Goal: Task Accomplishment & Management: Complete application form

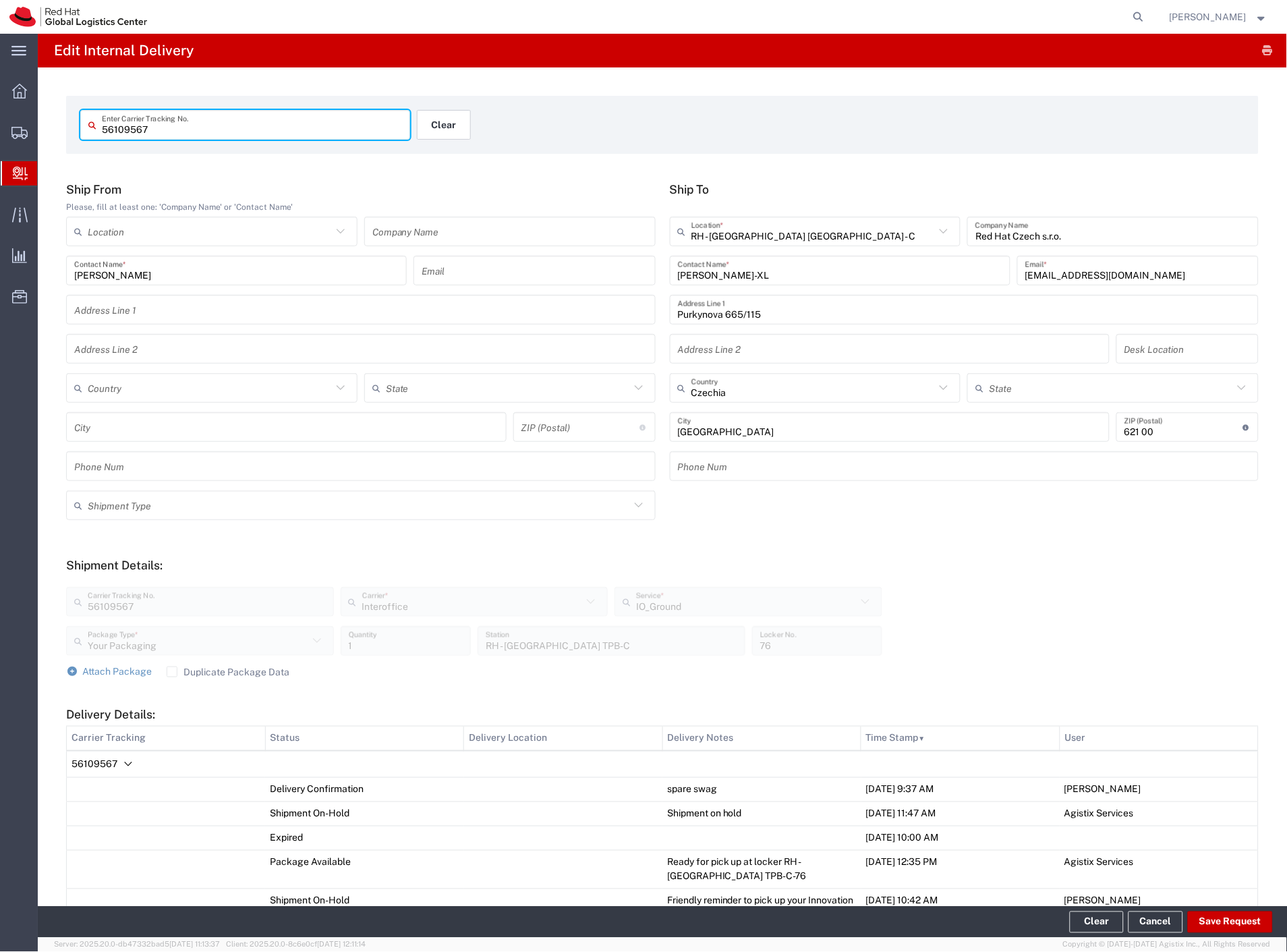
click at [436, 119] on button "Clear" at bounding box center [444, 124] width 54 height 30
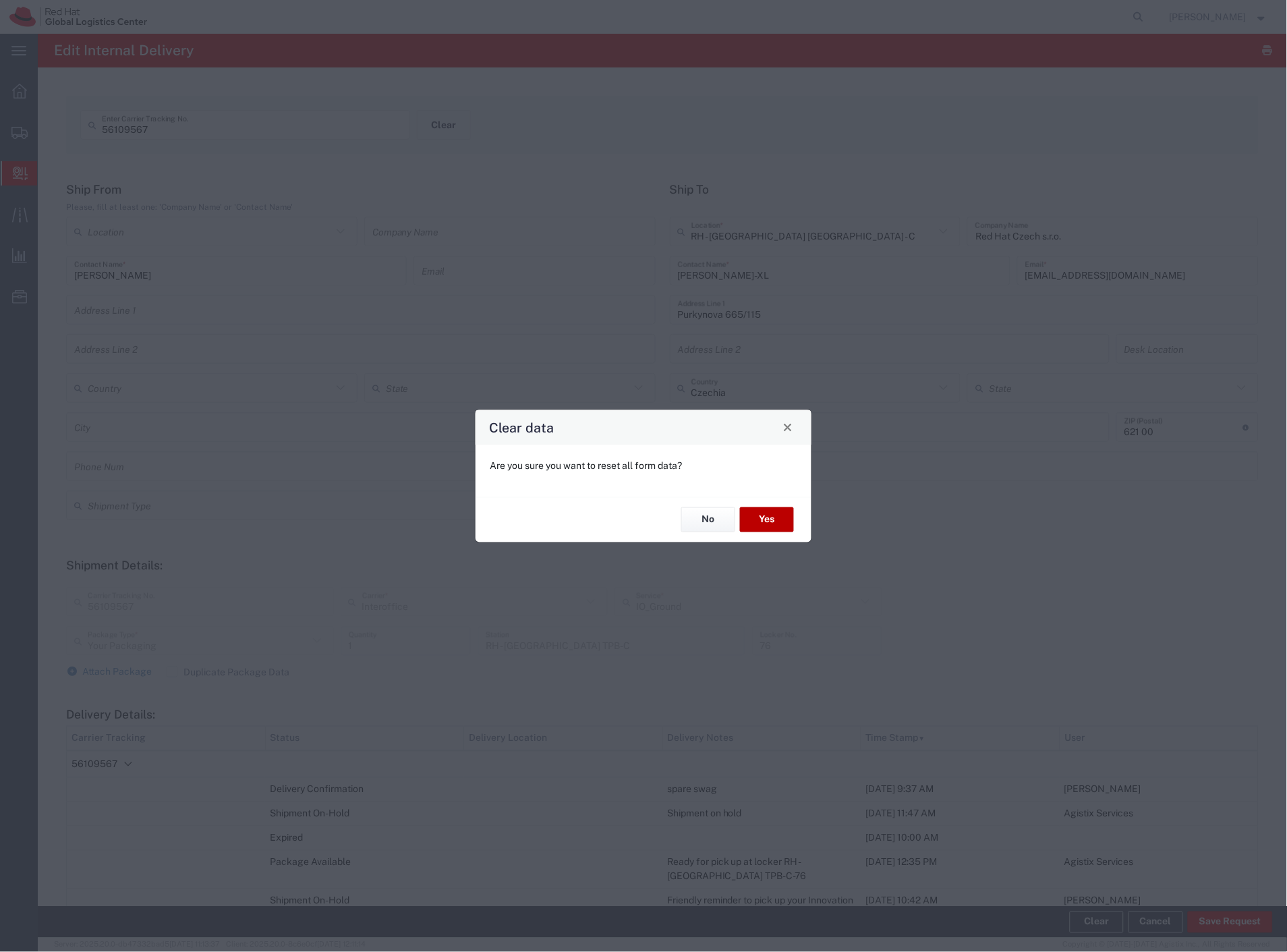
click at [788, 520] on button "Yes" at bounding box center [766, 520] width 54 height 25
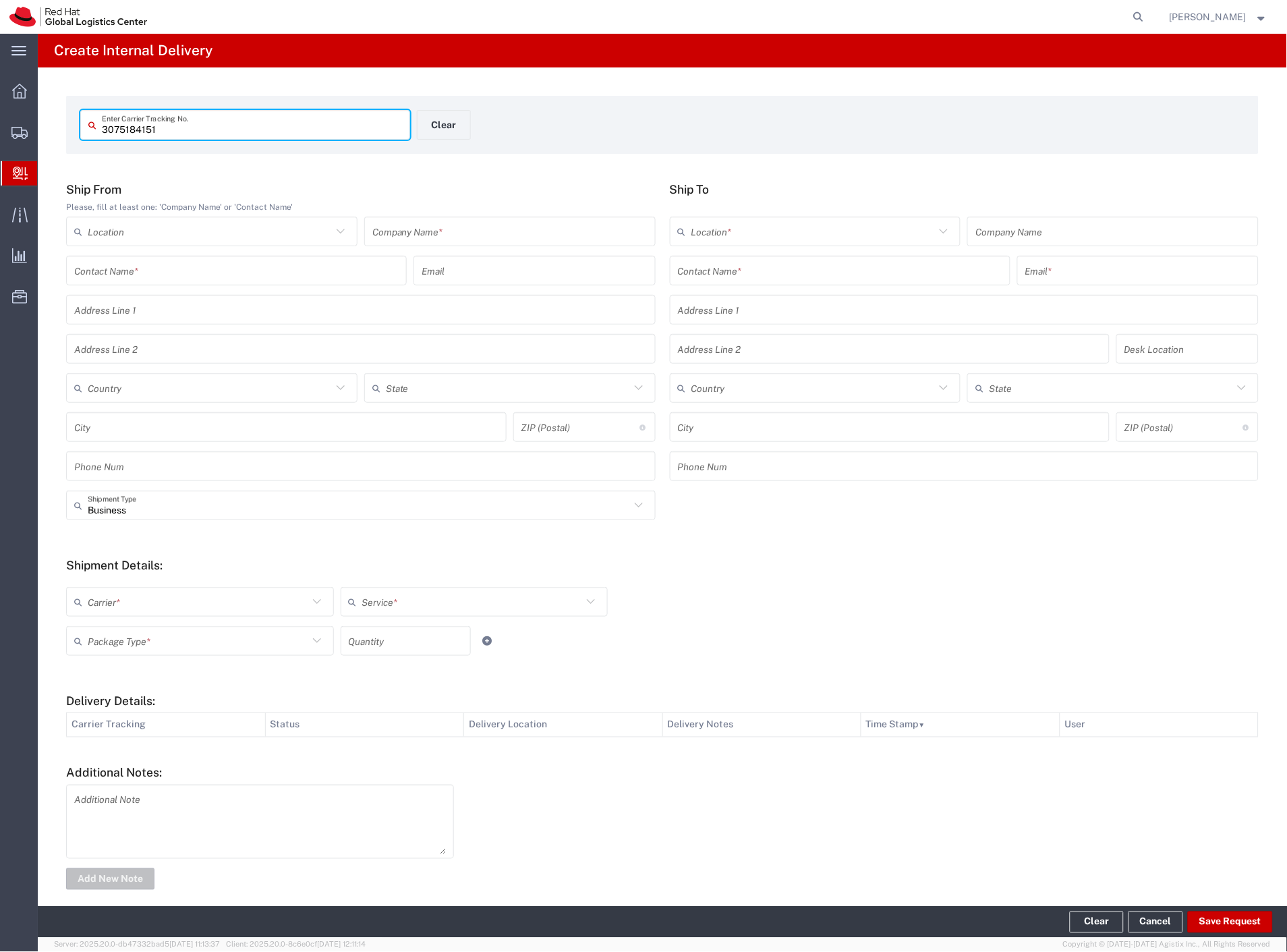
type input "3075184151"
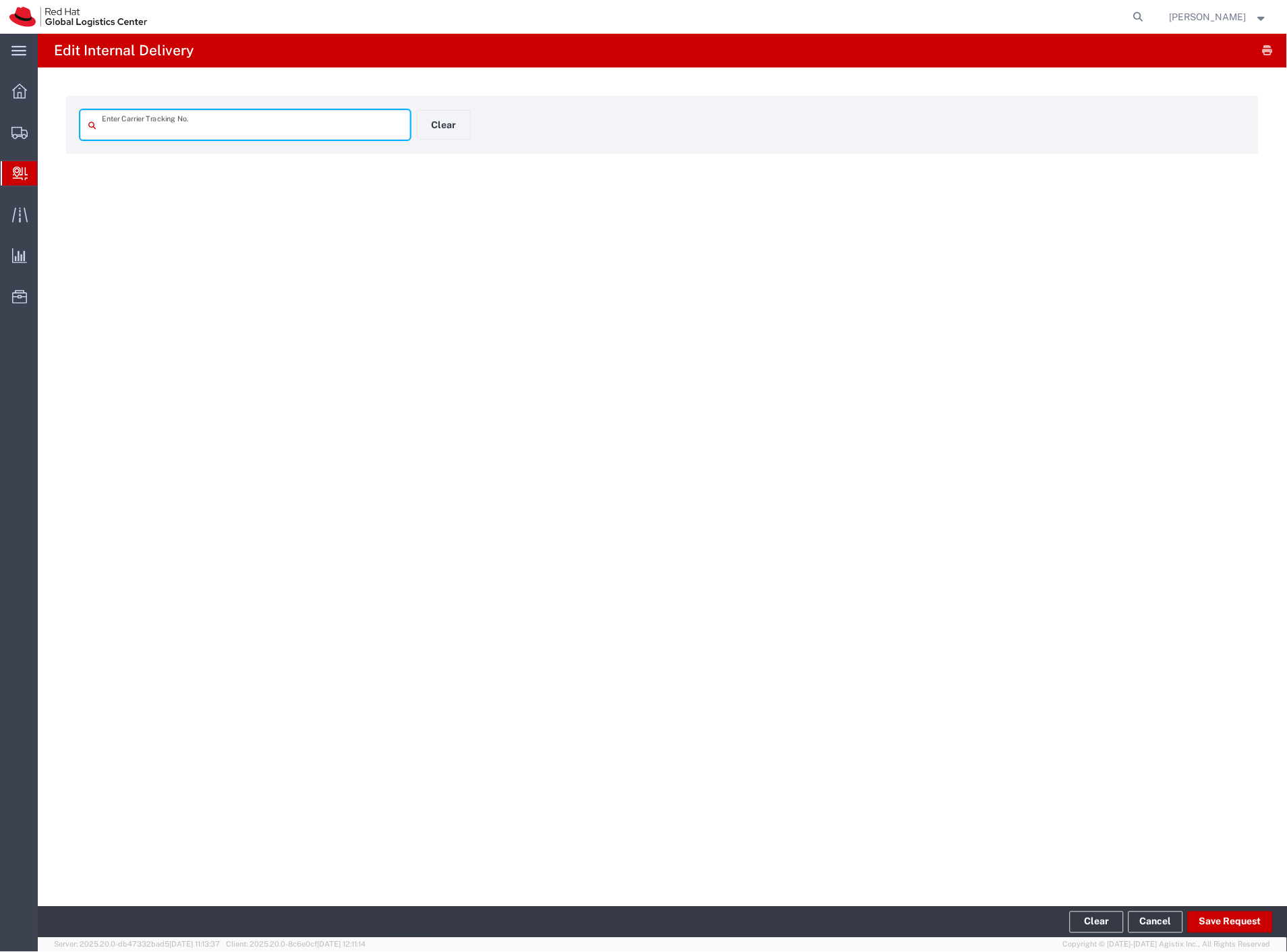
type input "3075184151"
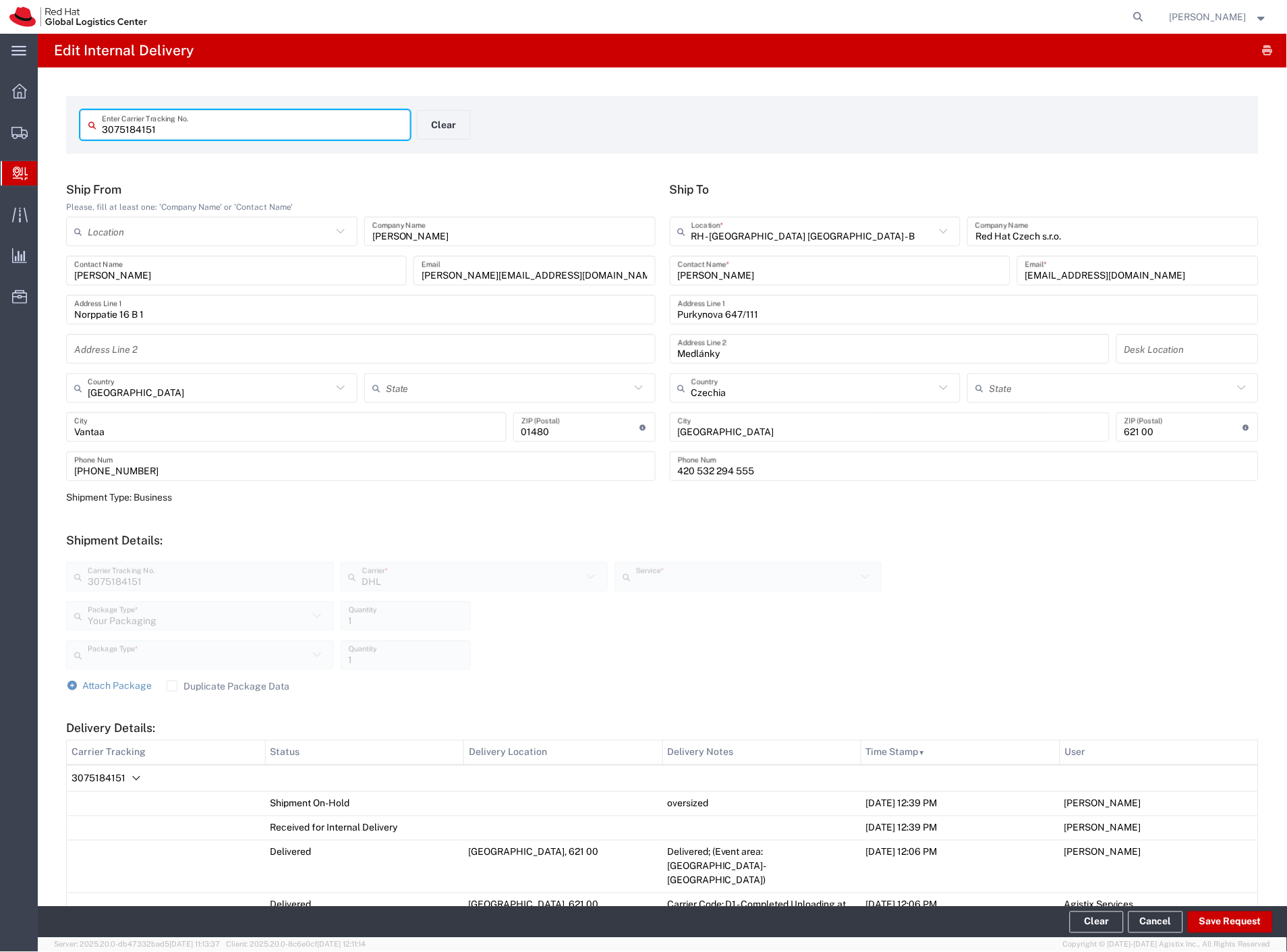
type input "Economy Select"
type input "Your Packaging"
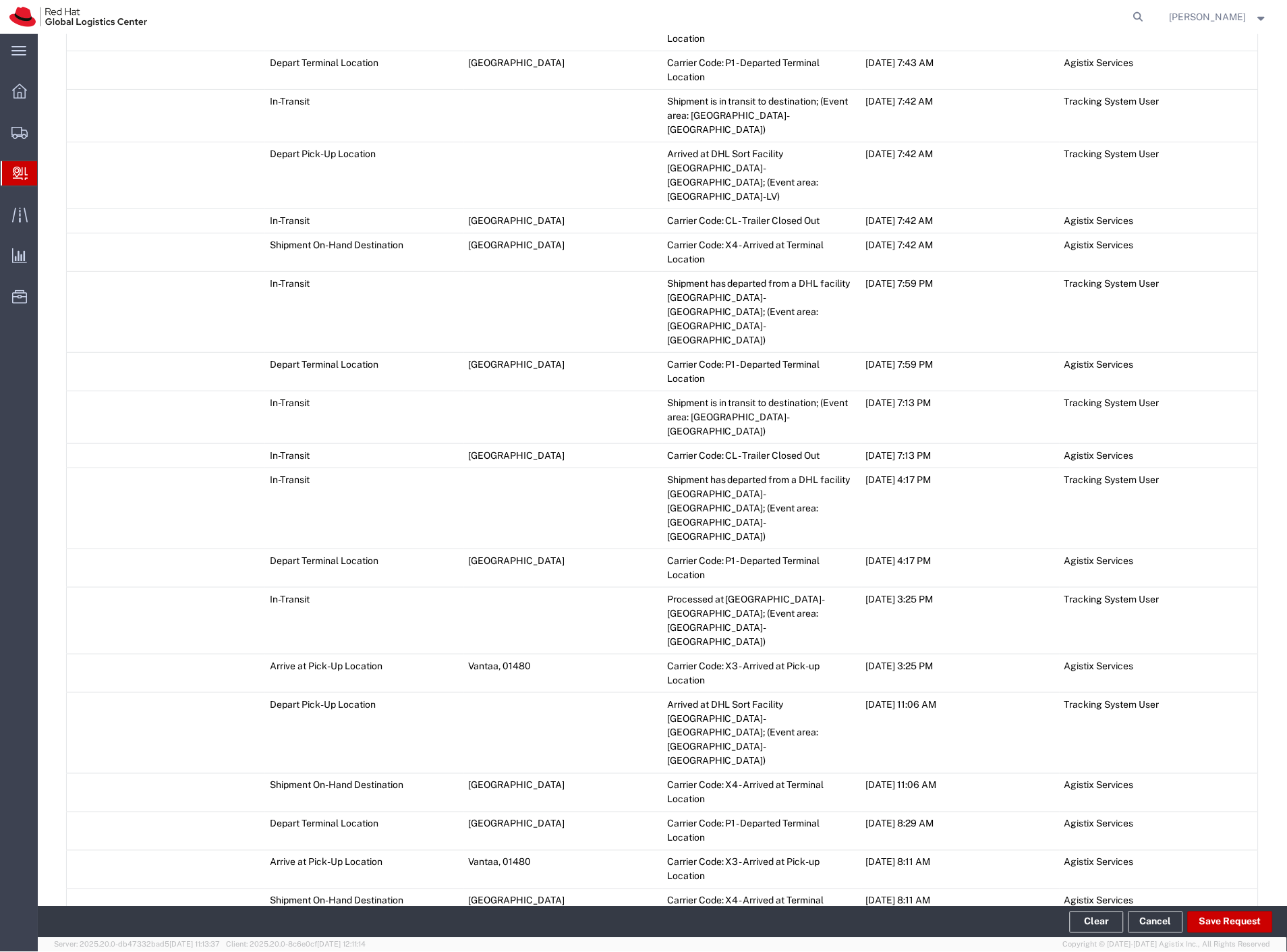
scroll to position [2248, 0]
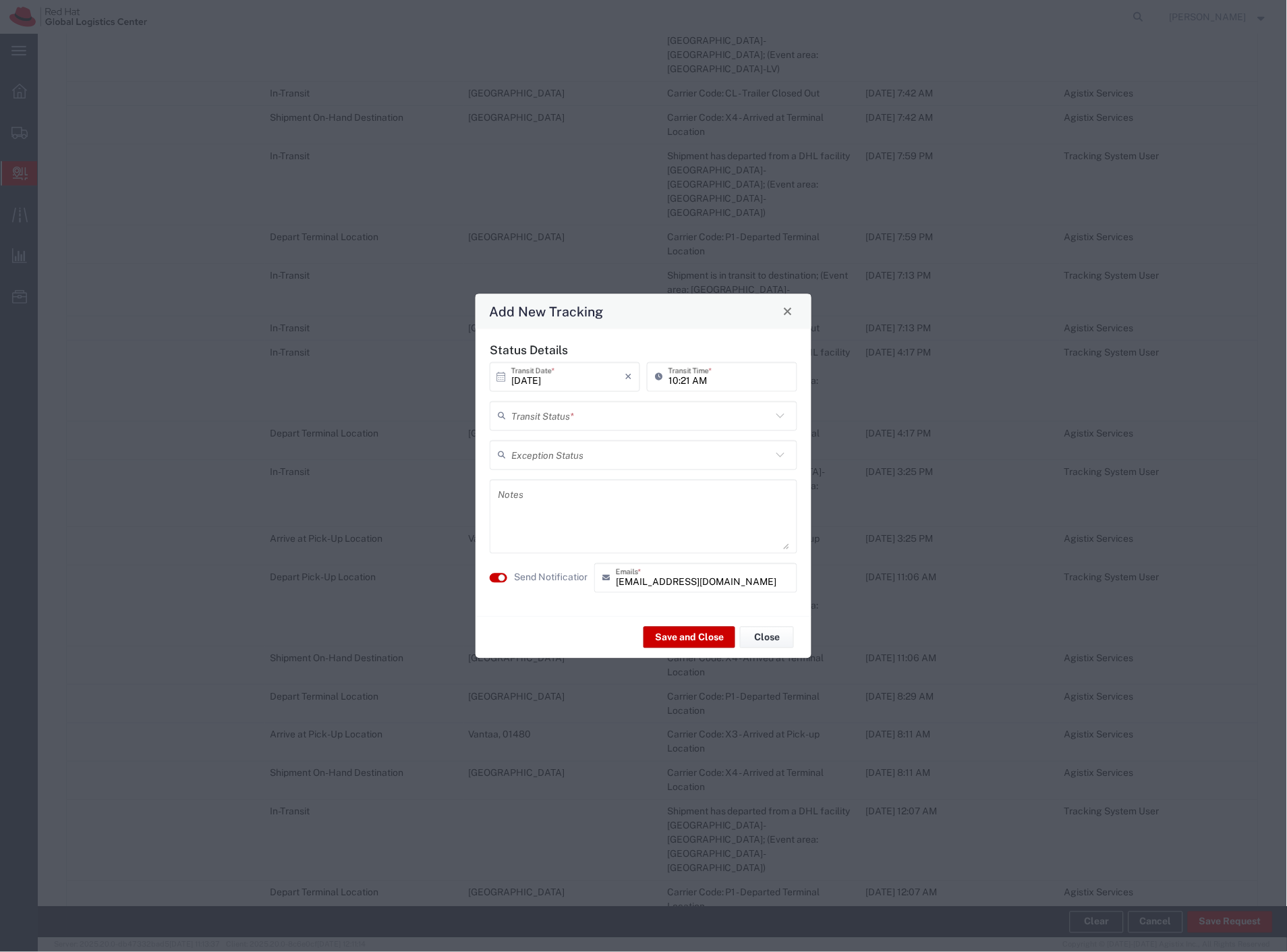
click at [551, 428] on div "Transit Status *" at bounding box center [644, 415] width 307 height 30
drag, startPoint x: 549, startPoint y: 441, endPoint x: 540, endPoint y: 523, distance: 82.5
click at [549, 441] on span "Delivery Confirmation" at bounding box center [644, 445] width 304 height 21
type input "Delivery Confirmation"
click at [543, 583] on label "Send Notification" at bounding box center [551, 577] width 76 height 14
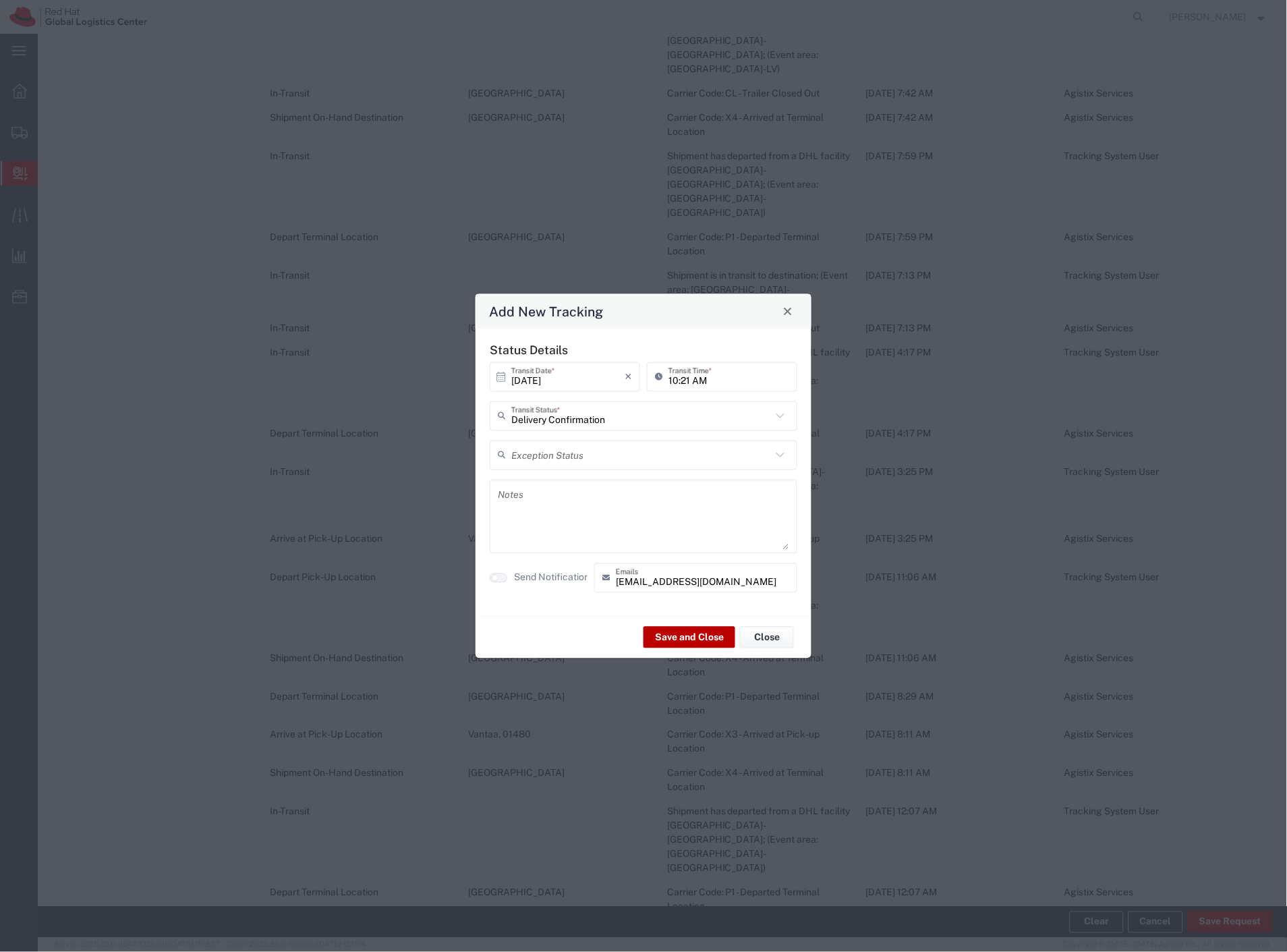
click at [688, 636] on button "Save and Close" at bounding box center [689, 637] width 91 height 21
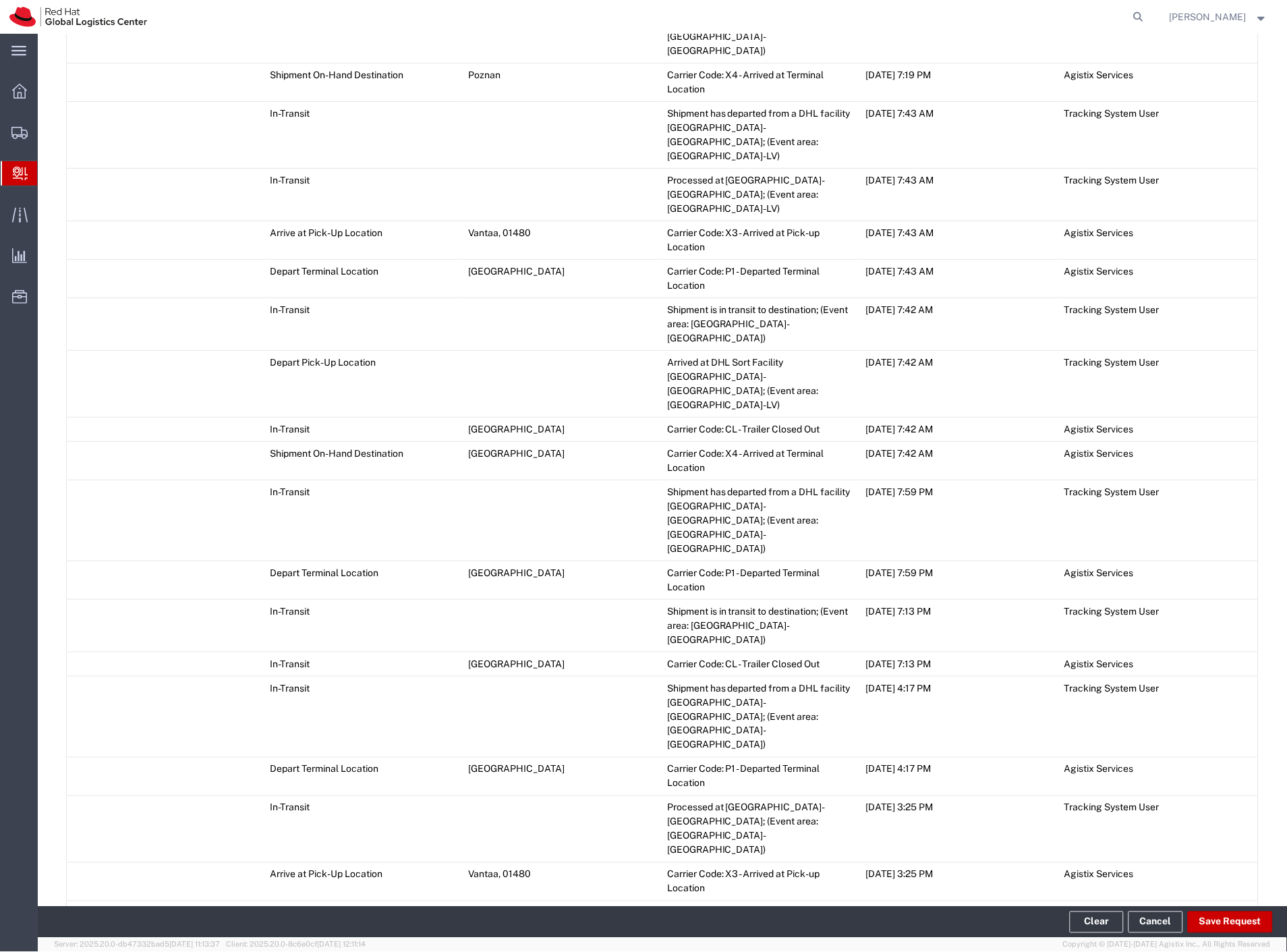
scroll to position [1897, 0]
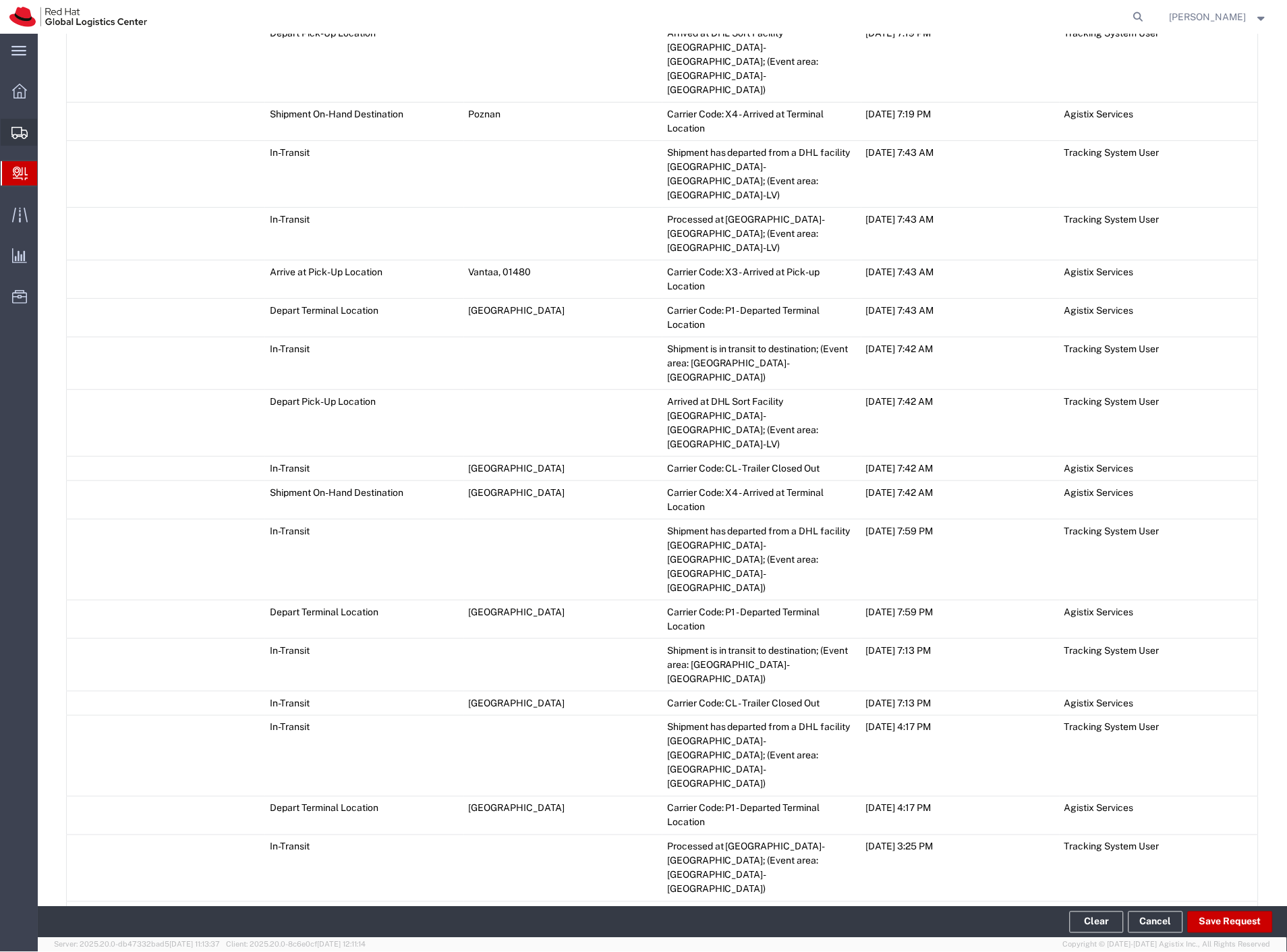
click at [0, 0] on span "Shipment Manager" at bounding box center [0, 0] width 0 height 0
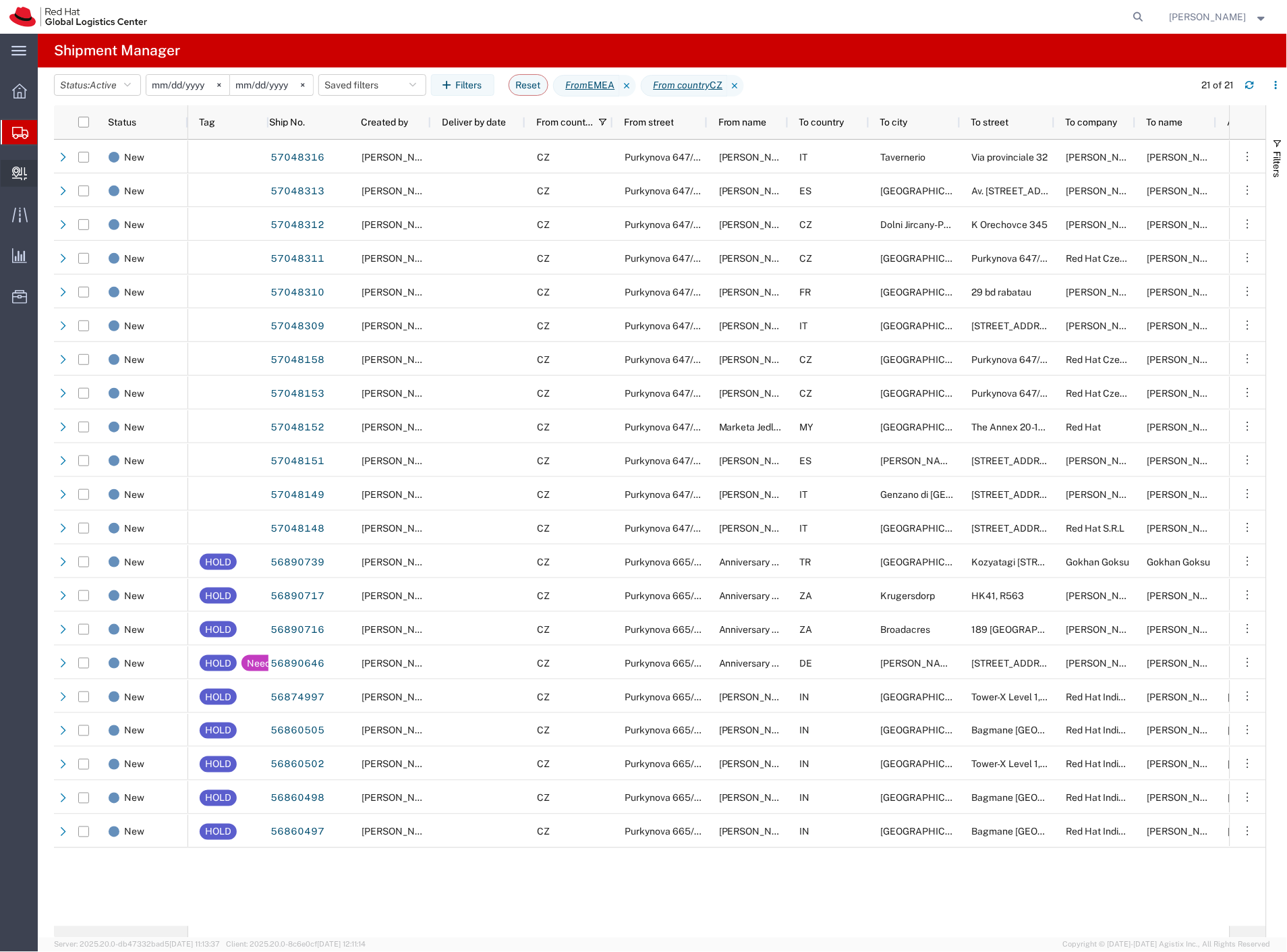
click at [0, 0] on span "Create Delivery" at bounding box center [0, 0] width 0 height 0
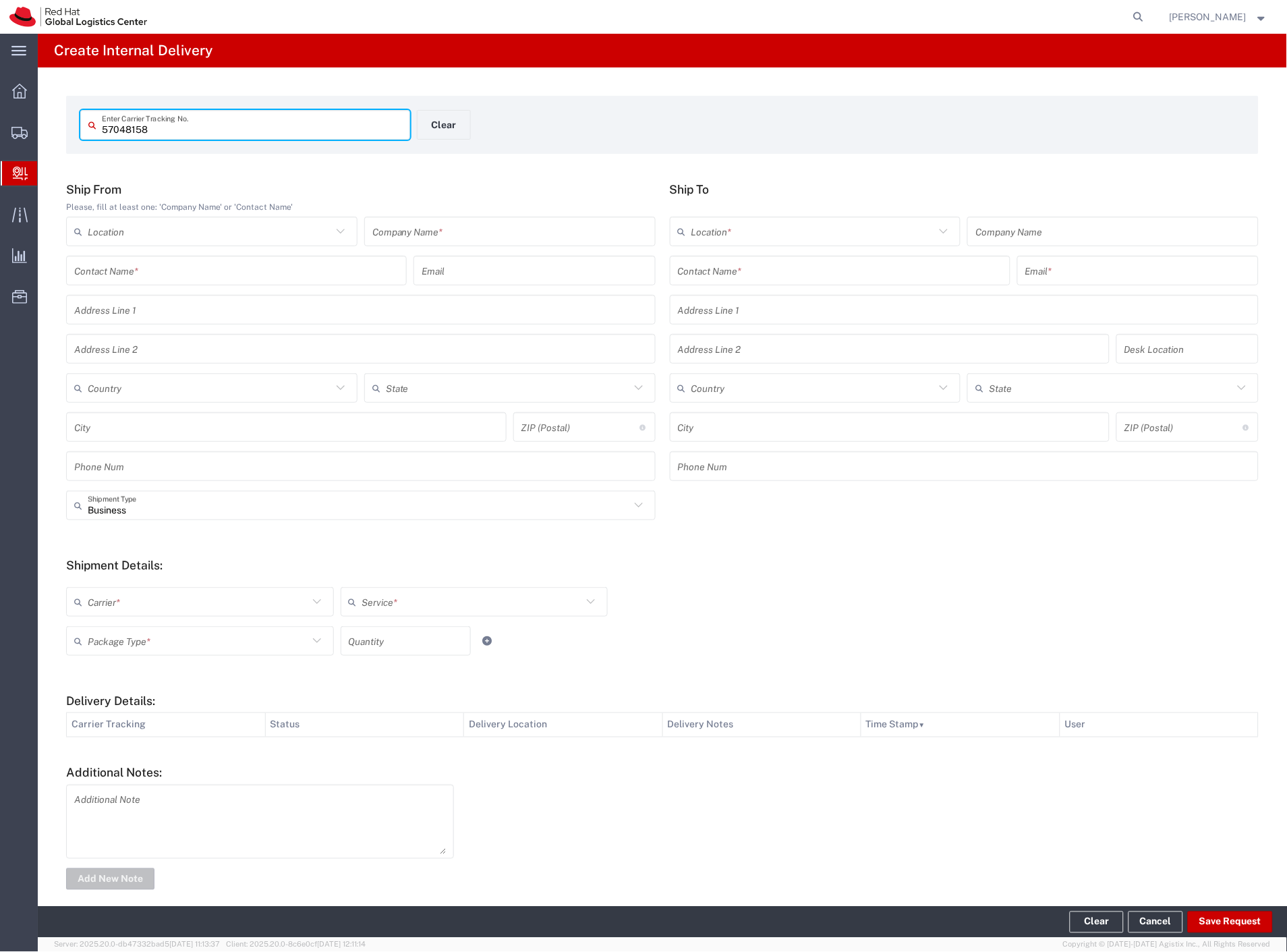
type input "57048158"
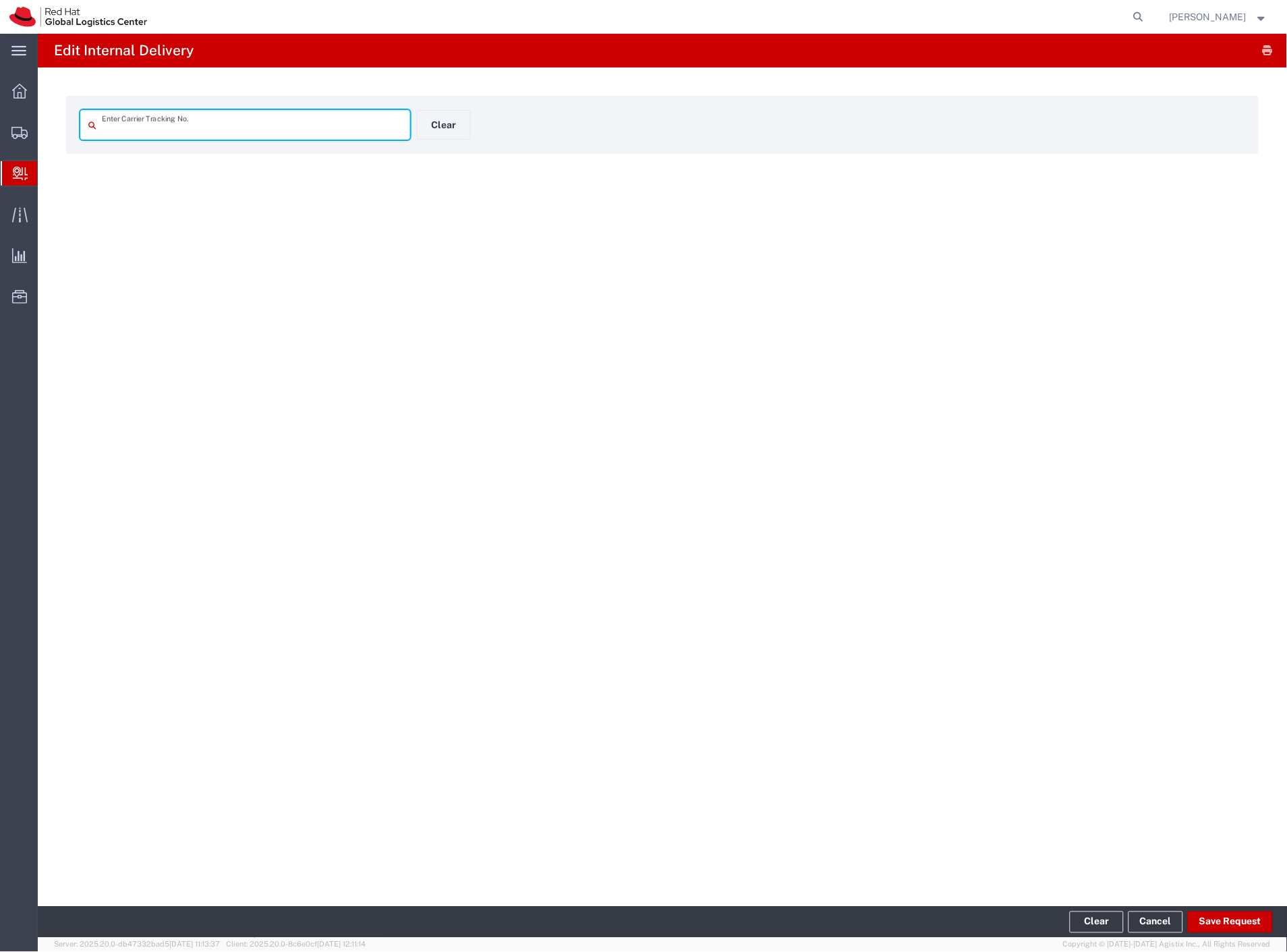
type input "57048158"
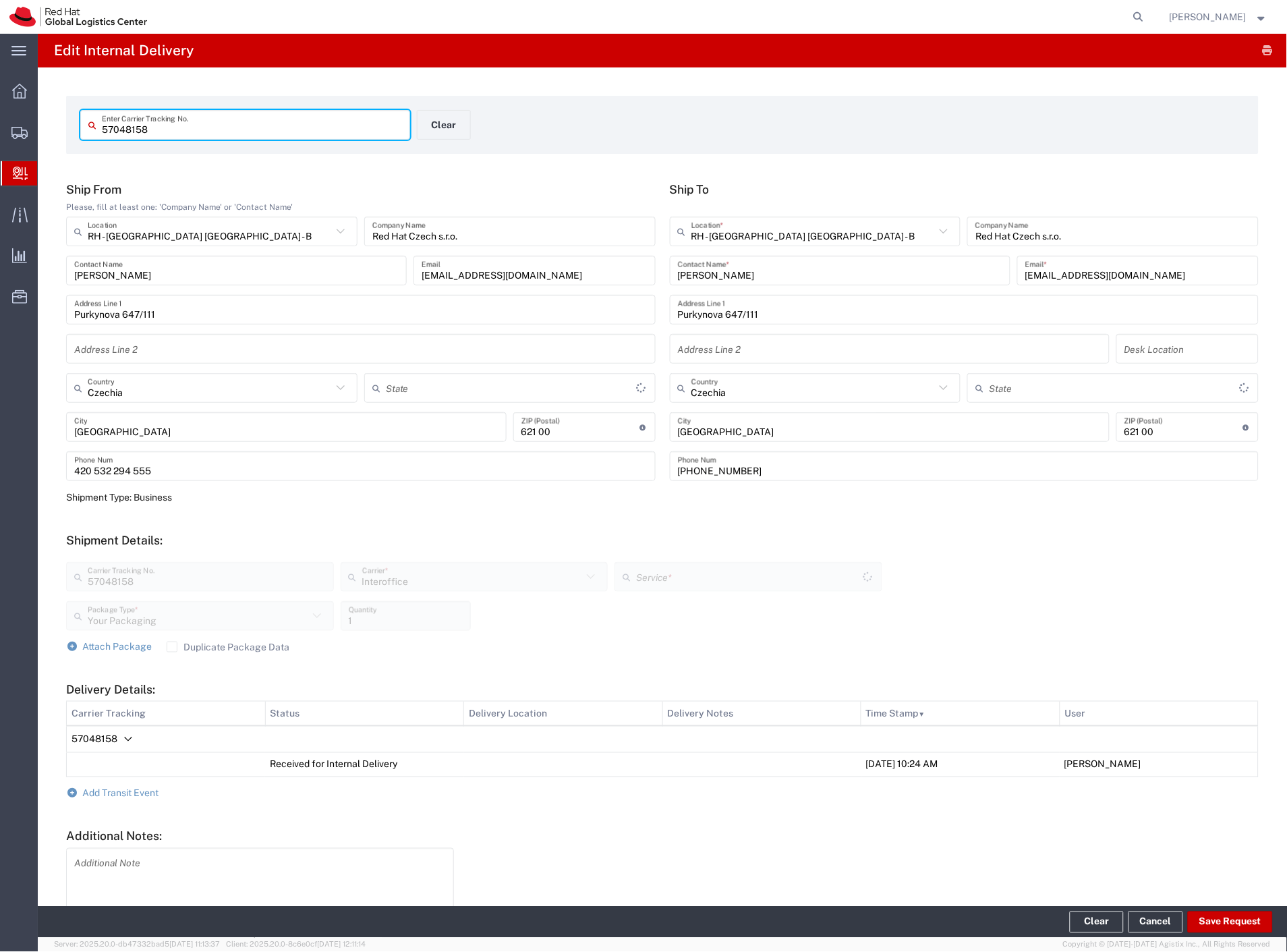
type input "IO_Ground"
click at [427, 118] on button "Clear" at bounding box center [444, 124] width 54 height 30
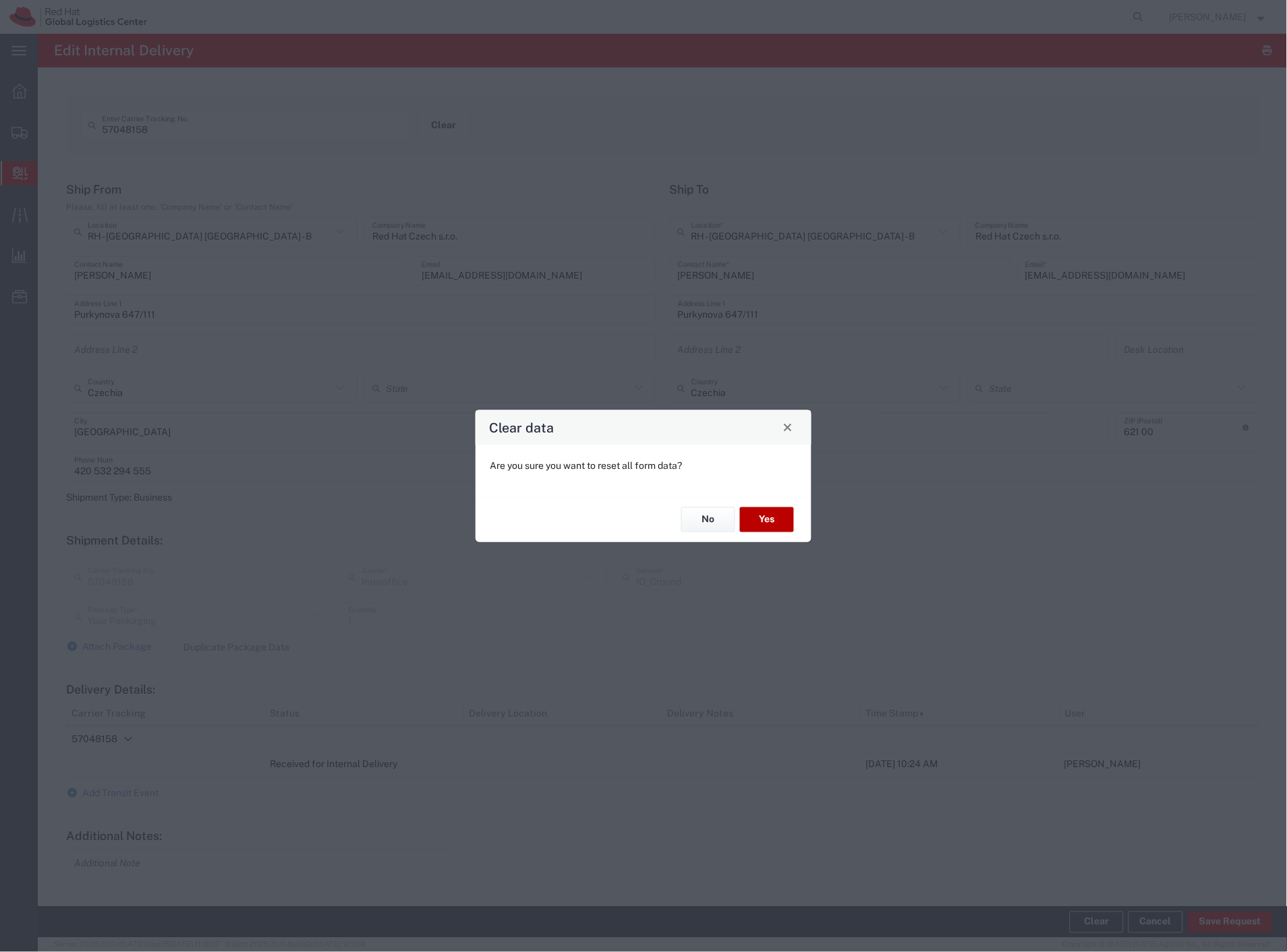
click at [758, 526] on button "Yes" at bounding box center [766, 520] width 54 height 25
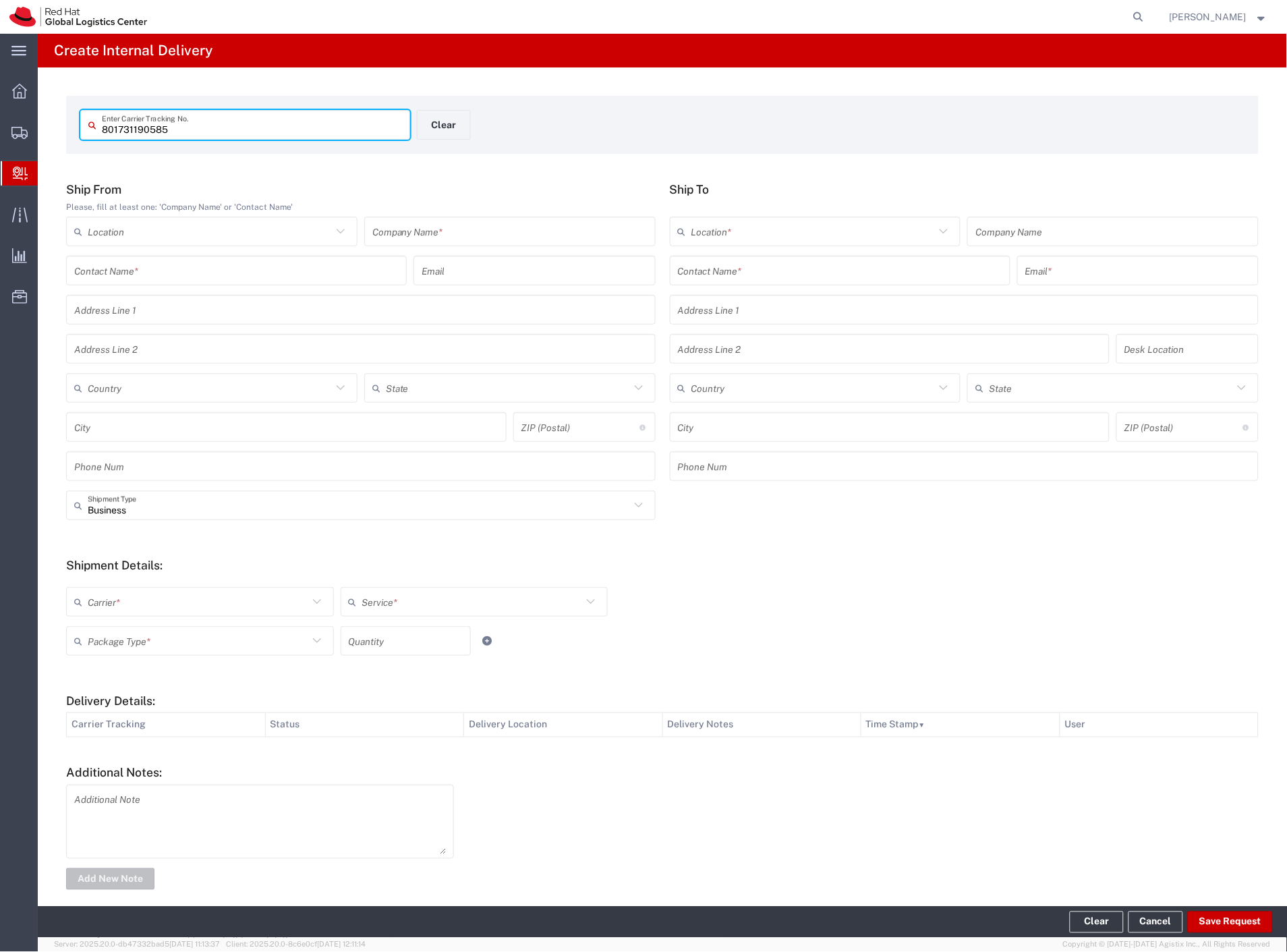
type input "801731190585"
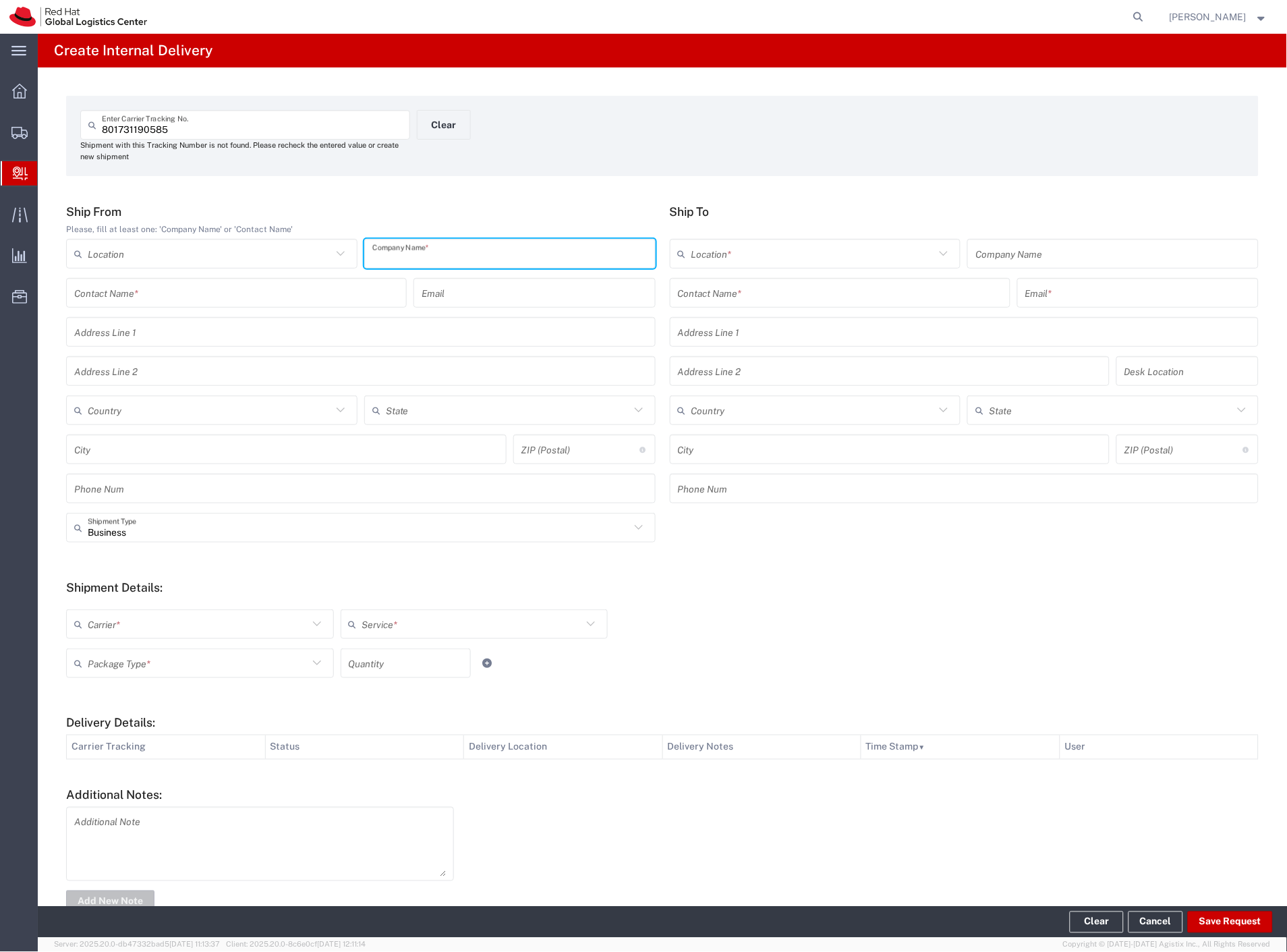
click at [571, 264] on input "text" at bounding box center [510, 254] width 275 height 24
type input "kafe"
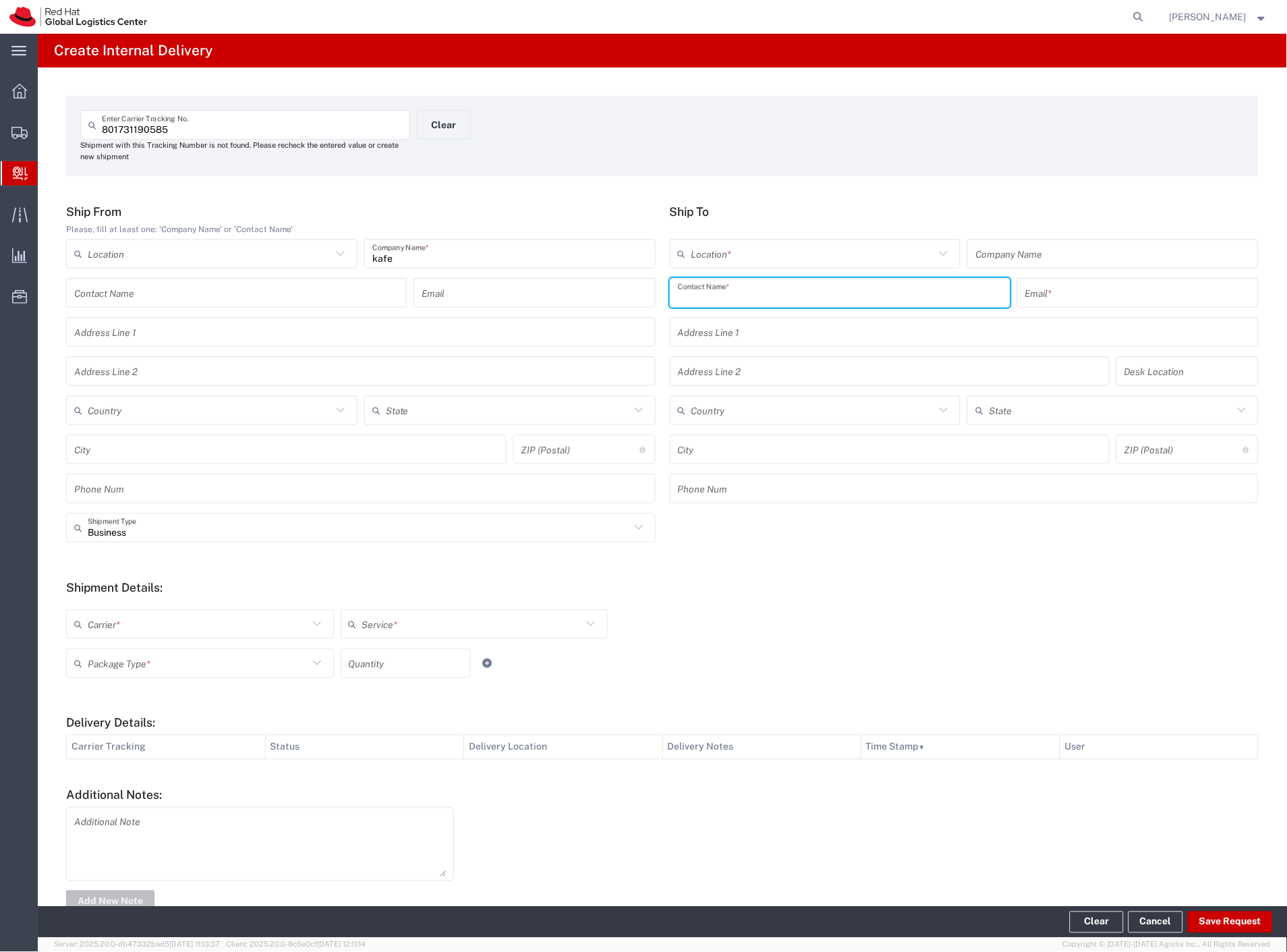
click at [746, 297] on input "text" at bounding box center [840, 293] width 325 height 24
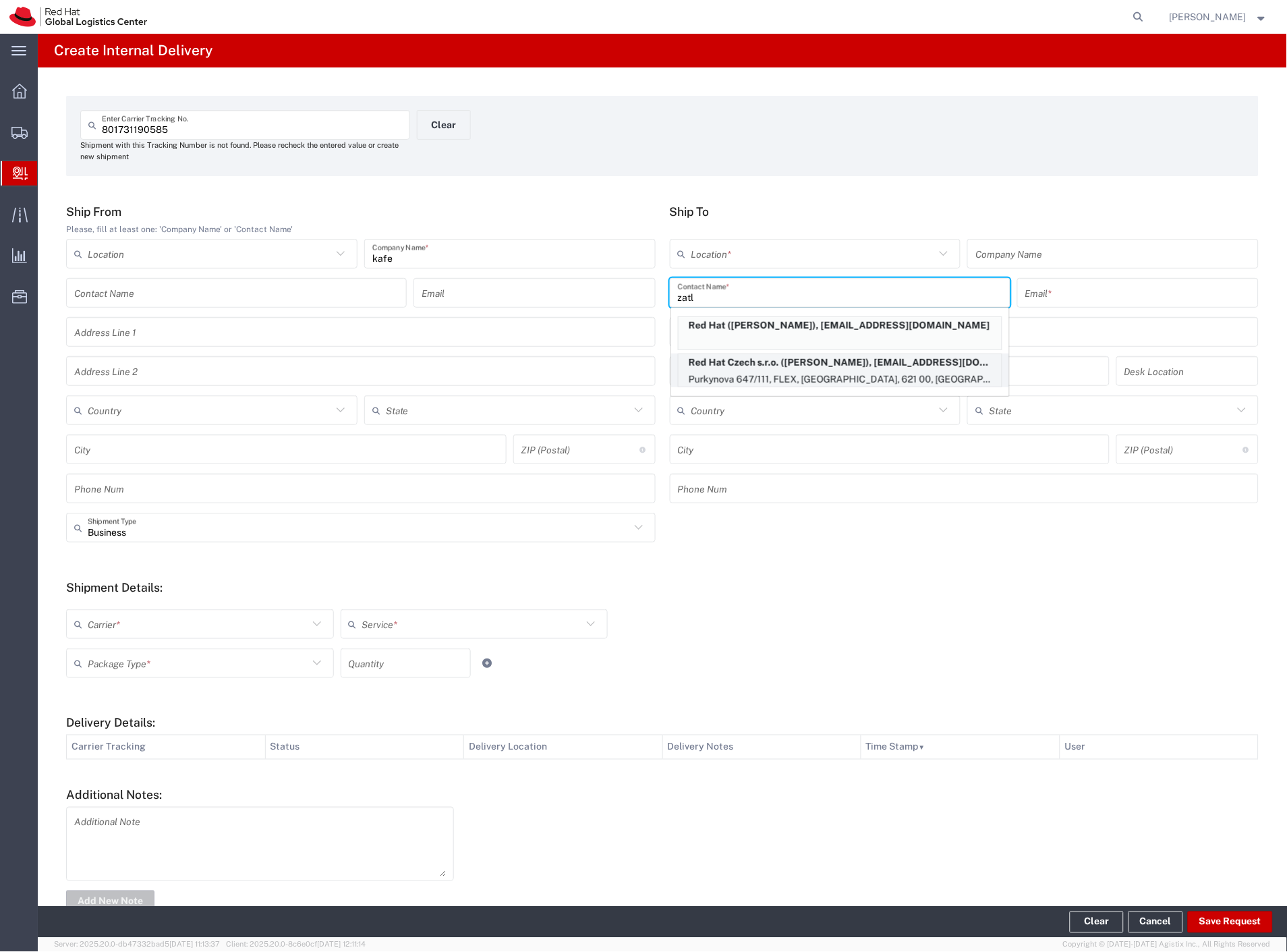
type input "zatl"
click at [810, 368] on p "Red Hat Czech s.r.o. ([PERSON_NAME]), [EMAIL_ADDRESS][DOMAIN_NAME]" at bounding box center [839, 363] width 323 height 17
type input "RH - [GEOGRAPHIC_DATA] [GEOGRAPHIC_DATA] - B"
type input "Red Hat Czech s.r.o."
type input "[PERSON_NAME]"
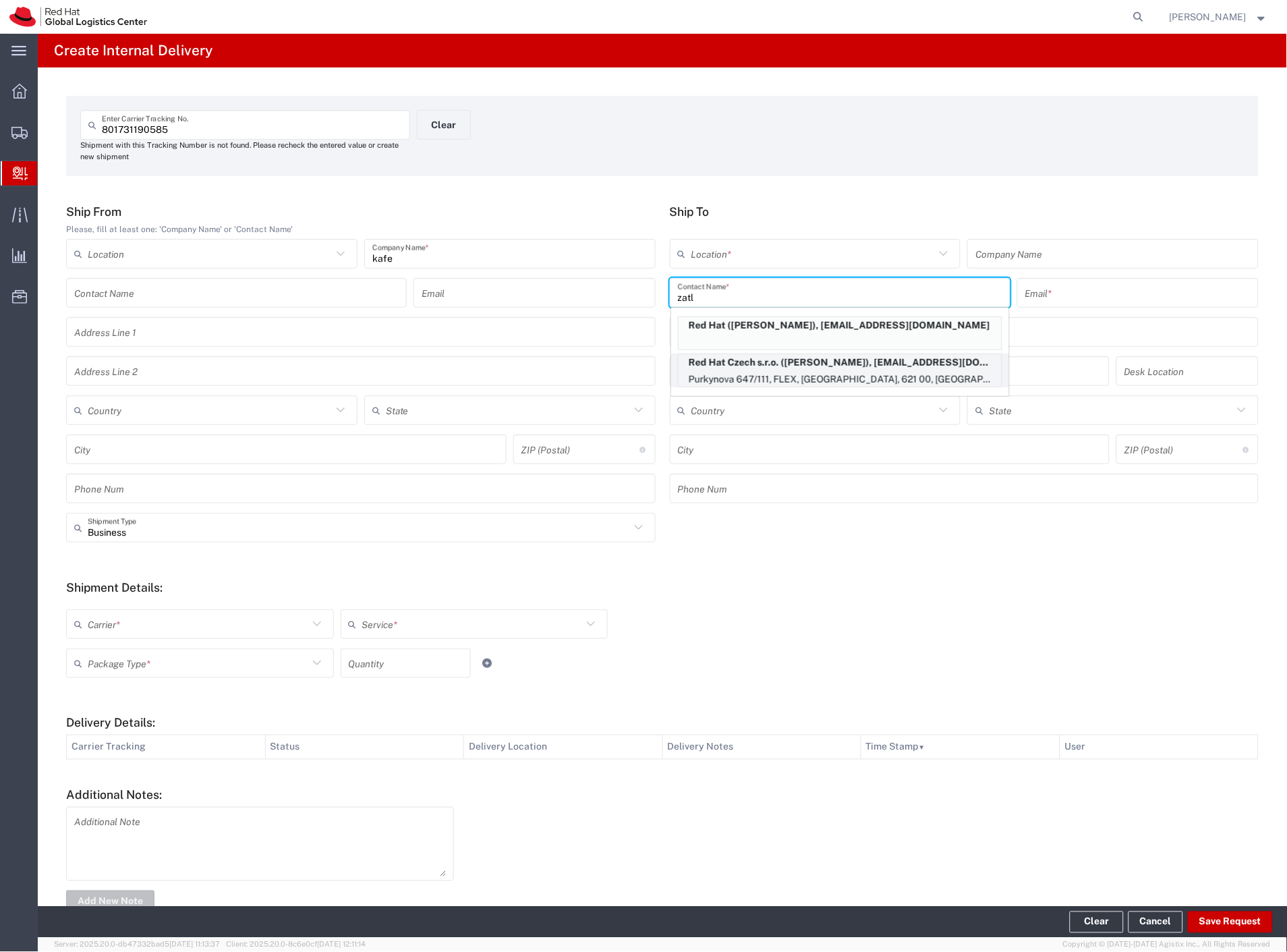
type input "[EMAIL_ADDRESS][DOMAIN_NAME]"
type input "Purkynova 647/111"
type input "FLEX"
type input "Czechia"
type input "[GEOGRAPHIC_DATA]"
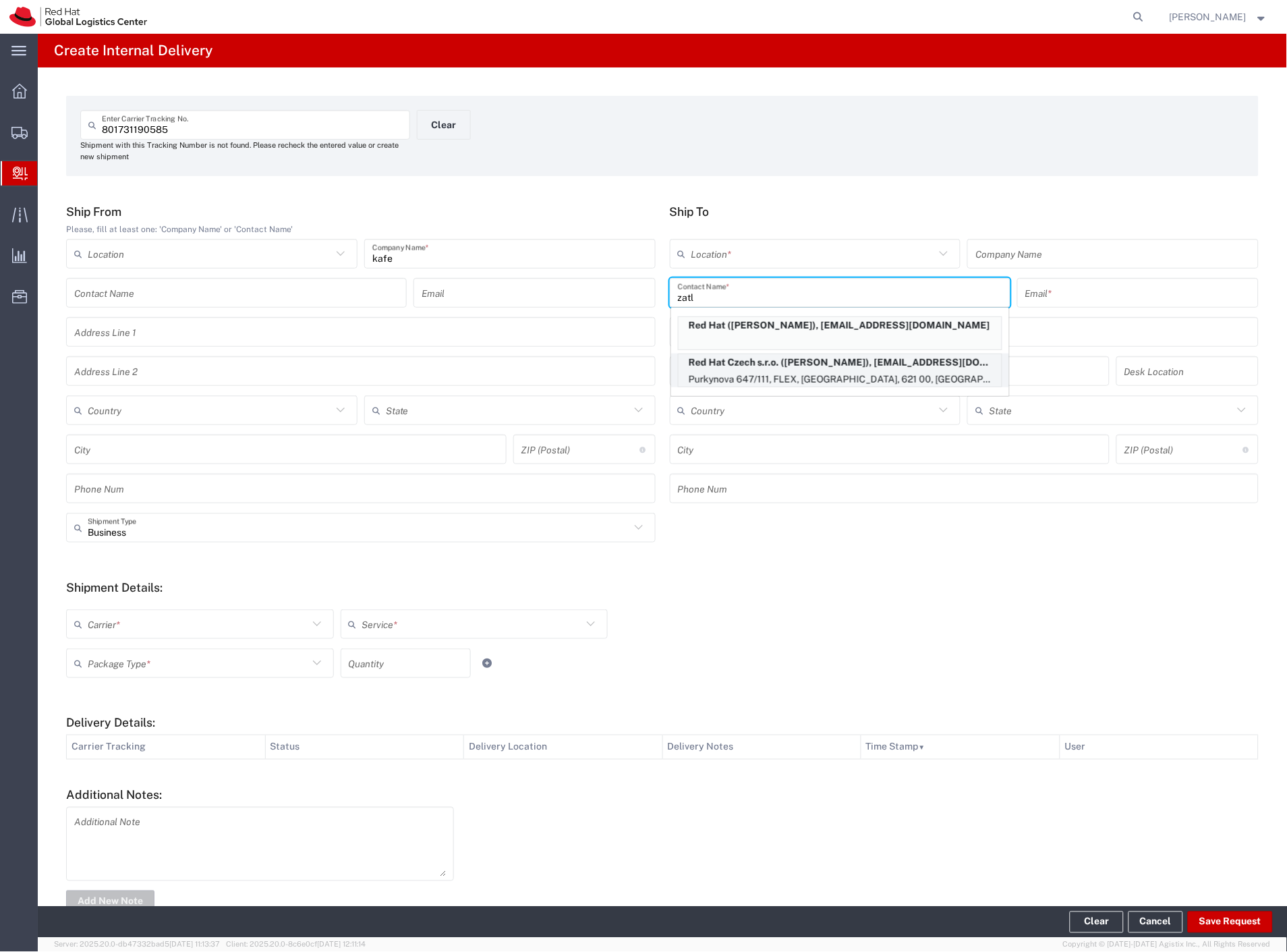
type input "621 00"
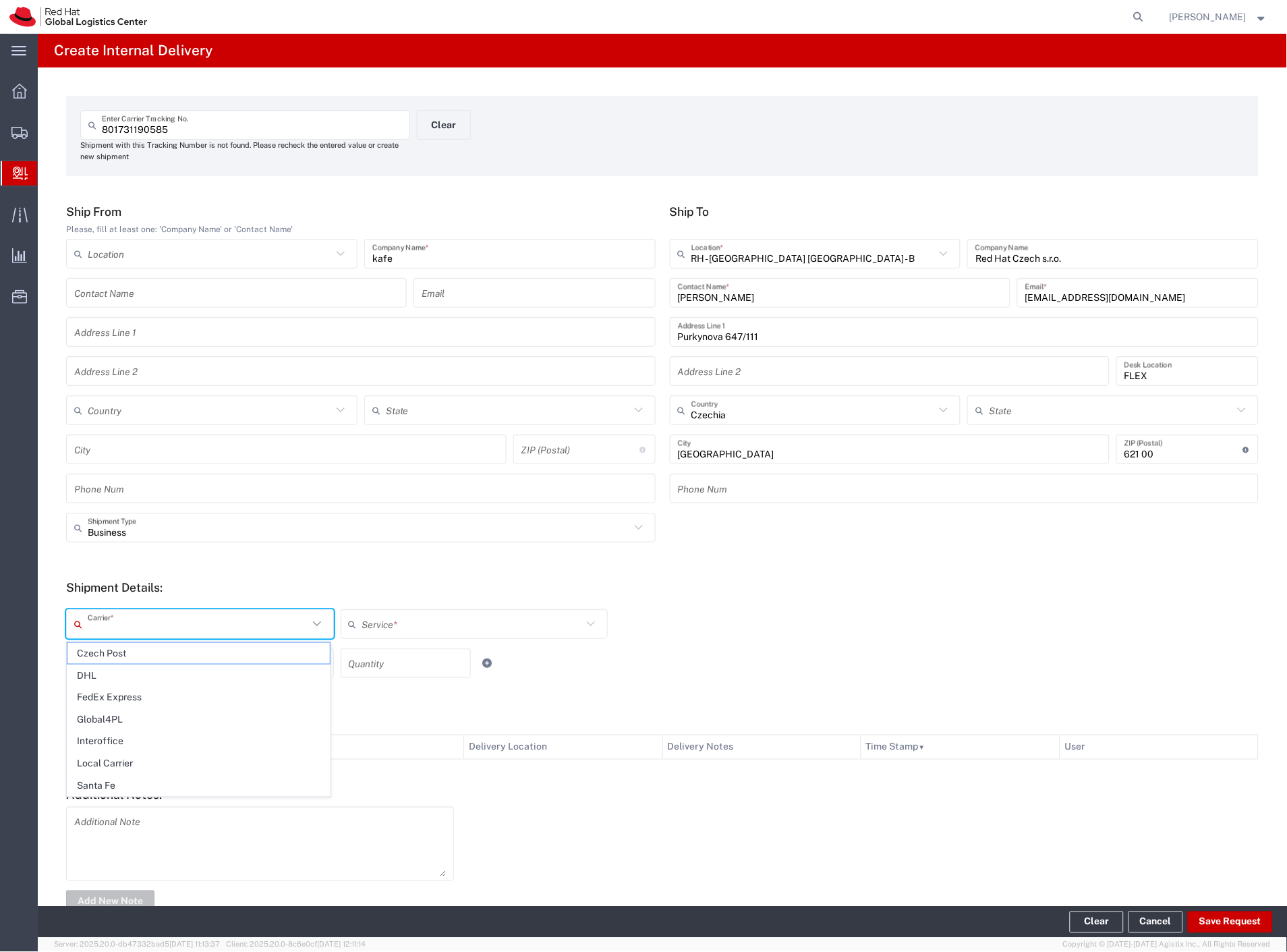
click at [98, 623] on input "text" at bounding box center [198, 624] width 221 height 24
drag, startPoint x: 117, startPoint y: 760, endPoint x: 136, endPoint y: 701, distance: 62.0
click at [118, 760] on span "Local Carrier" at bounding box center [198, 764] width 262 height 21
type input "Local Carrier"
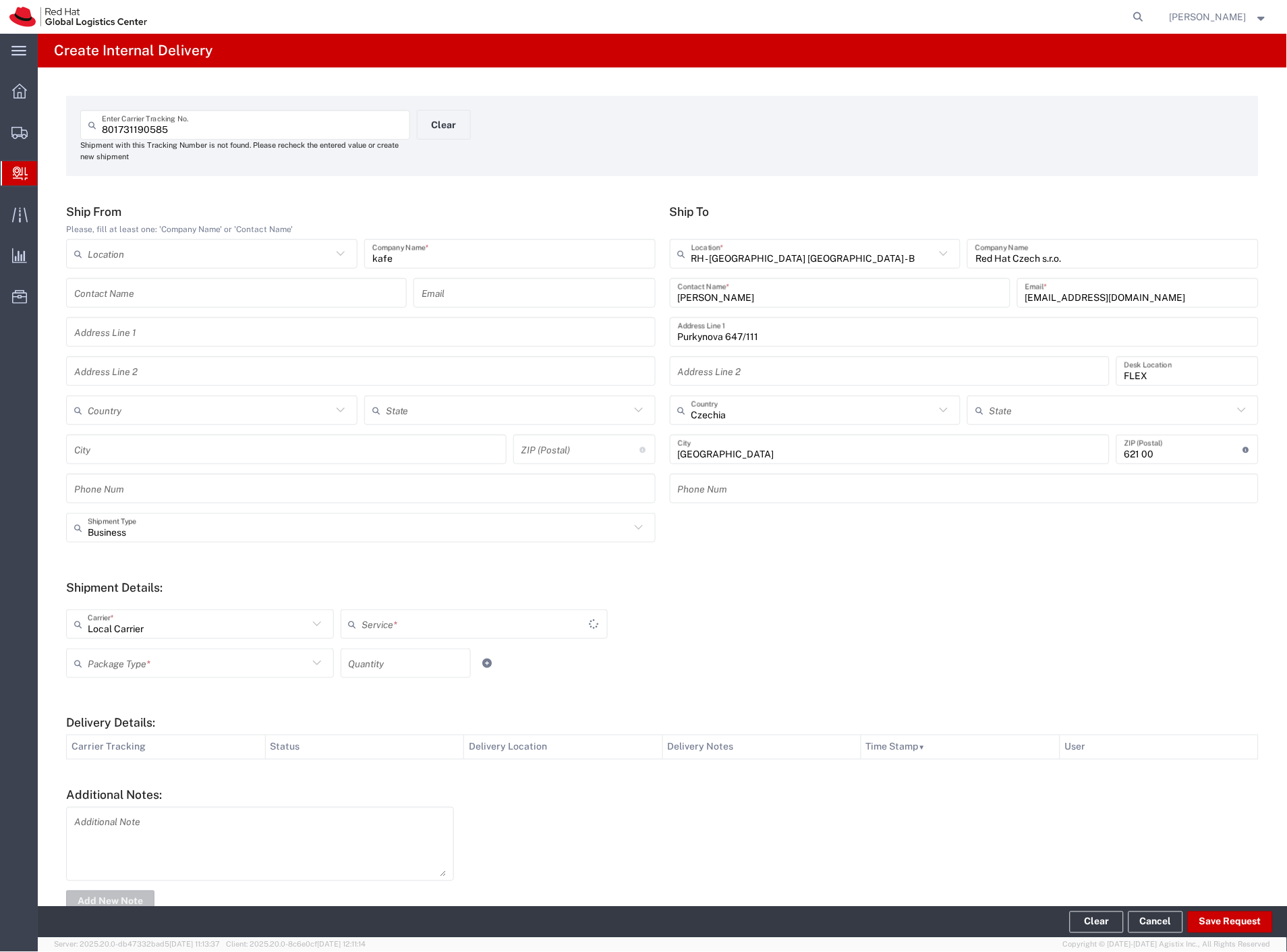
type input "Local_Ground"
click at [151, 663] on input "text" at bounding box center [198, 663] width 221 height 24
click at [130, 776] on span "Your Packaging" at bounding box center [198, 781] width 262 height 21
type input "Your Packaging"
click at [1214, 929] on button "Save Request" at bounding box center [1229, 922] width 85 height 21
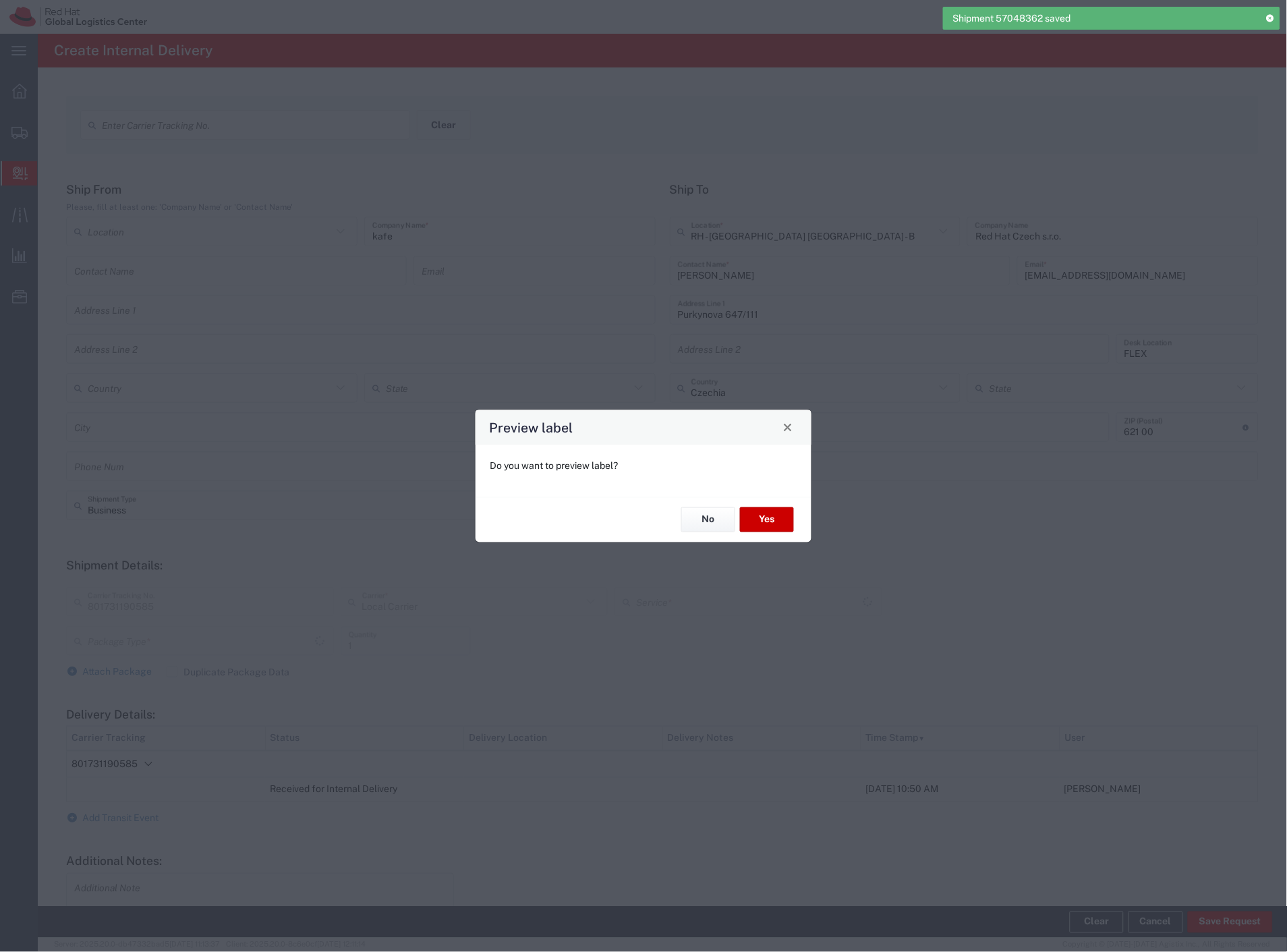
type input "Your Packaging"
type input "Local_Ground"
click at [783, 526] on button "Yes" at bounding box center [766, 520] width 54 height 25
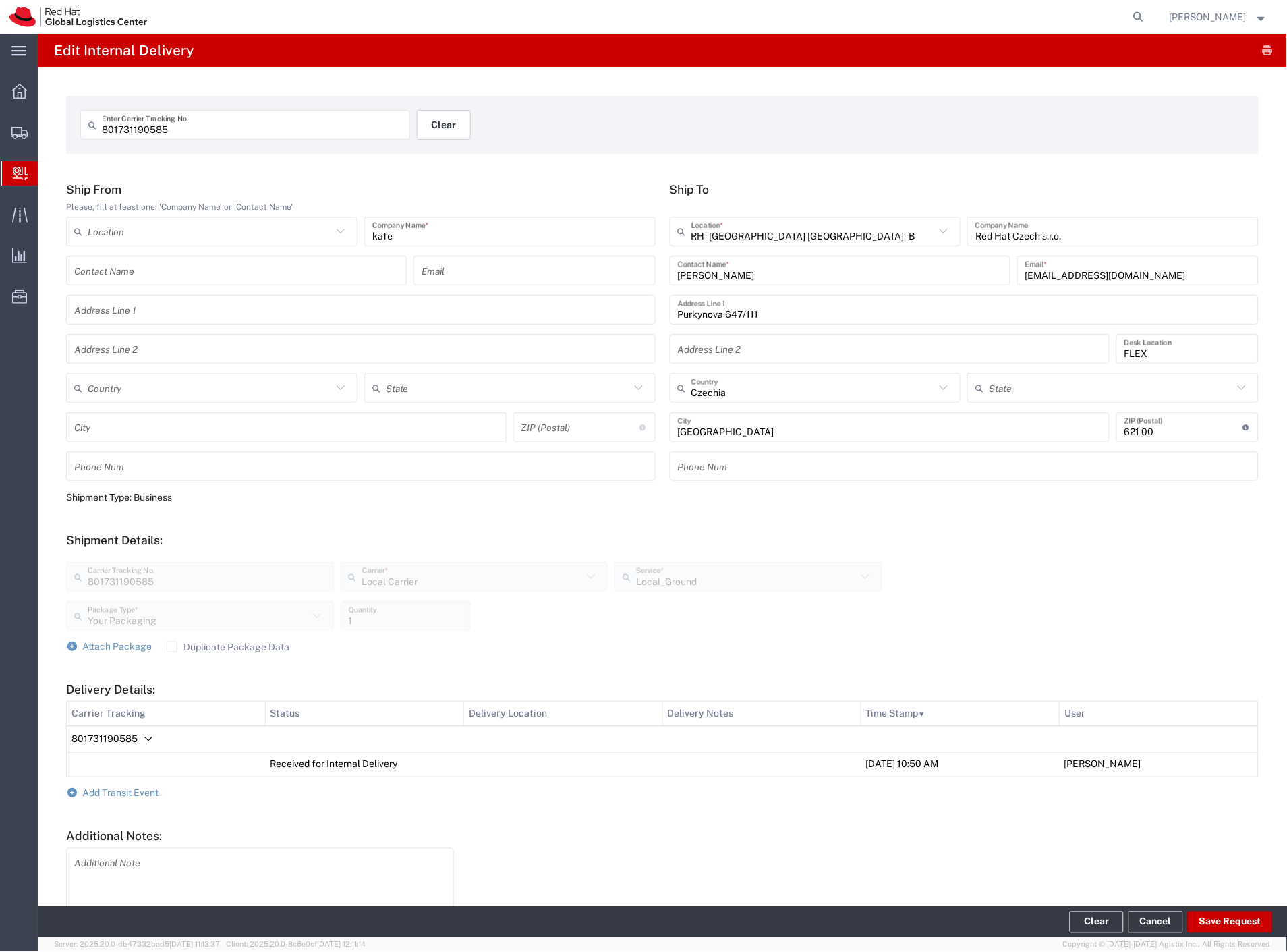
click at [442, 116] on button "Clear" at bounding box center [444, 124] width 54 height 30
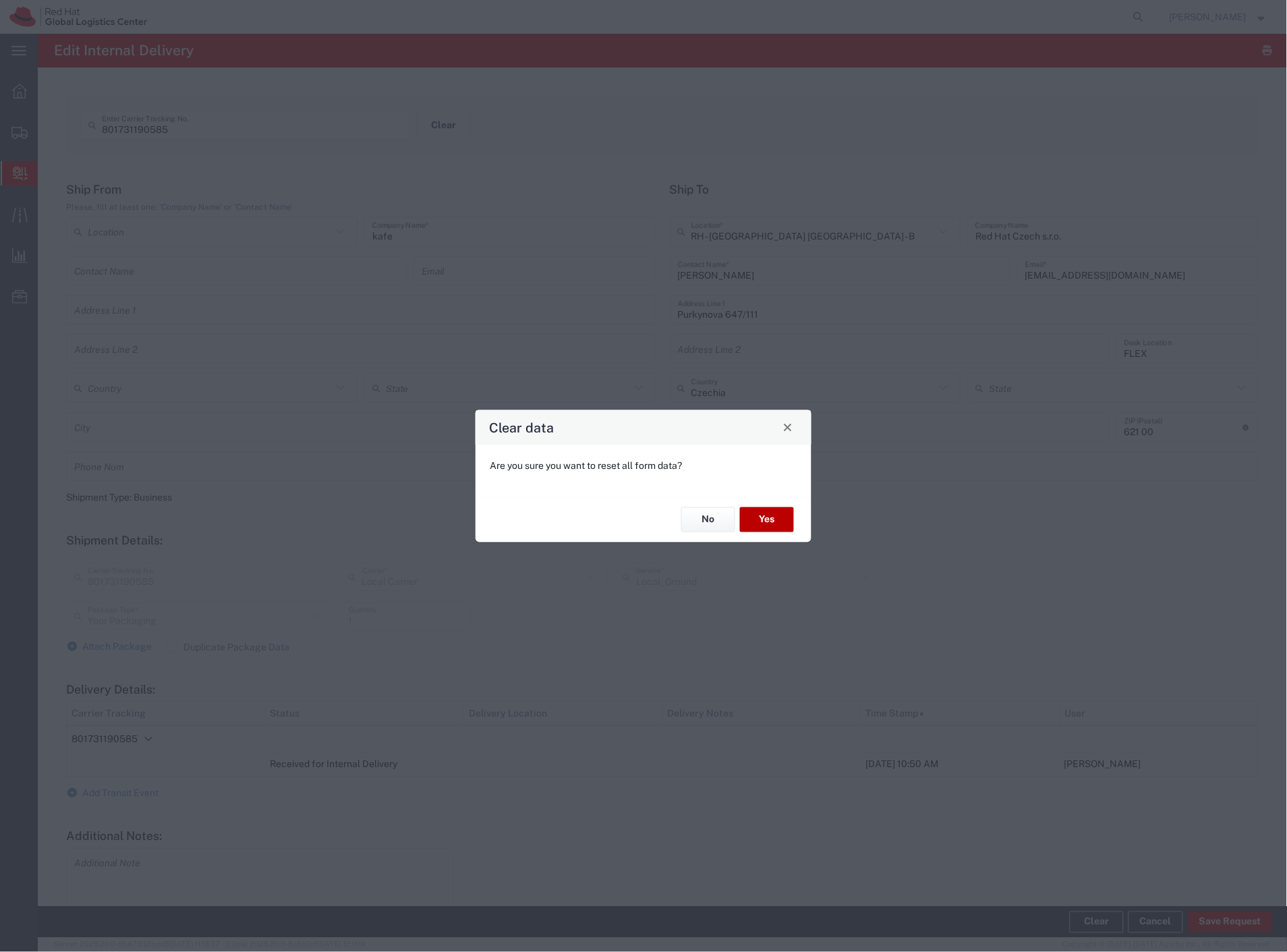
click at [751, 525] on button "Yes" at bounding box center [766, 520] width 54 height 25
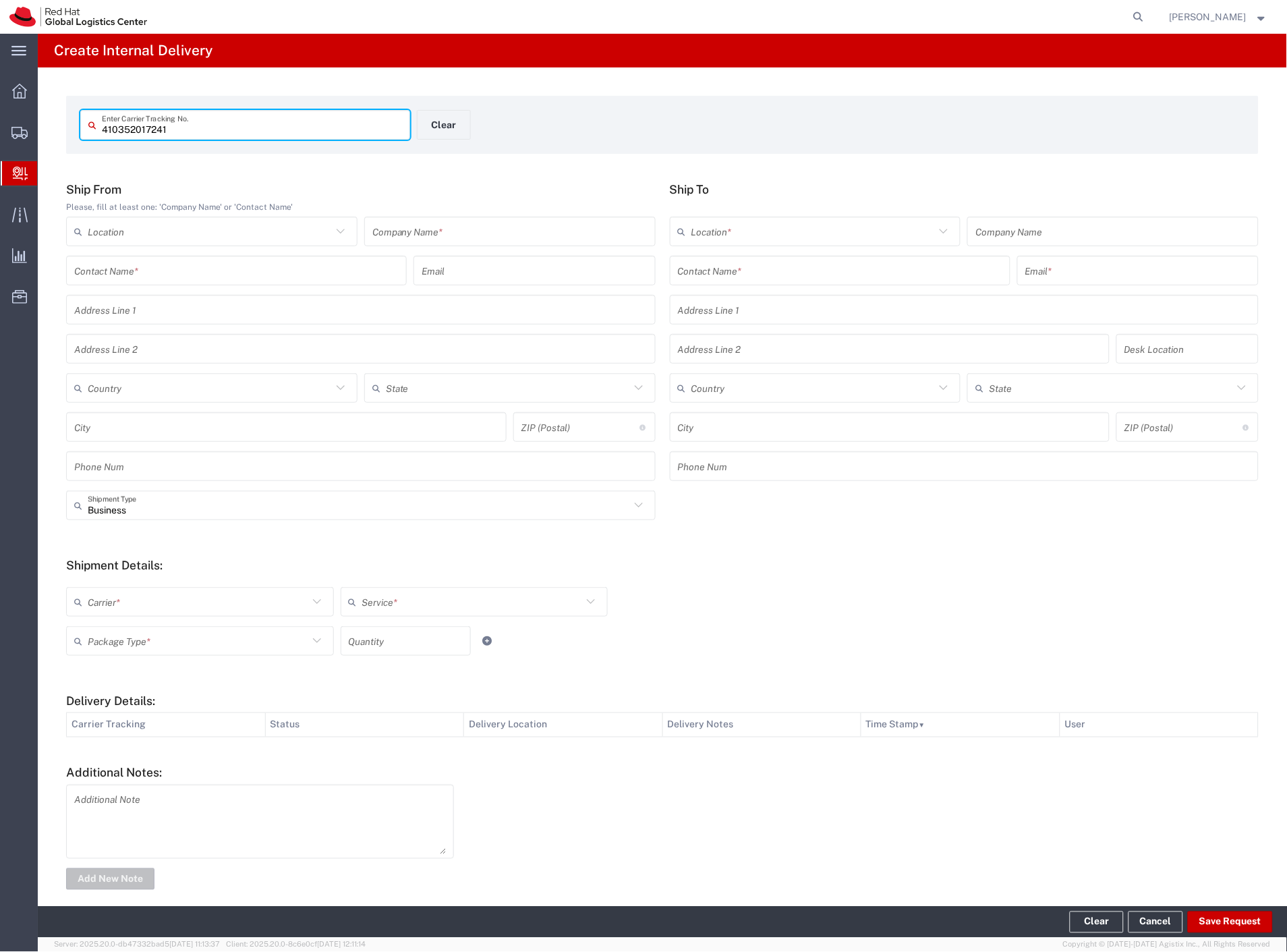
type input "410352017241"
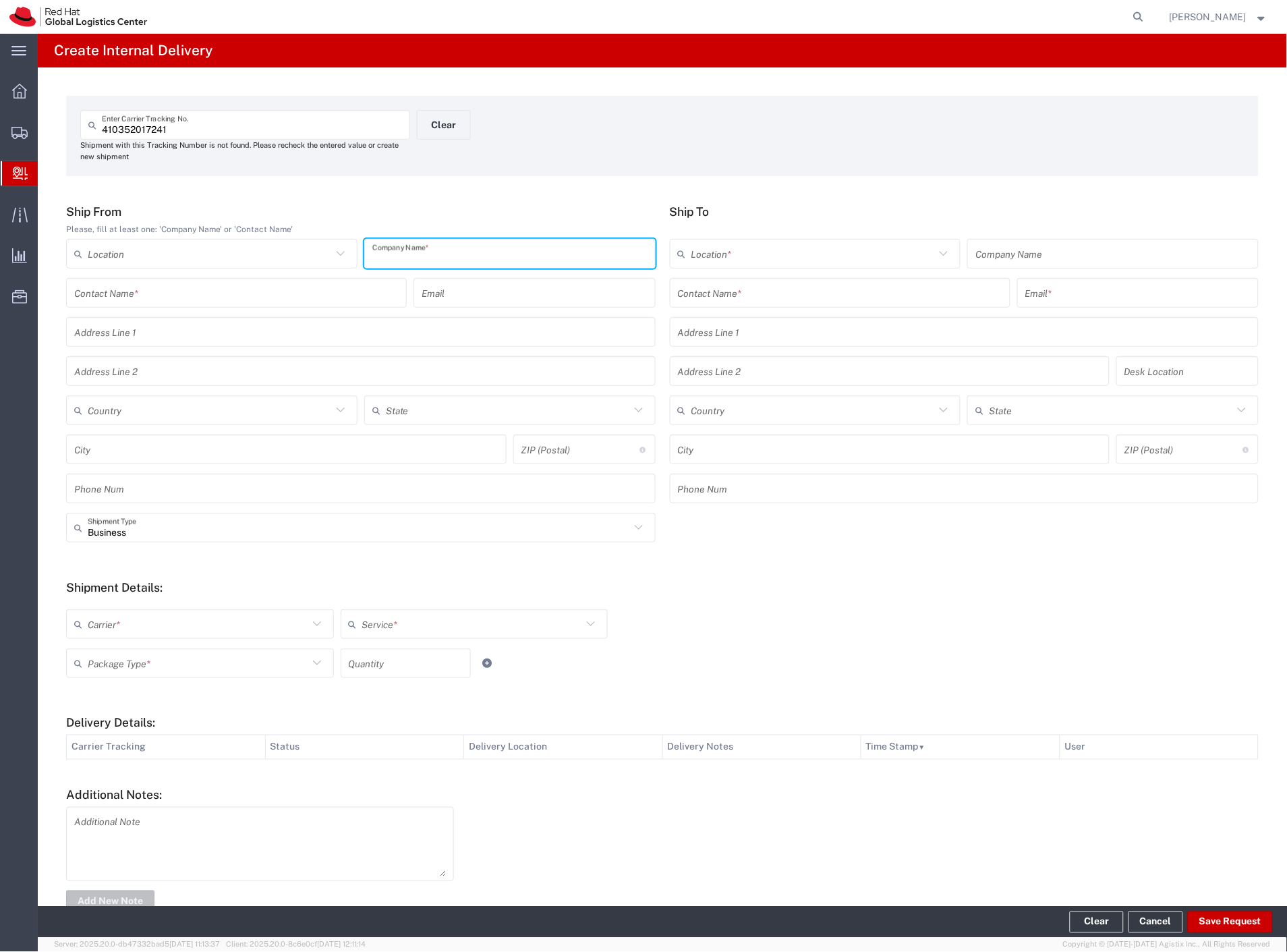
click at [514, 251] on input "text" at bounding box center [510, 254] width 275 height 24
type input "3market"
click at [834, 300] on input "text" at bounding box center [840, 293] width 325 height 24
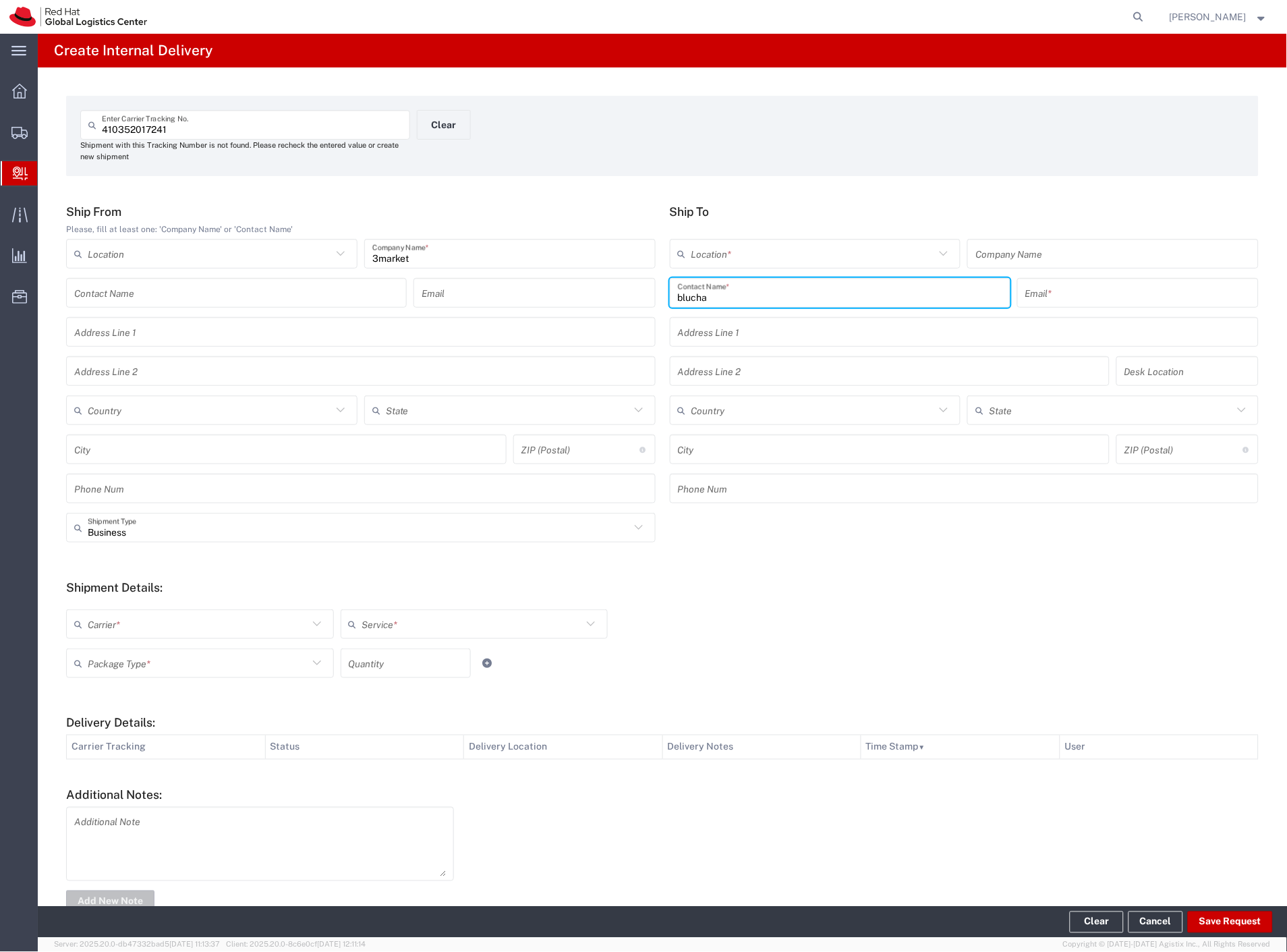
click at [682, 300] on input "blucha" at bounding box center [840, 293] width 325 height 24
type input "[PERSON_NAME]"
click at [728, 342] on p "Purkynova 665/115, 2D407, [GEOGRAPHIC_DATA], 621 00, [GEOGRAPHIC_DATA]" at bounding box center [839, 343] width 323 height 17
type input "RH - [GEOGRAPHIC_DATA] [GEOGRAPHIC_DATA] - C"
type input "Red Hat Czech s.r.o."
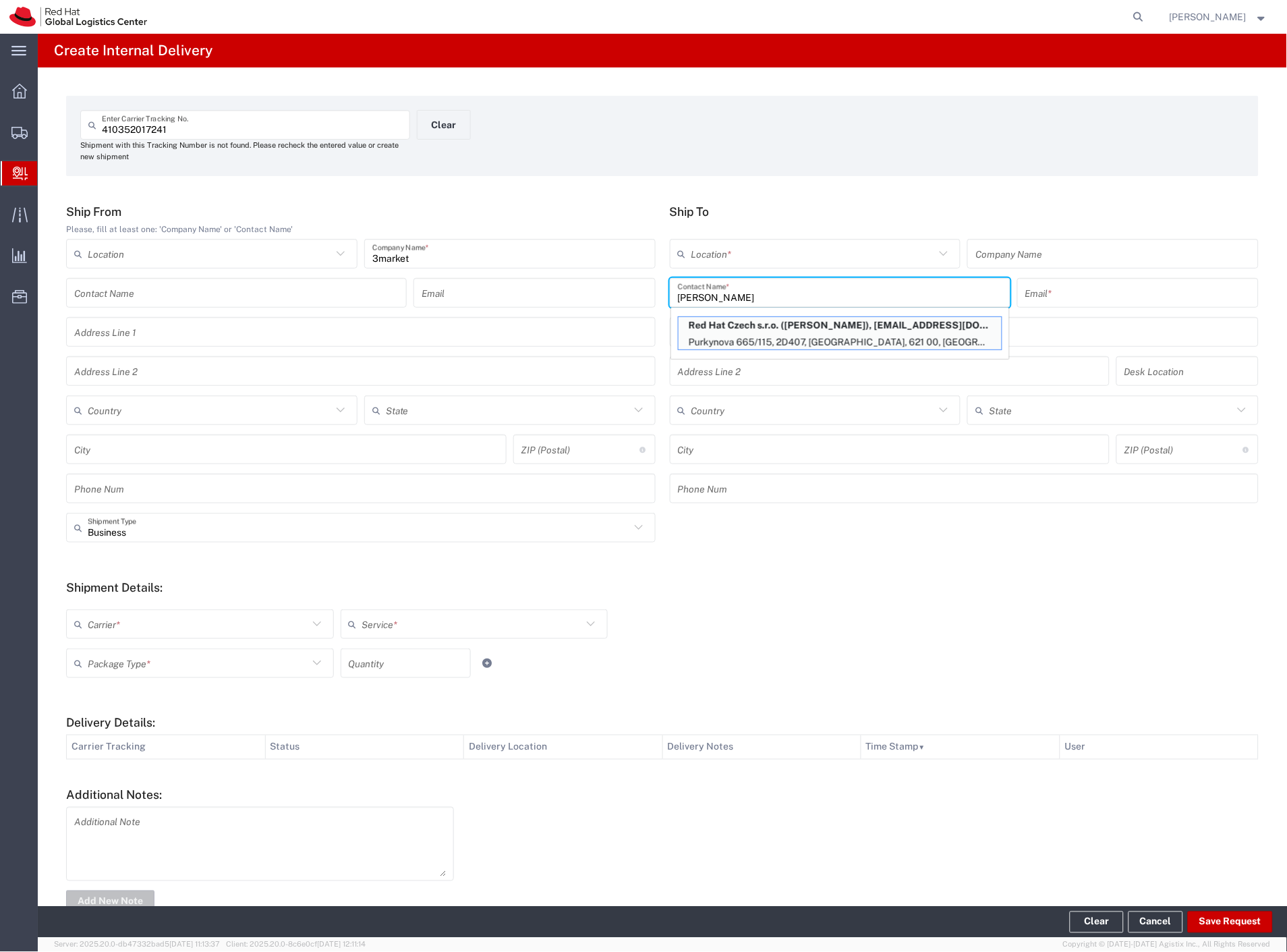
type input "[PERSON_NAME]"
type input "[EMAIL_ADDRESS][DOMAIN_NAME]"
type input "Purkynova 665/115"
type input "2D407"
type input "Czechia"
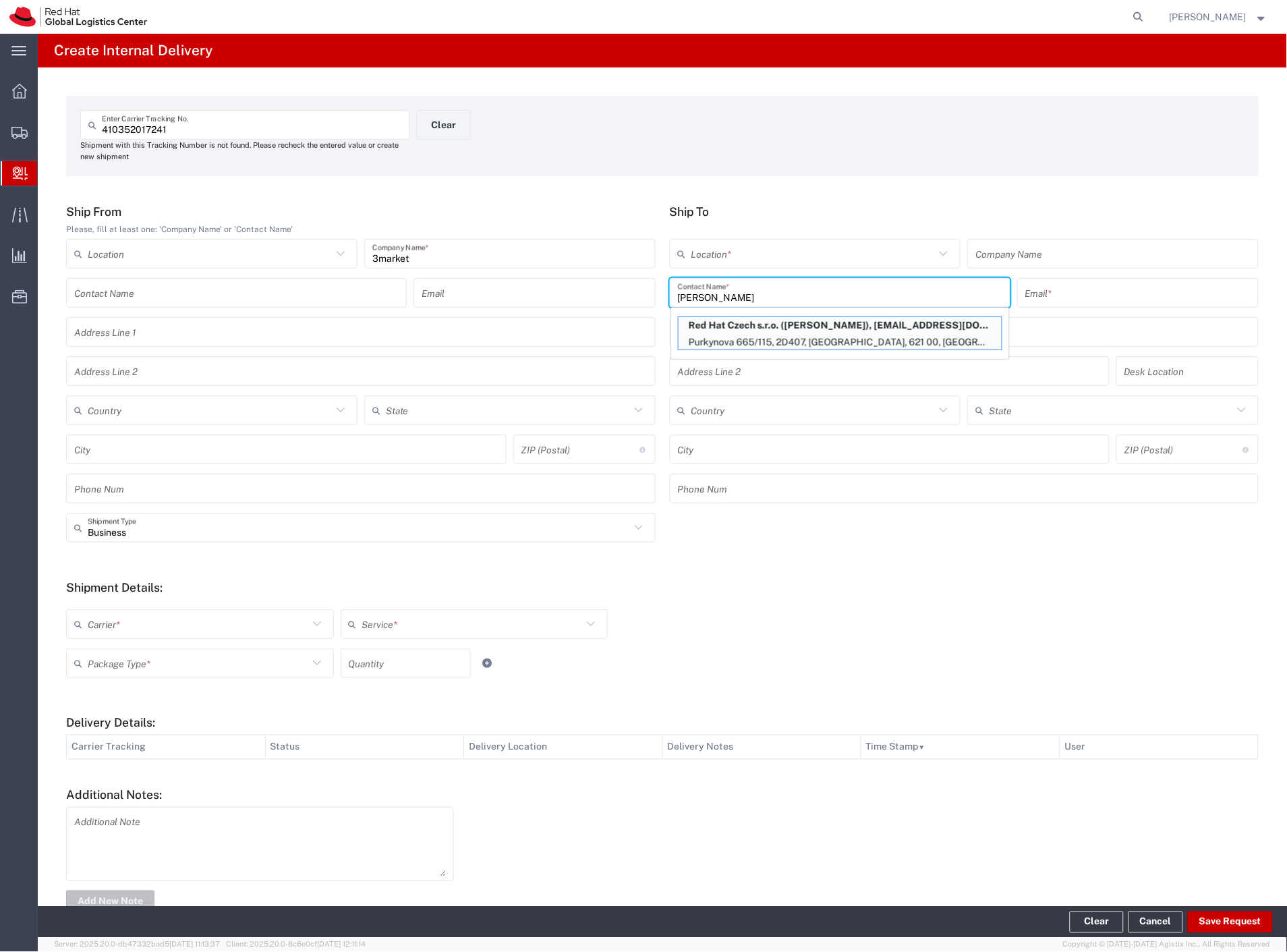
type input "[GEOGRAPHIC_DATA]"
type input "621 00"
type input "420532270212"
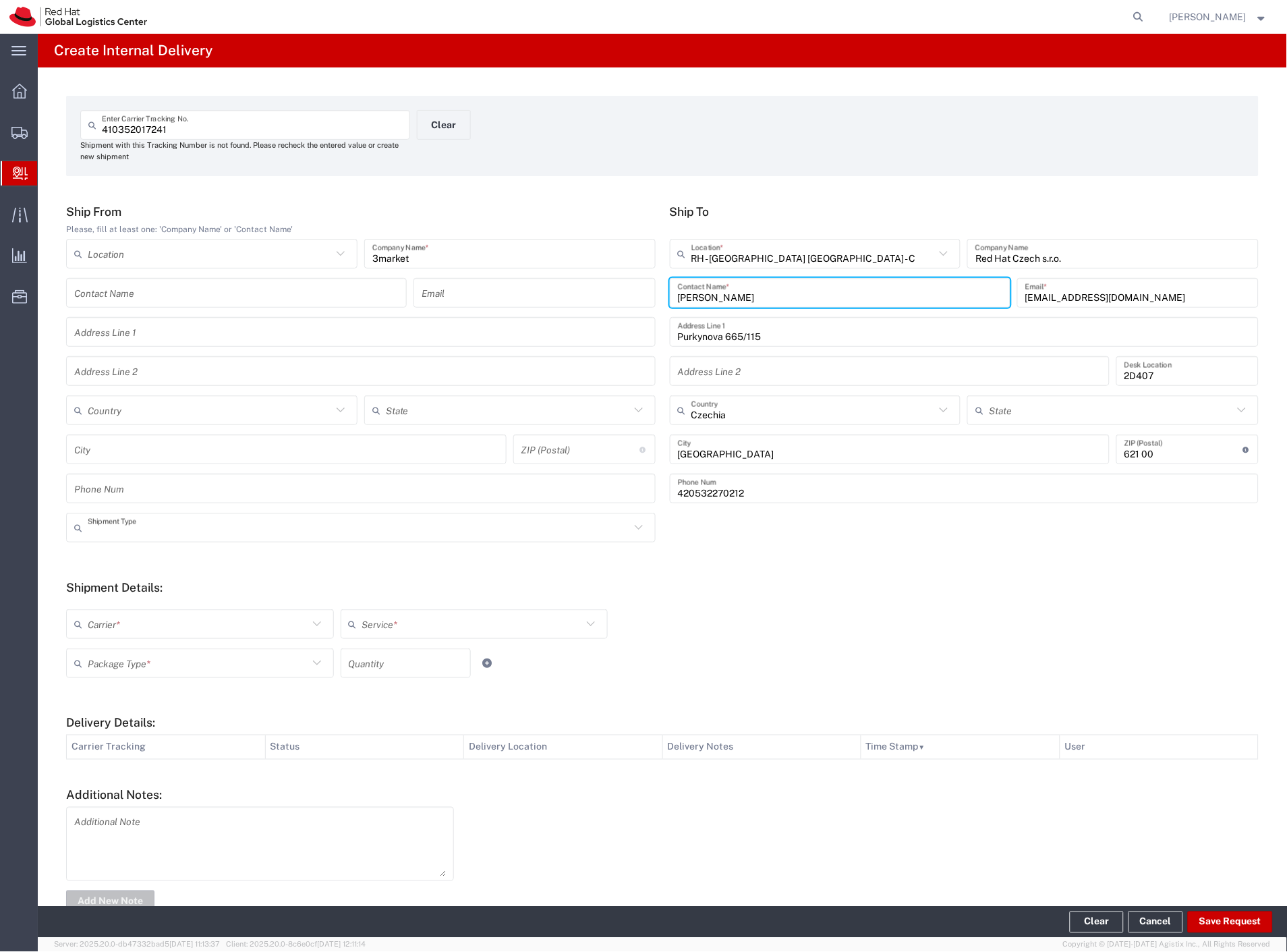
click at [107, 535] on input "text" at bounding box center [358, 527] width 543 height 24
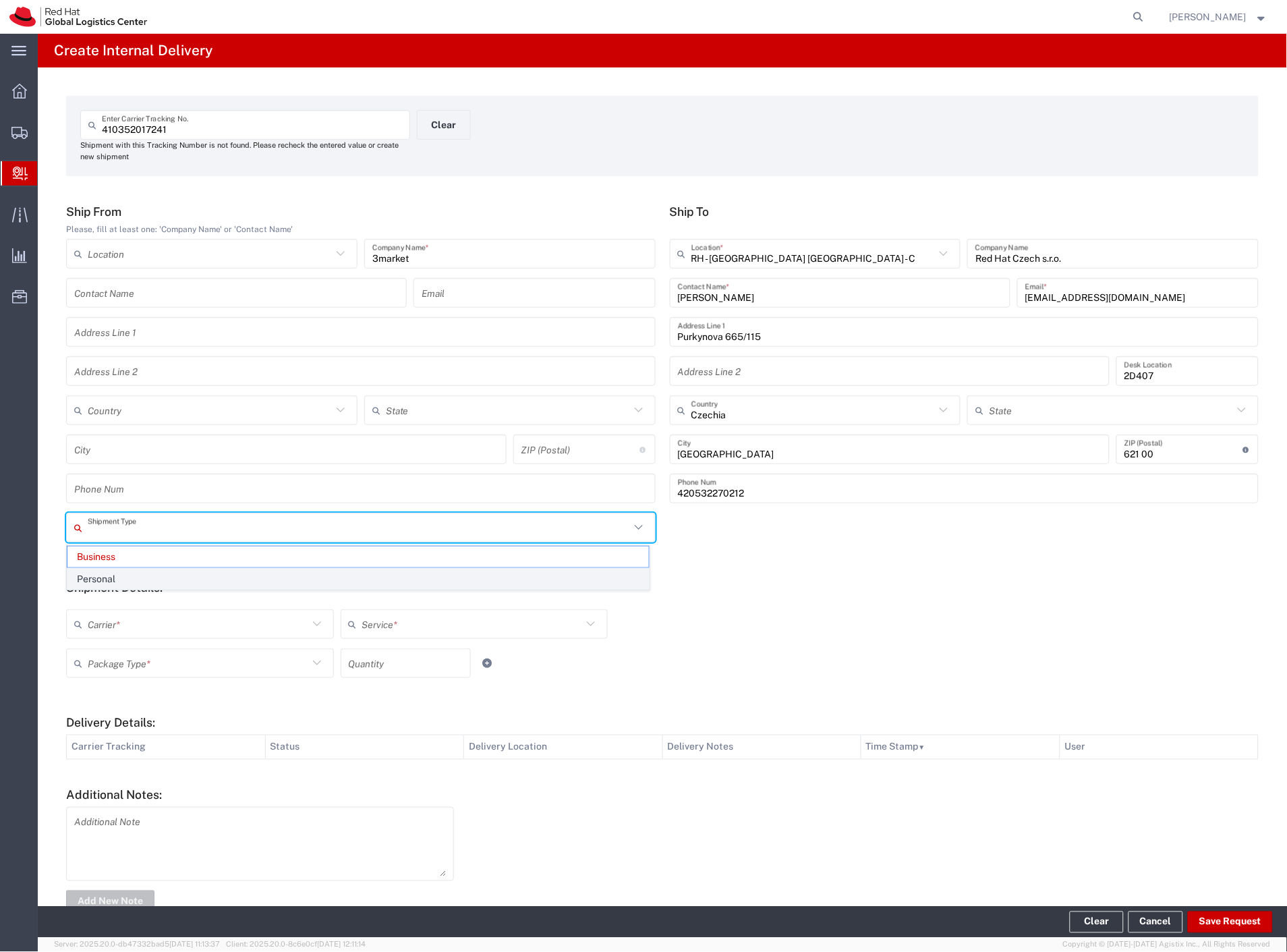
click at [96, 581] on span "Personal" at bounding box center [357, 579] width 581 height 21
type input "Personal"
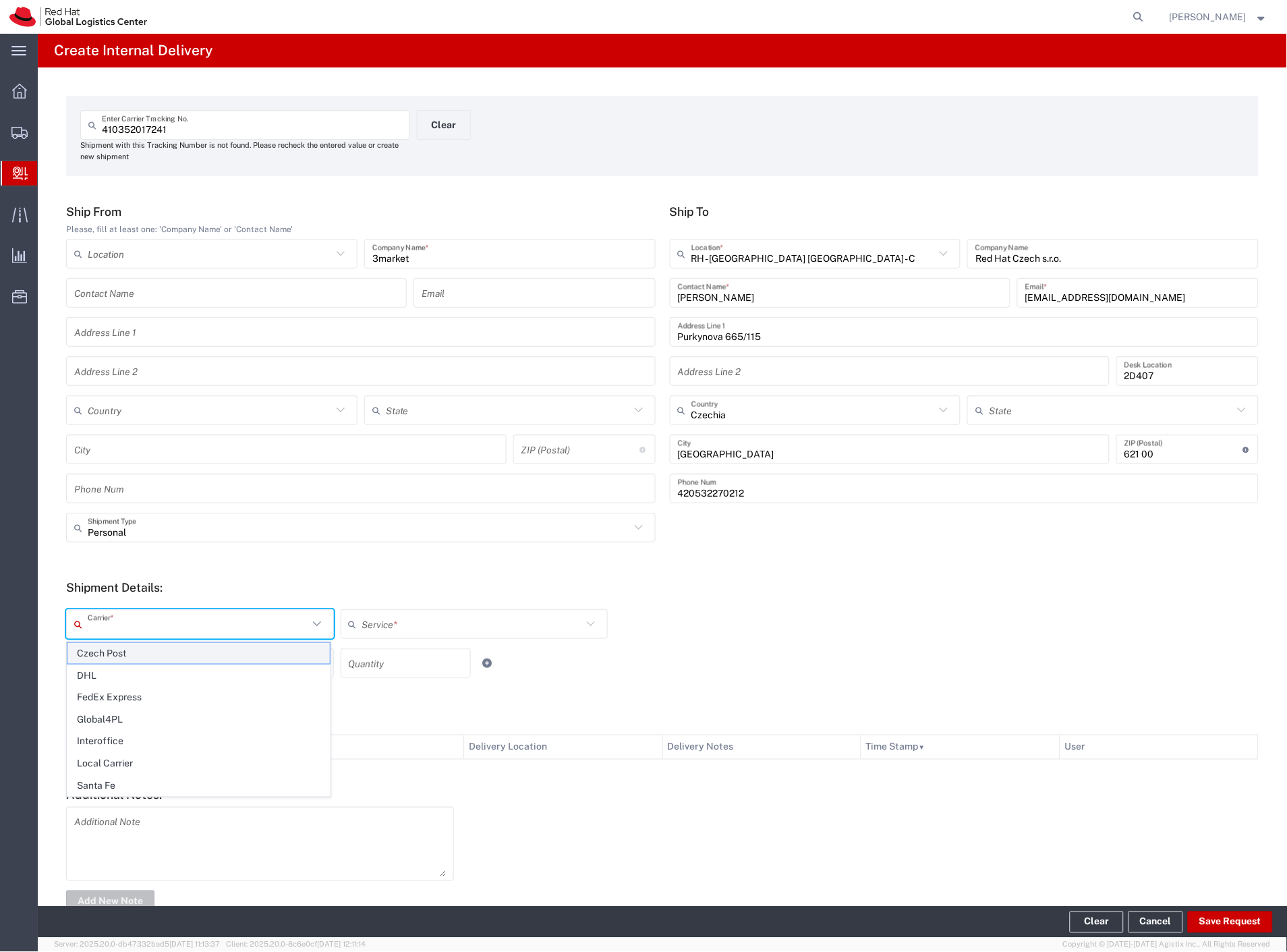
drag, startPoint x: 96, startPoint y: 628, endPoint x: 105, endPoint y: 648, distance: 21.9
click at [98, 634] on input "text" at bounding box center [198, 624] width 221 height 24
drag, startPoint x: 107, startPoint y: 655, endPoint x: 109, endPoint y: 669, distance: 14.1
click at [108, 664] on ul "Czech Post DHL FedEx Express Global4PL Interoffice Local Carrier [GEOGRAPHIC_DA…" at bounding box center [199, 719] width 264 height 155
click at [109, 669] on span "DHL" at bounding box center [198, 675] width 262 height 21
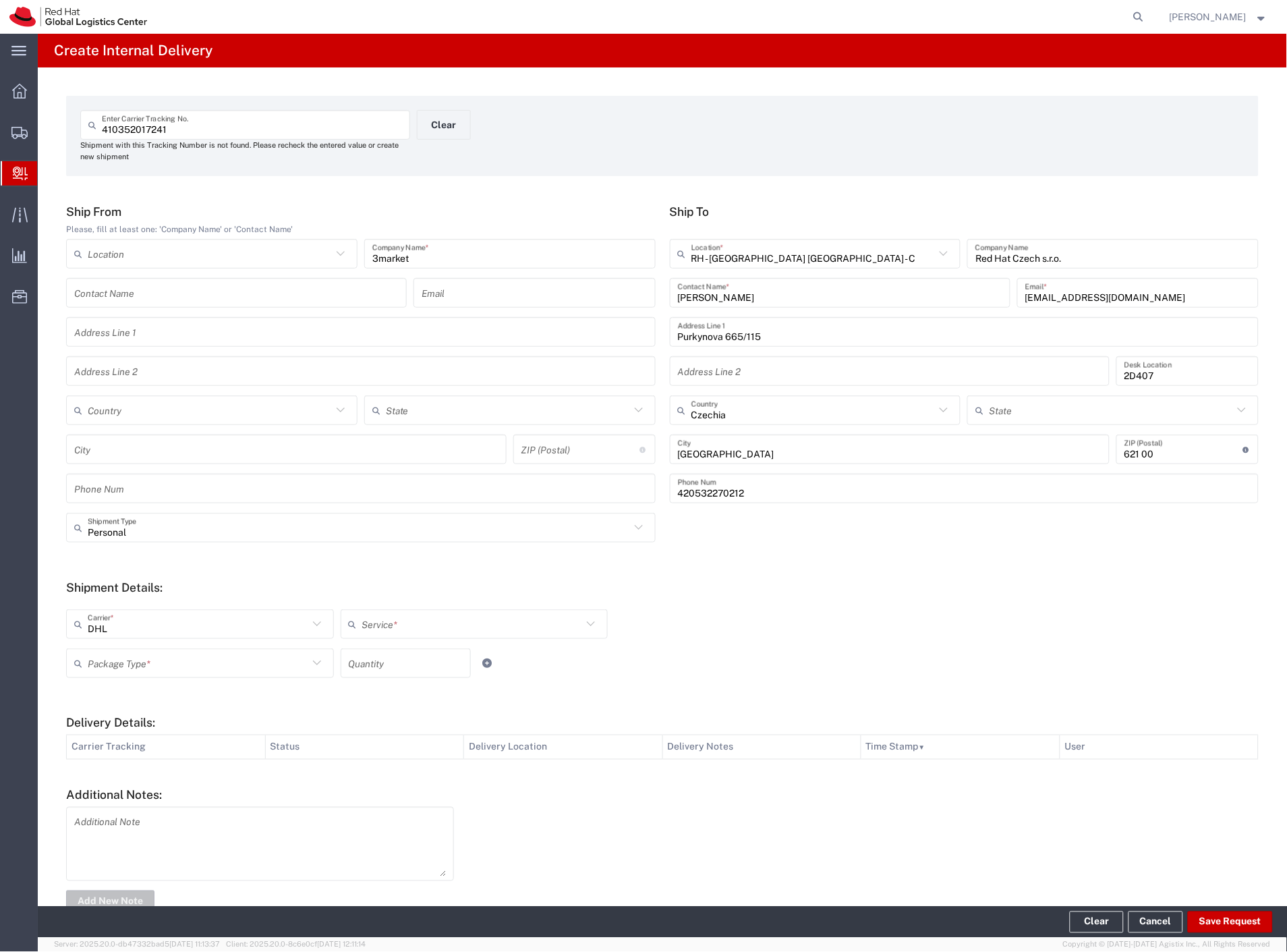
click at [127, 631] on input "DHL" at bounding box center [198, 624] width 221 height 24
drag, startPoint x: 120, startPoint y: 674, endPoint x: 121, endPoint y: 659, distance: 15.0
click at [119, 674] on span "Czech Post" at bounding box center [198, 675] width 262 height 21
type input "Czech Post"
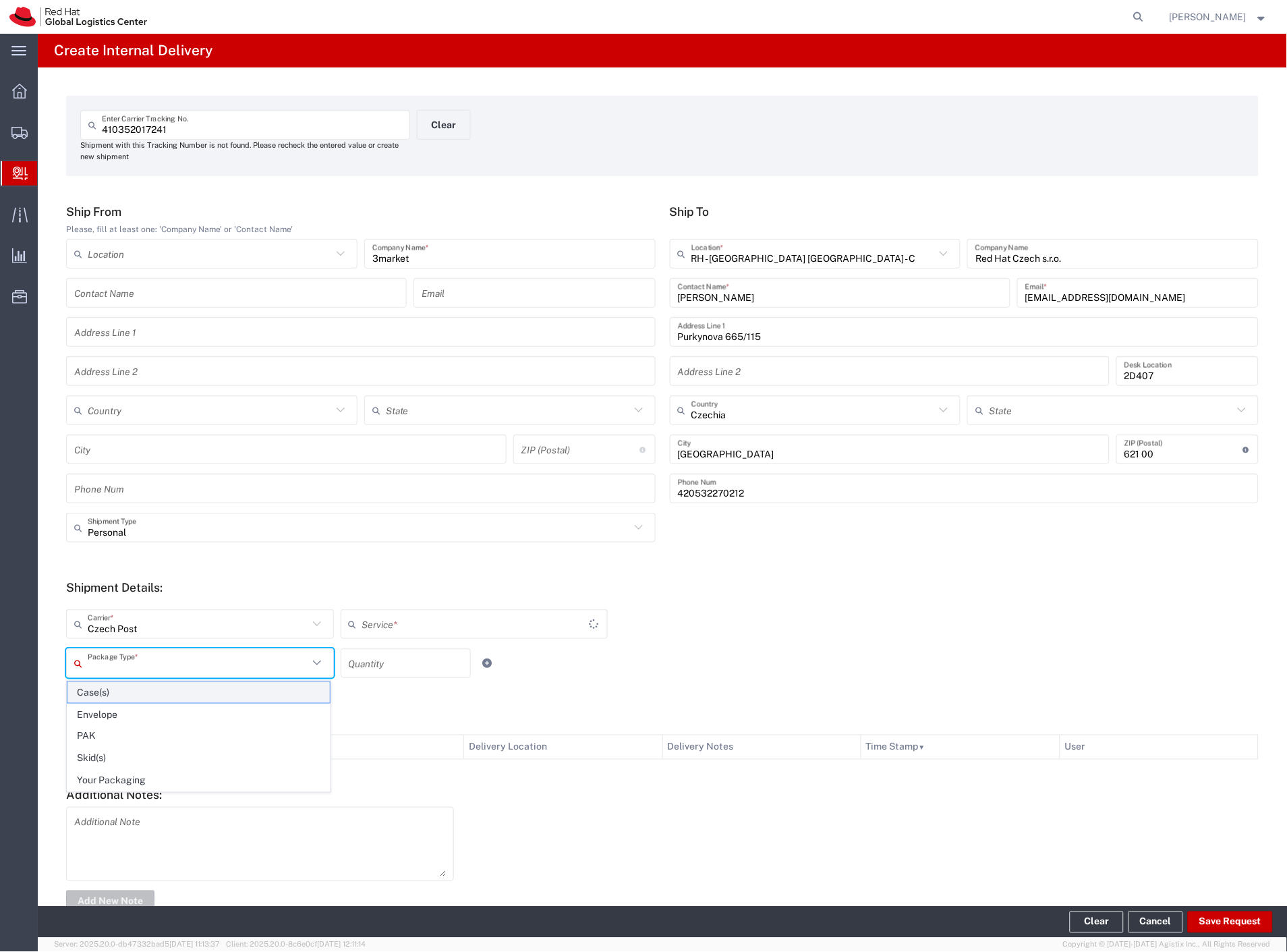
drag, startPoint x: 121, startPoint y: 659, endPoint x: 125, endPoint y: 696, distance: 37.2
click at [121, 661] on input "text" at bounding box center [198, 663] width 221 height 24
type input "Ground"
click at [133, 779] on span "Your Packaging" at bounding box center [198, 781] width 262 height 21
type input "Your Packaging"
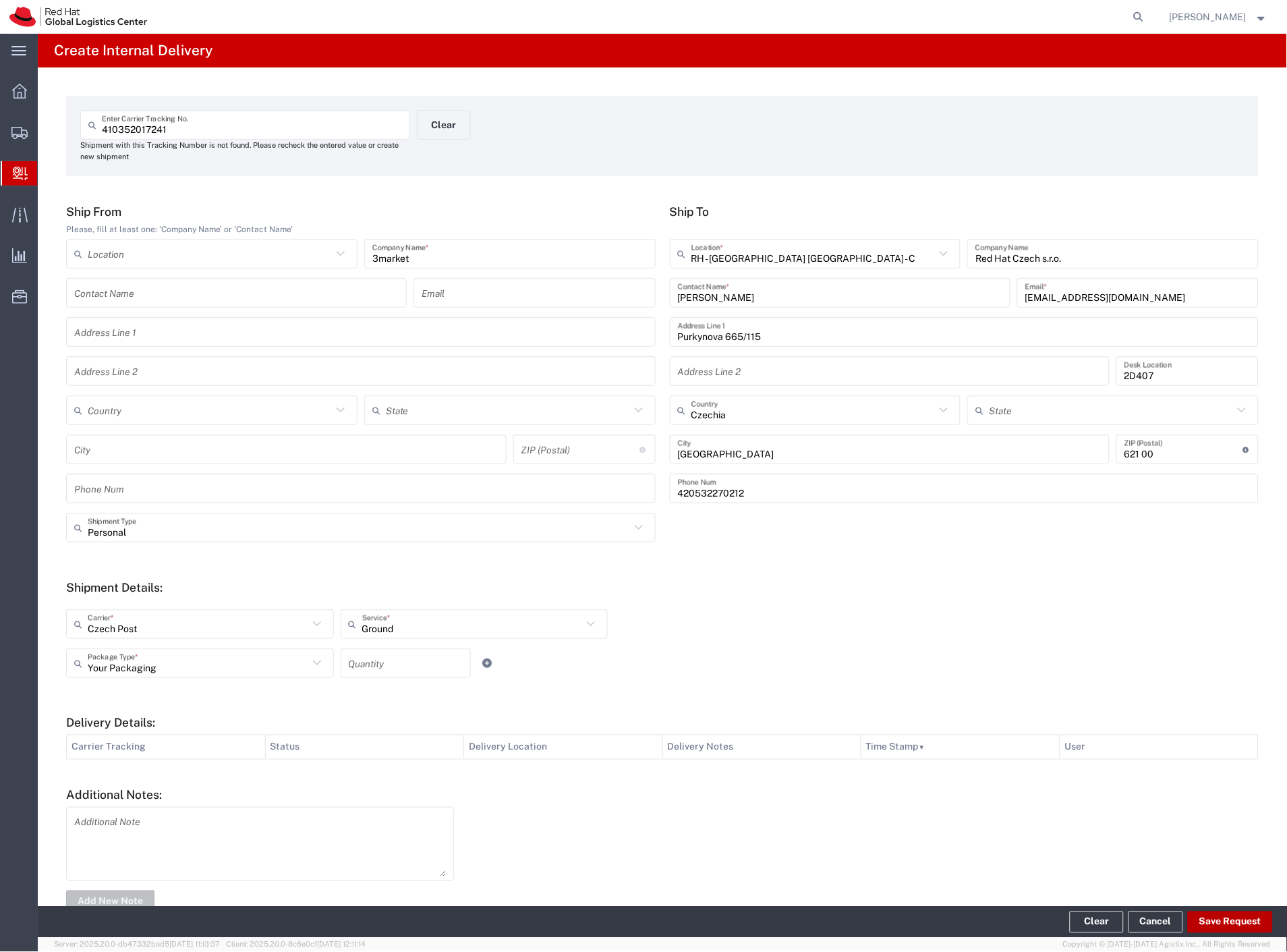
click at [1243, 920] on button "Save Request" at bounding box center [1229, 922] width 85 height 21
type input "Personal"
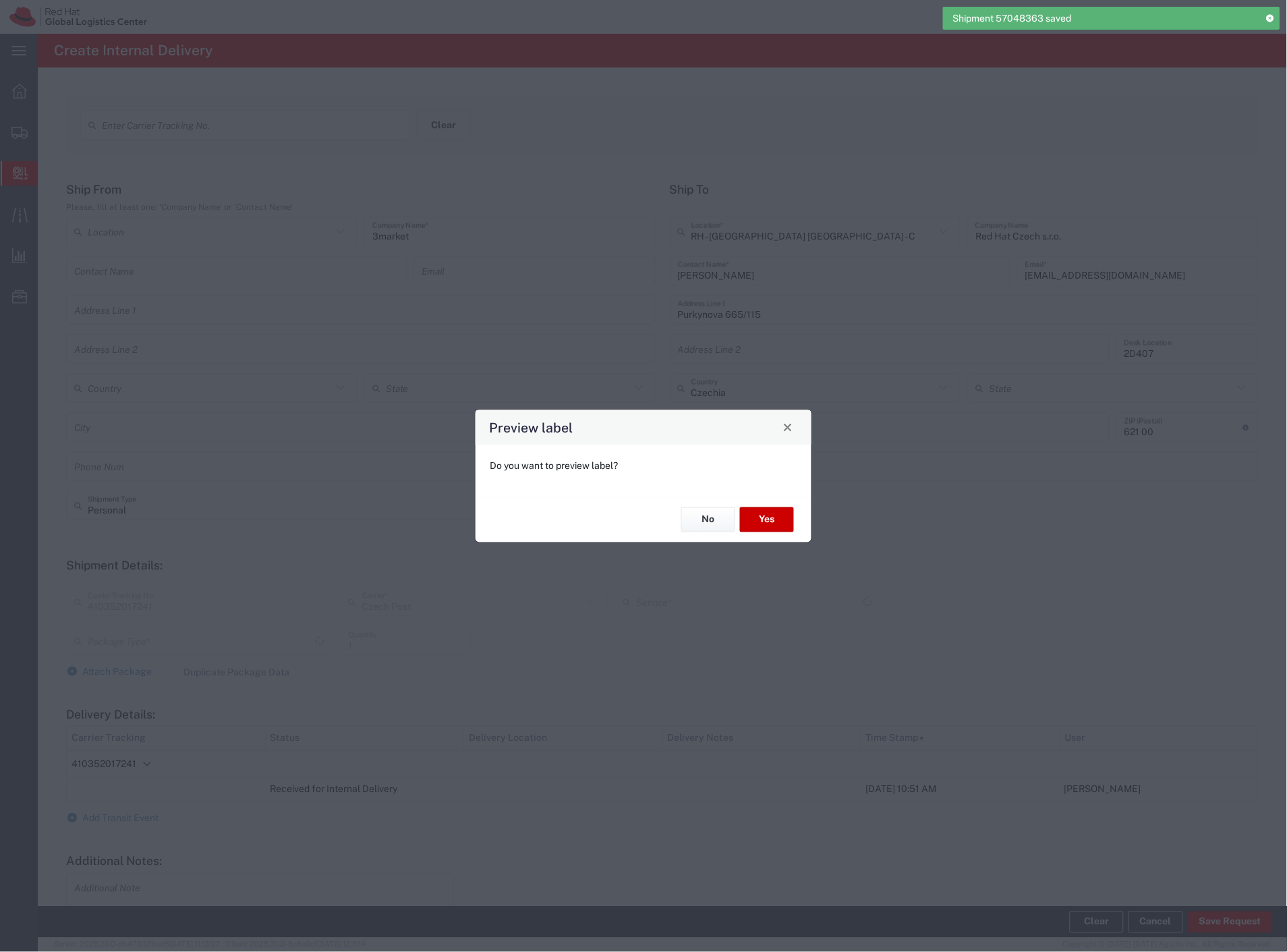
type input "Your Packaging"
type input "Ground"
click at [787, 529] on button "Yes" at bounding box center [766, 520] width 54 height 25
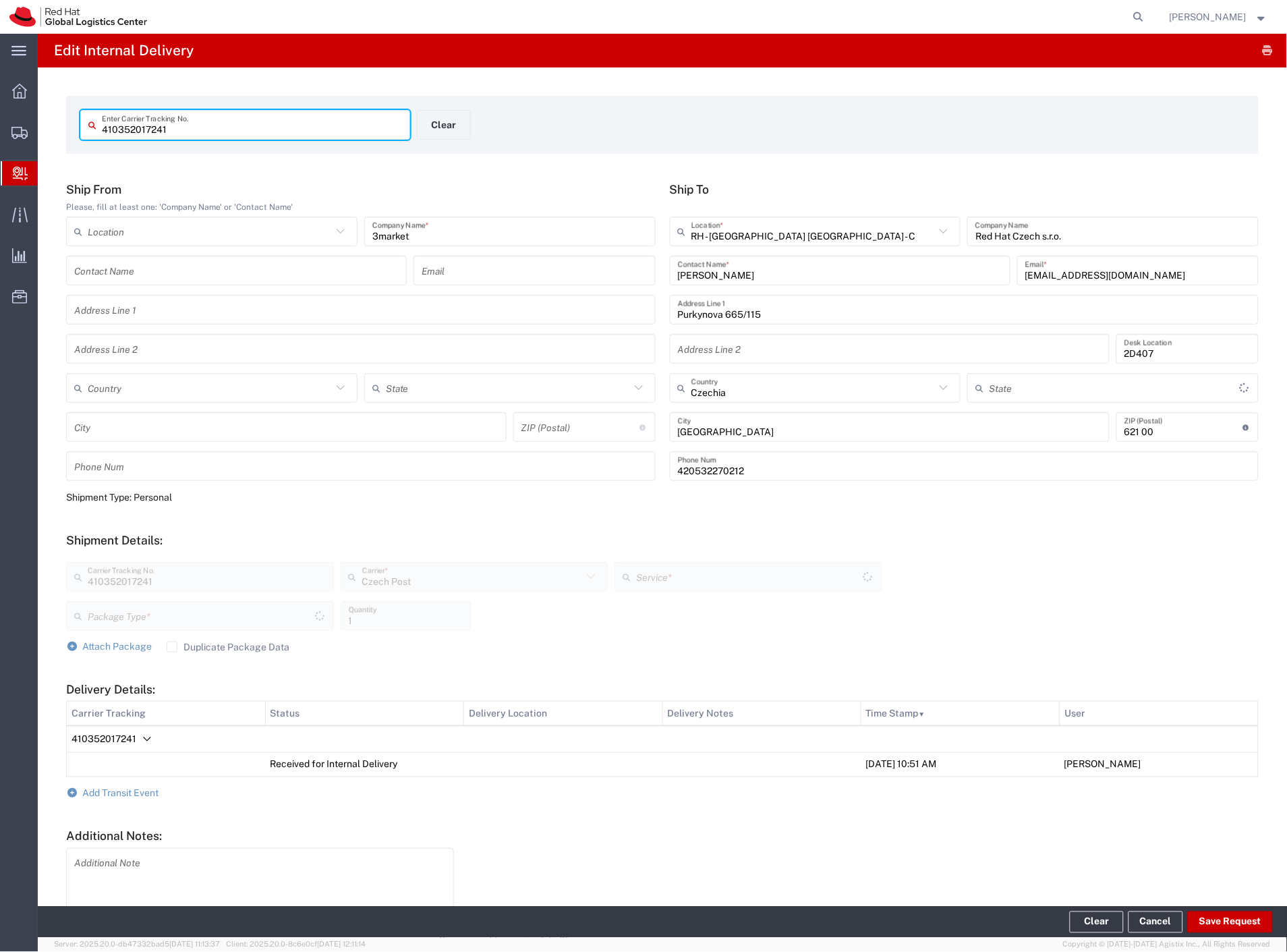
type input "Ground"
type input "Your Packaging"
click at [427, 120] on button "Clear" at bounding box center [444, 124] width 54 height 30
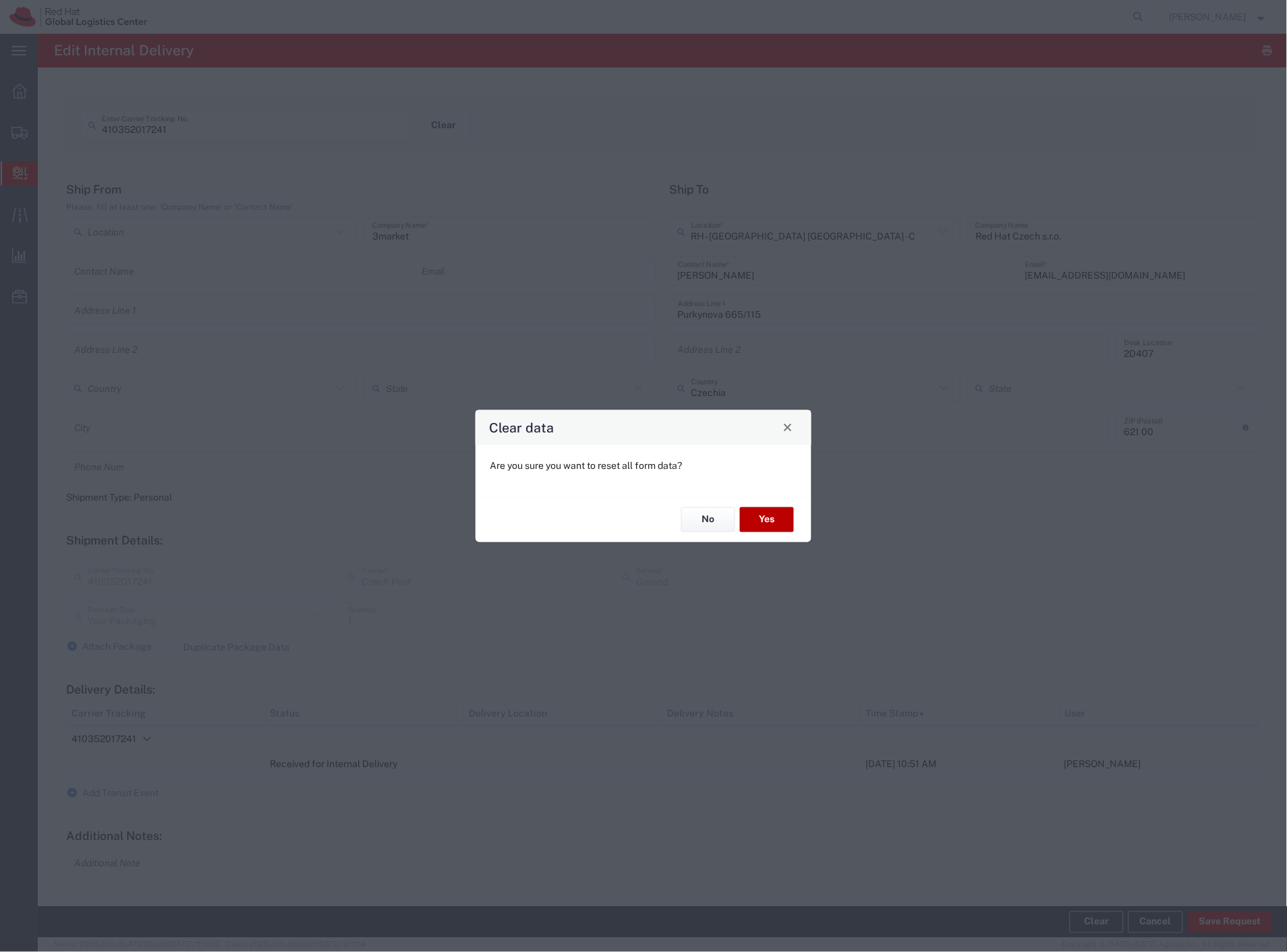
click at [777, 510] on button "Yes" at bounding box center [766, 520] width 54 height 25
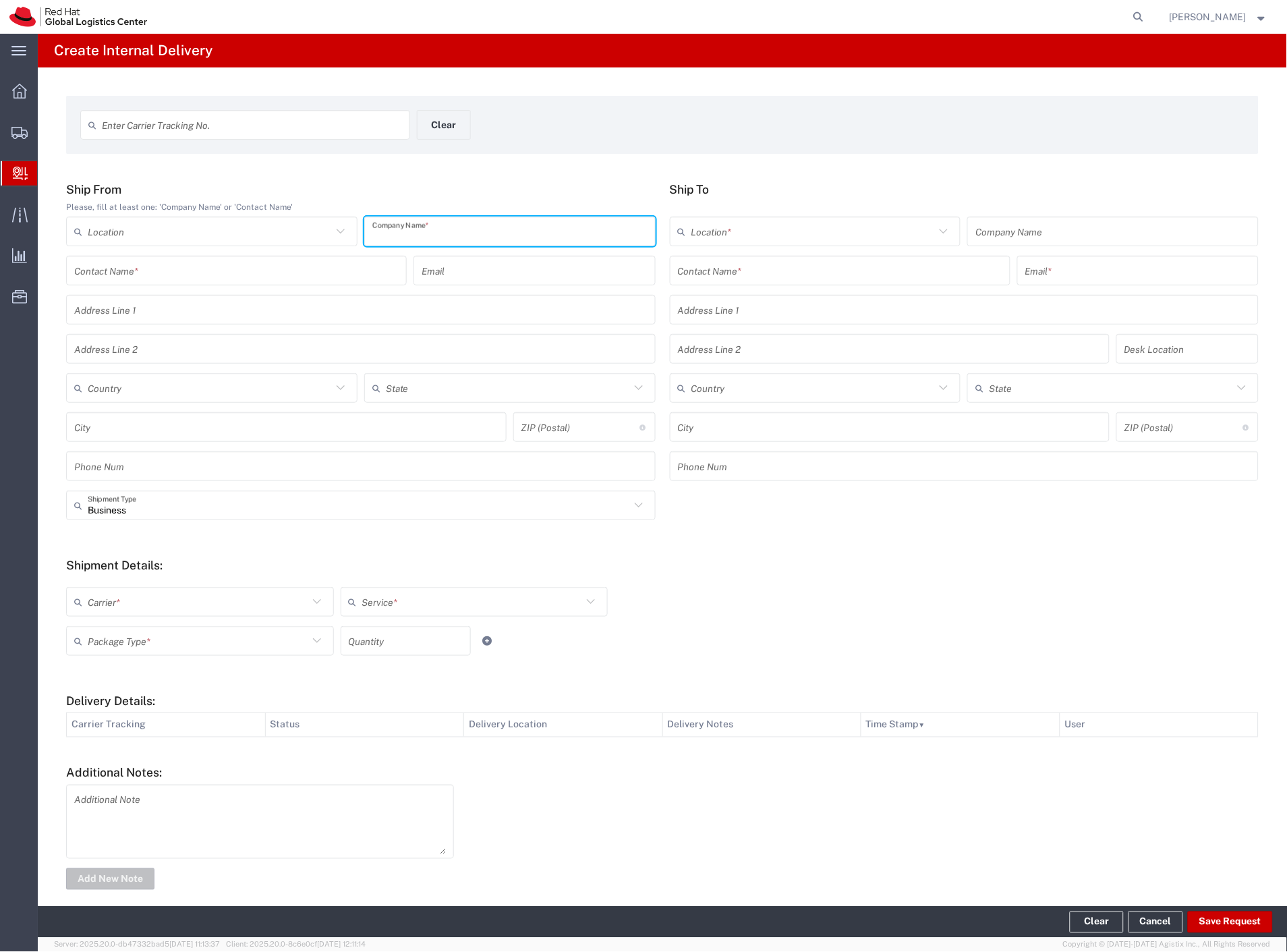
click at [461, 239] on input "text" at bounding box center [510, 232] width 275 height 24
type input "citibank card"
click at [701, 267] on input "text" at bounding box center [840, 271] width 325 height 24
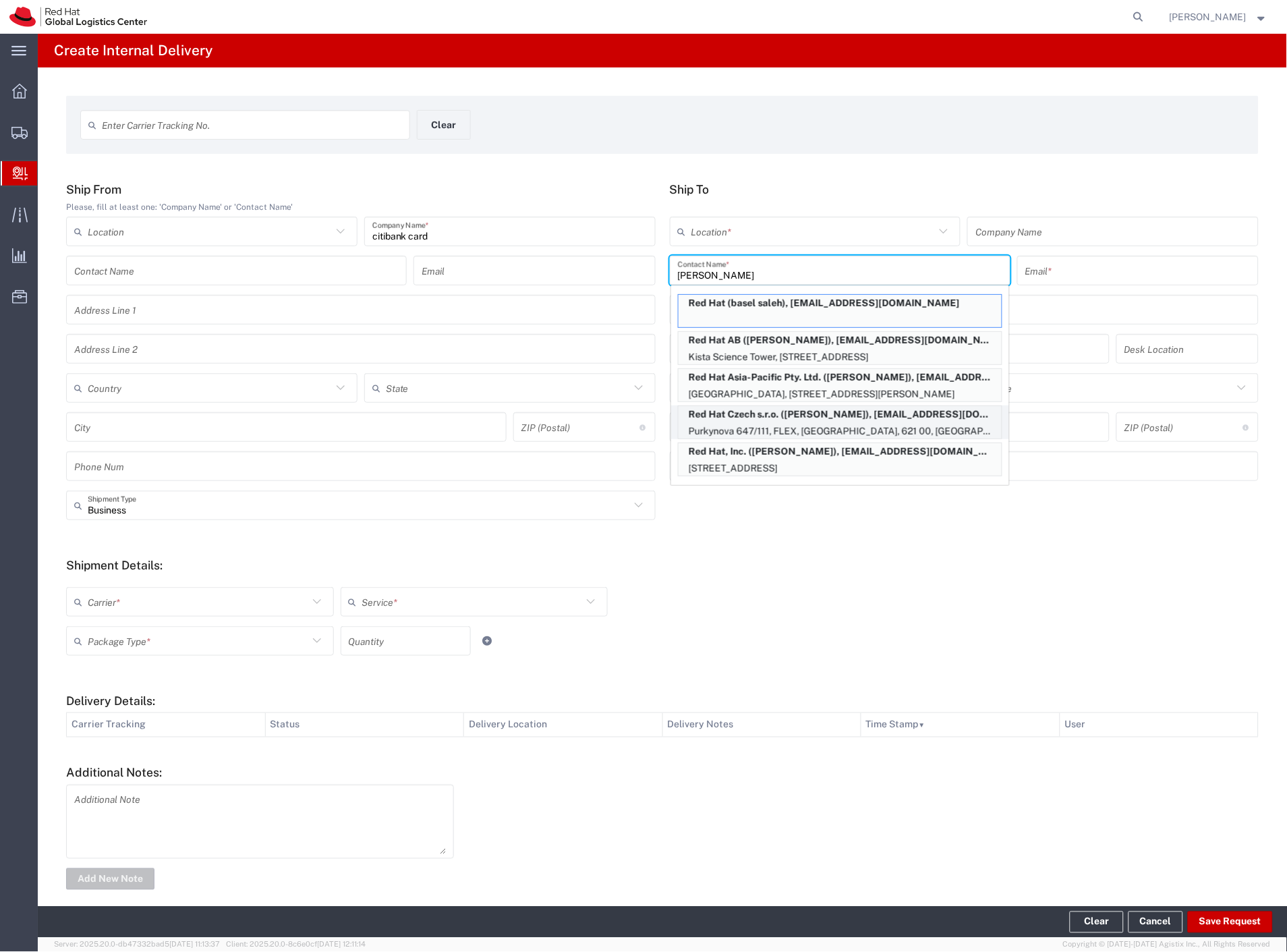
type input "[PERSON_NAME]"
click at [837, 424] on p "Purkynova 647/111, FLEX, [GEOGRAPHIC_DATA], 621 00, [GEOGRAPHIC_DATA]" at bounding box center [839, 431] width 323 height 17
type input "RH - [GEOGRAPHIC_DATA] [GEOGRAPHIC_DATA] - B"
type input "Red Hat Czech s.r.o."
type input "[PERSON_NAME]"
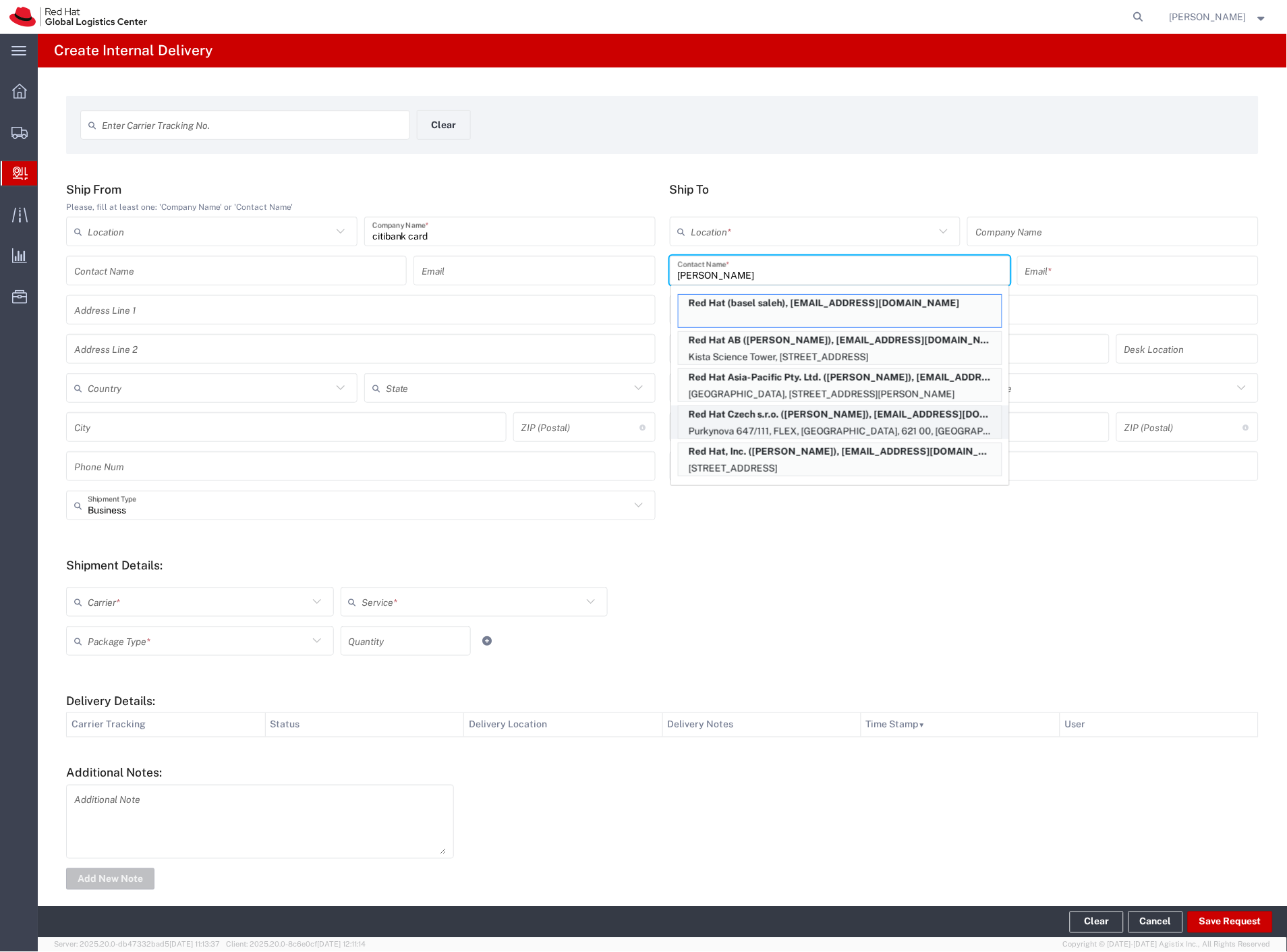
type input "[EMAIL_ADDRESS][DOMAIN_NAME]"
type input "Purkynova 647/111"
type input "FLEX"
type input "Czechia"
type input "[GEOGRAPHIC_DATA]"
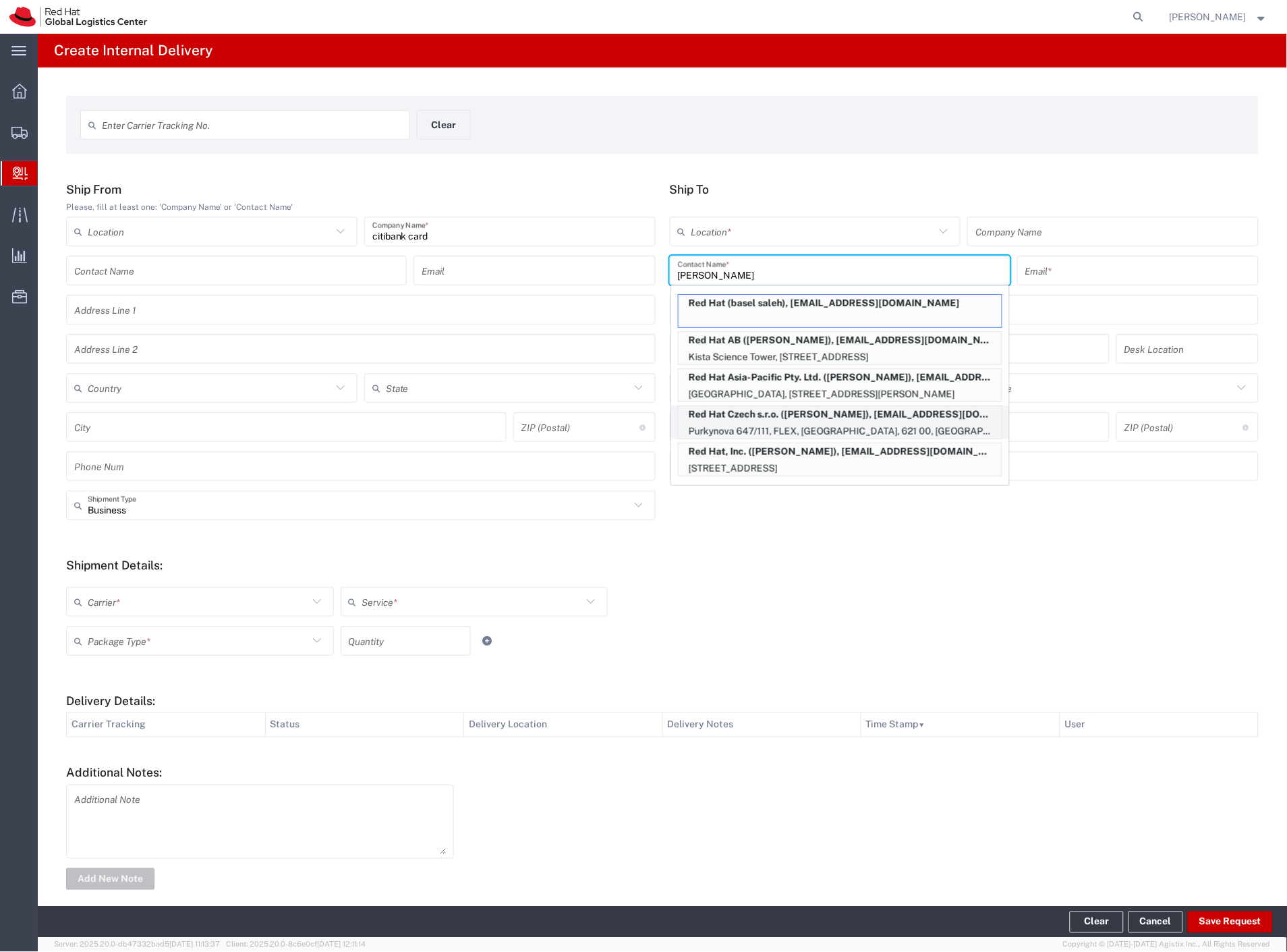
type input "621 00"
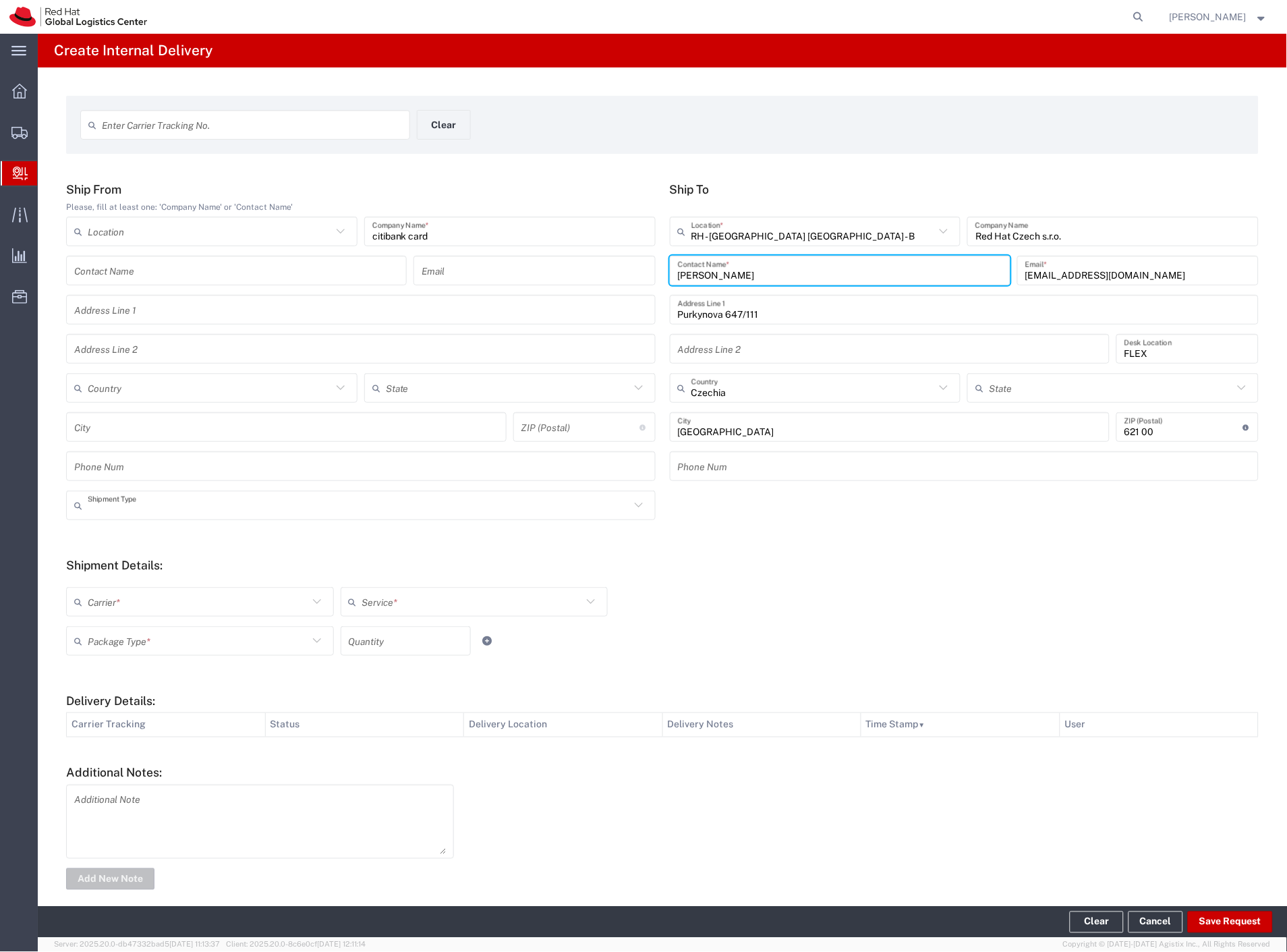
click at [123, 509] on input "text" at bounding box center [358, 505] width 543 height 24
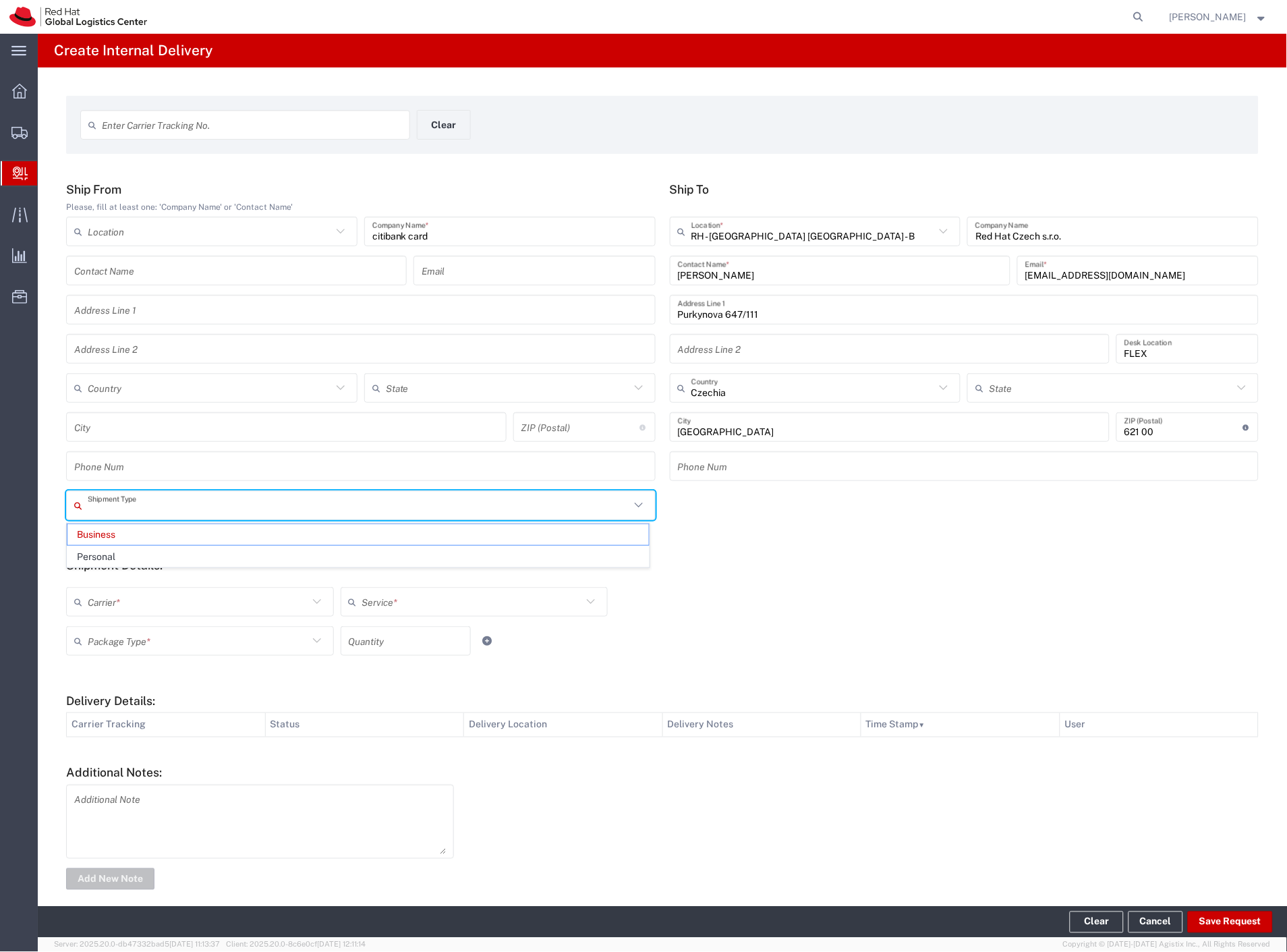
drag, startPoint x: 106, startPoint y: 602, endPoint x: 103, endPoint y: 629, distance: 27.2
click at [105, 613] on input "text" at bounding box center [198, 601] width 221 height 24
type input "Business"
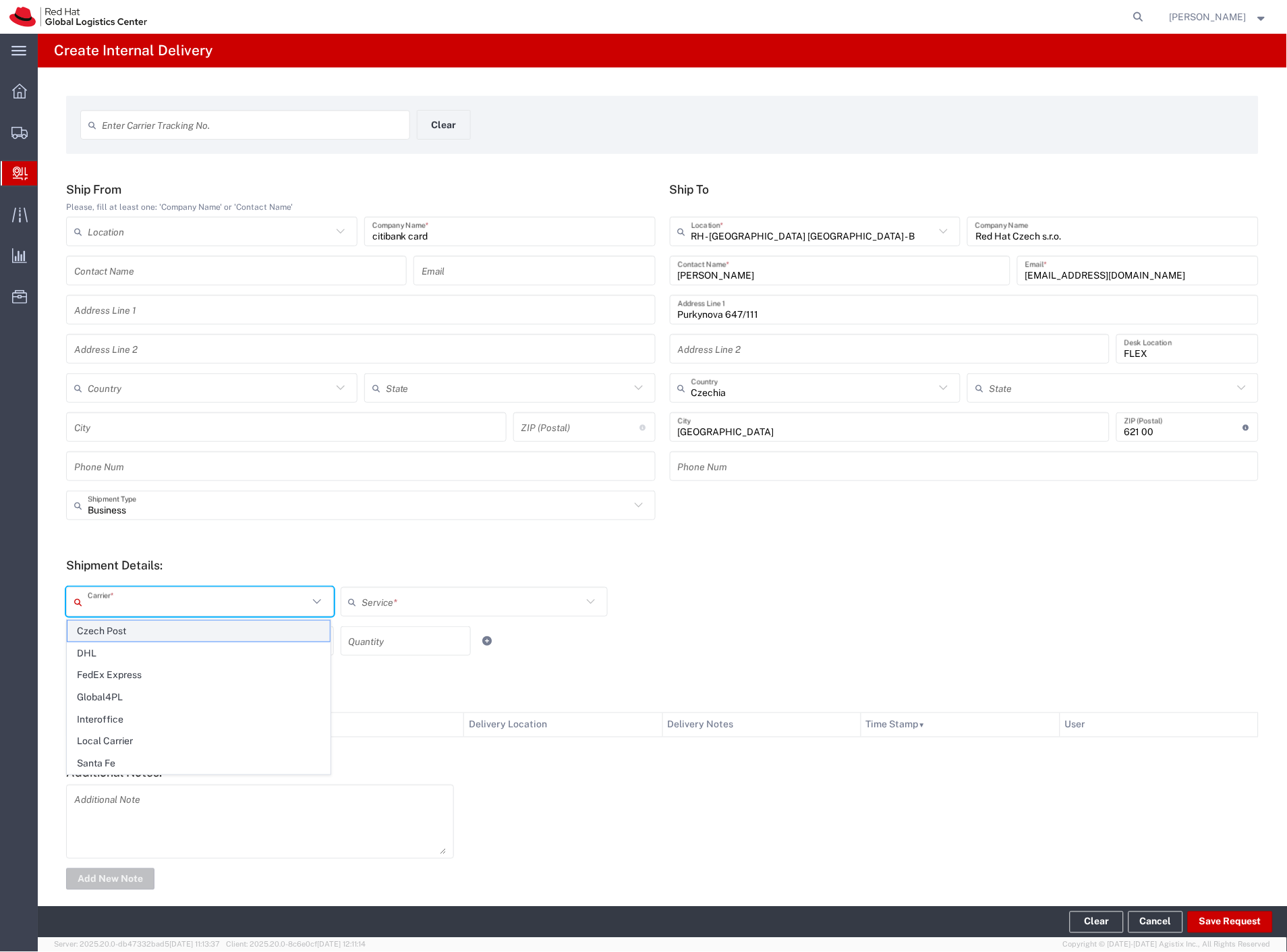
click at [107, 631] on span "Czech Post" at bounding box center [198, 631] width 262 height 21
type input "Czech Post"
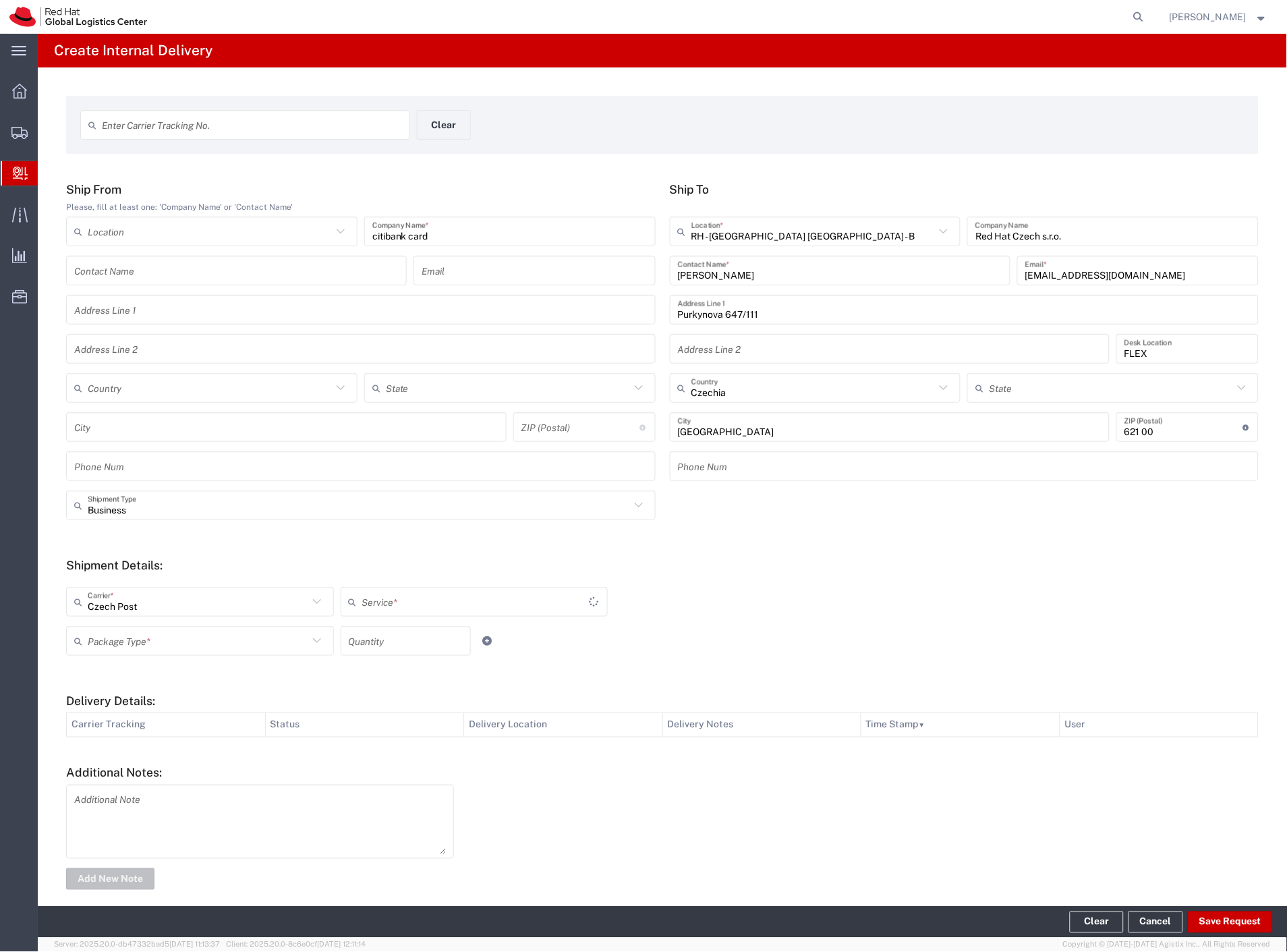
type input "Ground"
drag, startPoint x: 107, startPoint y: 640, endPoint x: 118, endPoint y: 680, distance: 41.5
click at [108, 643] on input "text" at bounding box center [198, 641] width 221 height 24
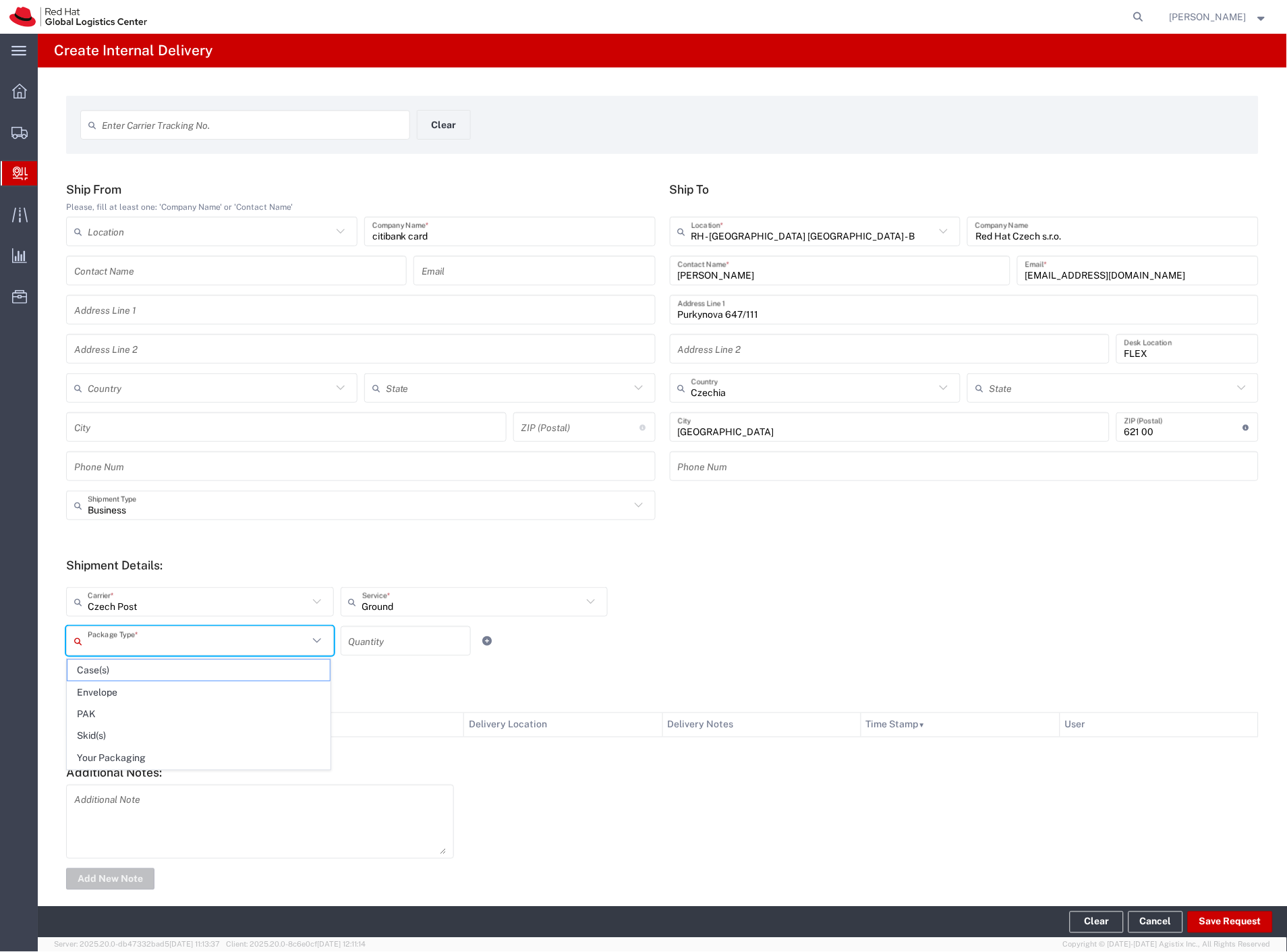
drag, startPoint x: 129, startPoint y: 696, endPoint x: 275, endPoint y: 723, distance: 148.5
click at [130, 696] on span "Envelope" at bounding box center [198, 693] width 262 height 21
type input "Envelope"
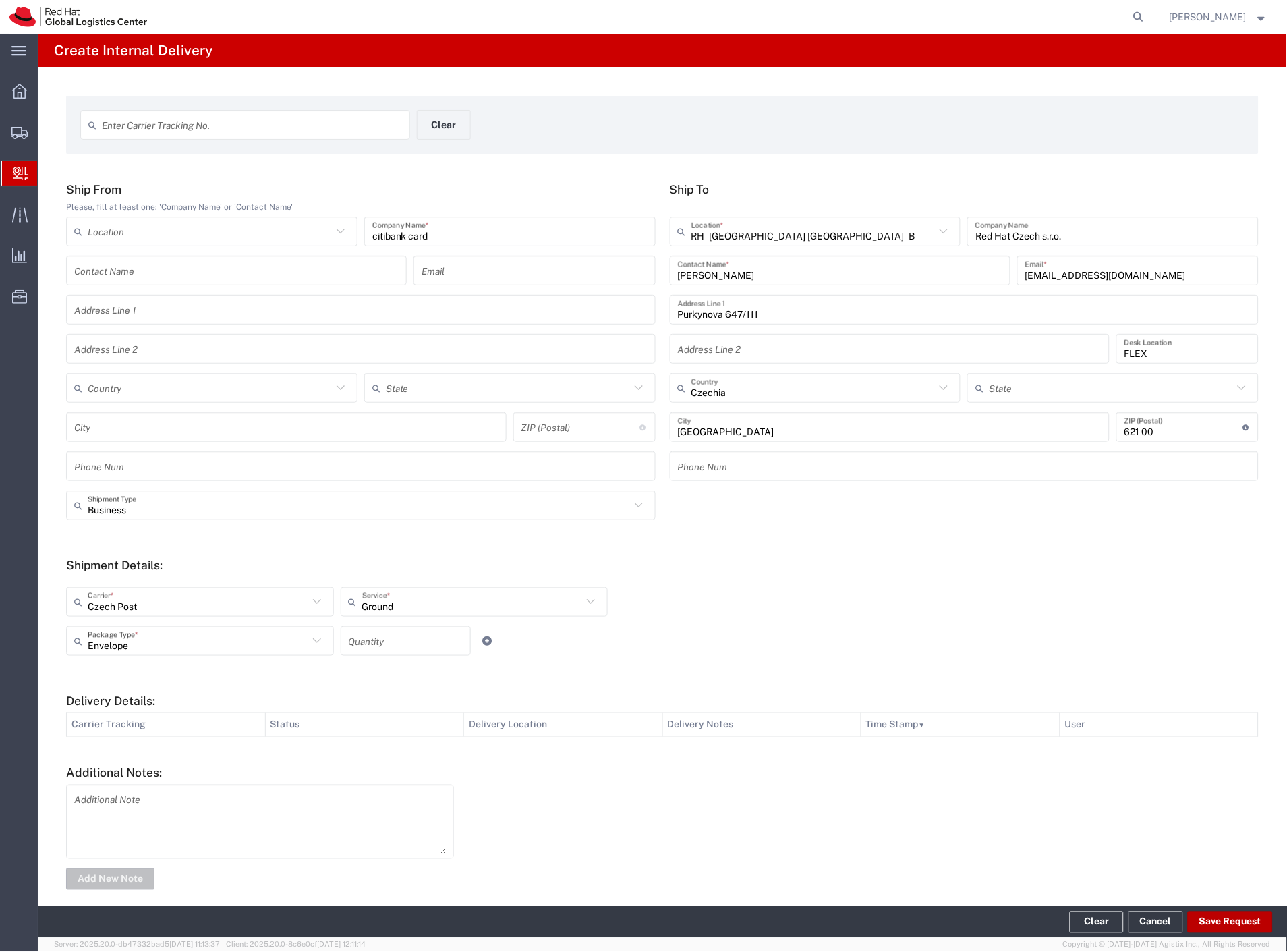
click at [1229, 918] on button "Save Request" at bounding box center [1229, 922] width 85 height 21
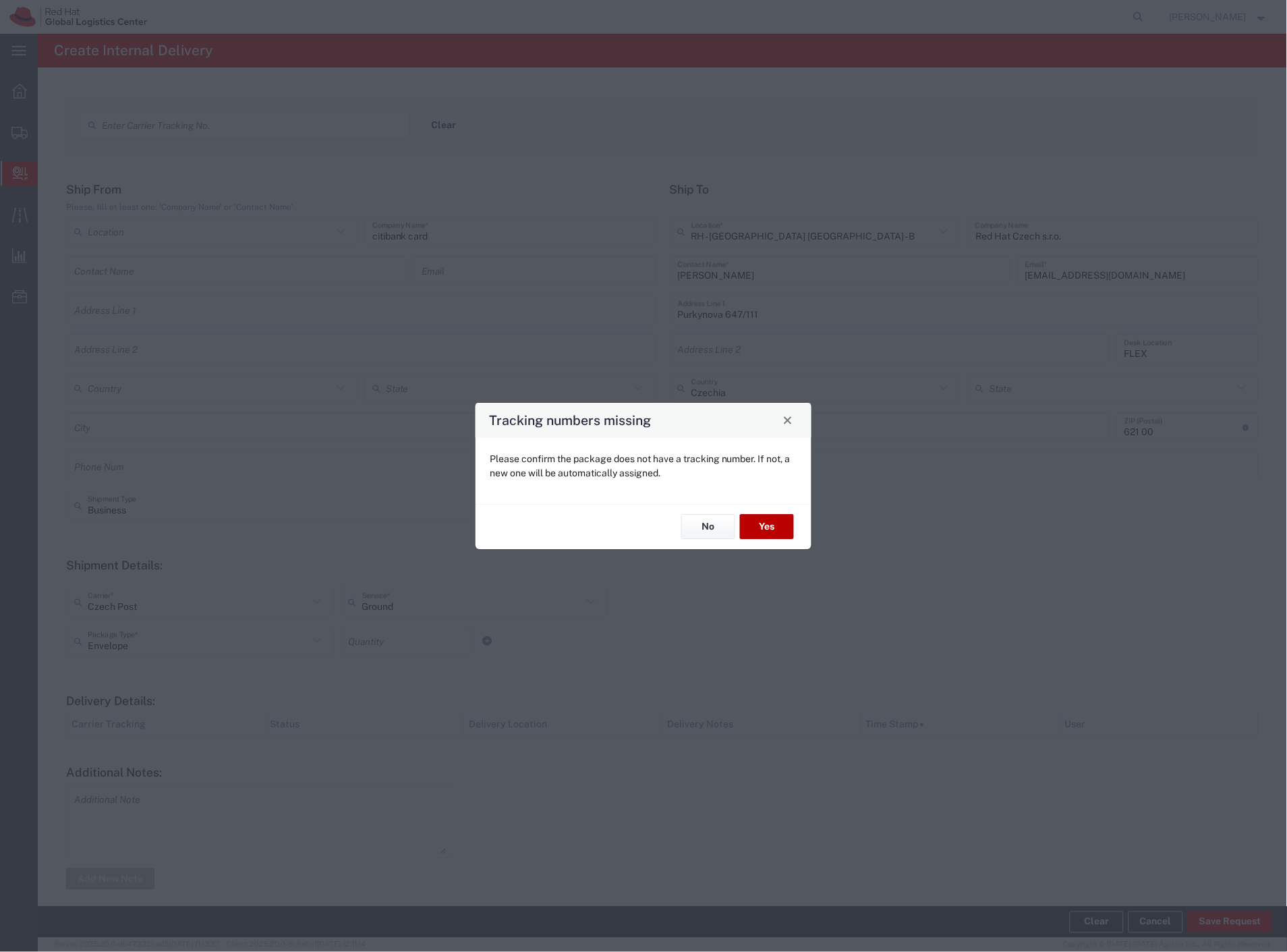
click at [767, 533] on button "Yes" at bounding box center [766, 527] width 54 height 25
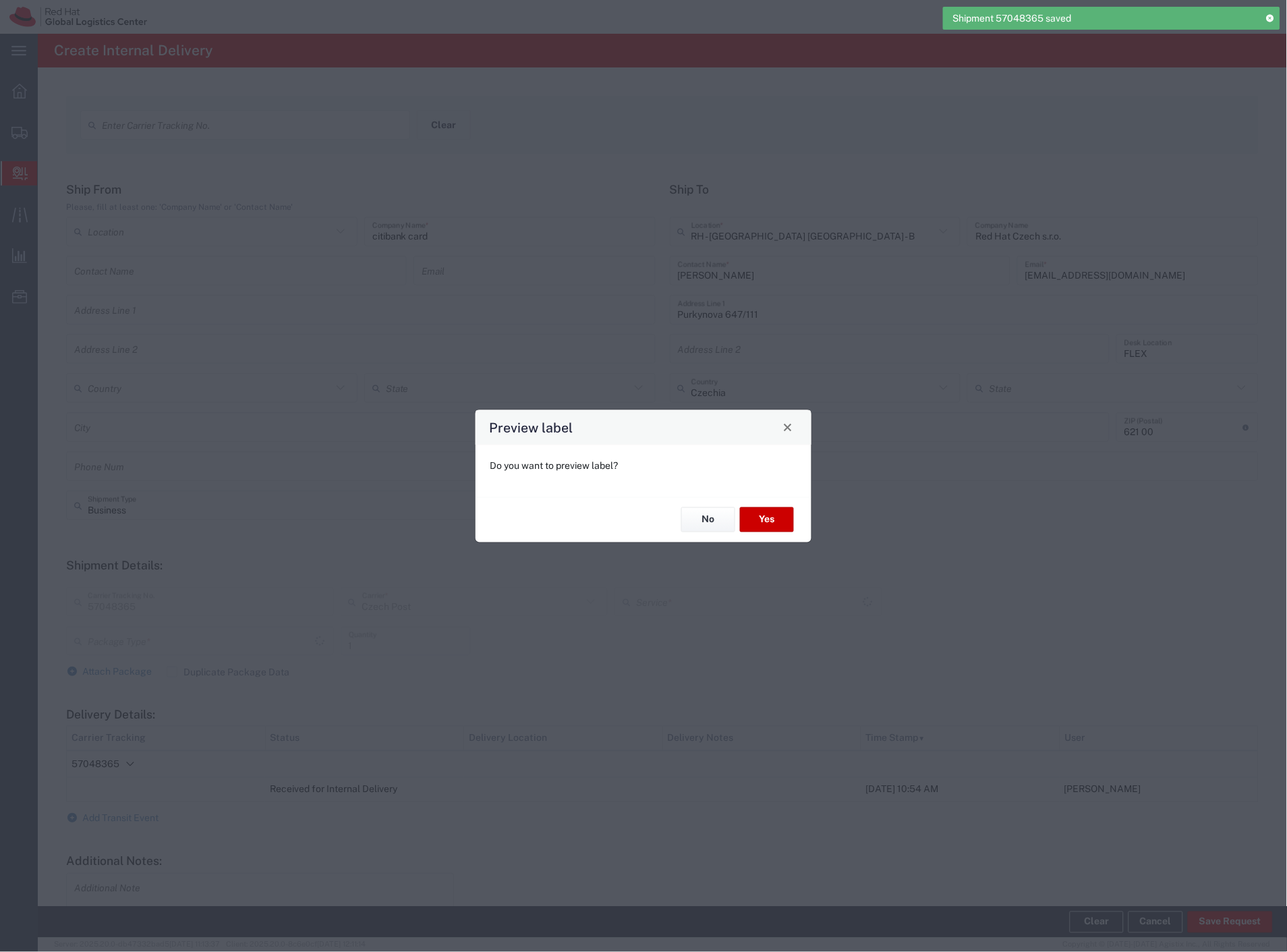
type input "Envelope"
type input "Ground"
click at [770, 515] on button "Yes" at bounding box center [766, 520] width 54 height 25
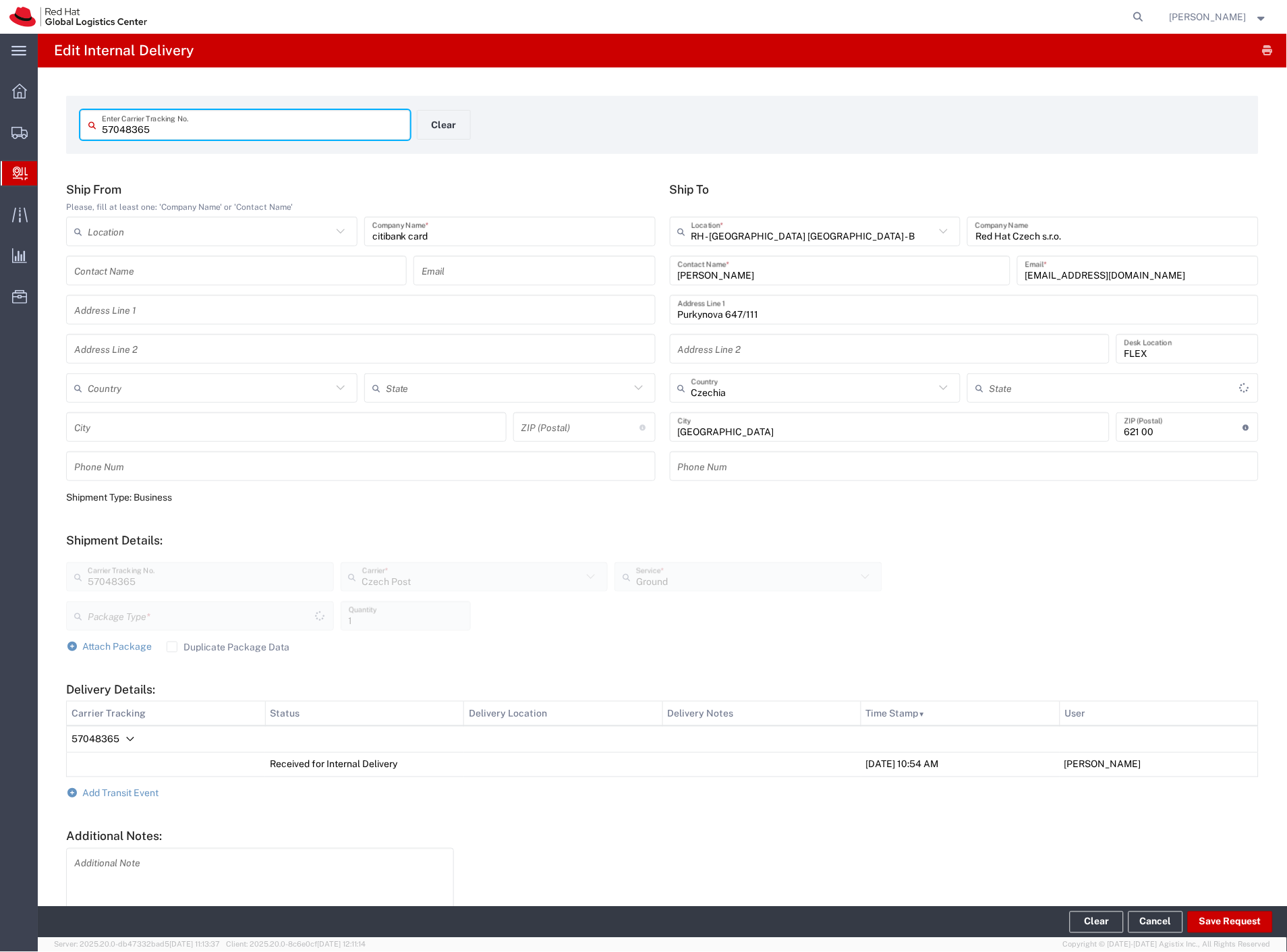
type input "Envelope"
click at [446, 119] on button "Clear" at bounding box center [444, 124] width 54 height 30
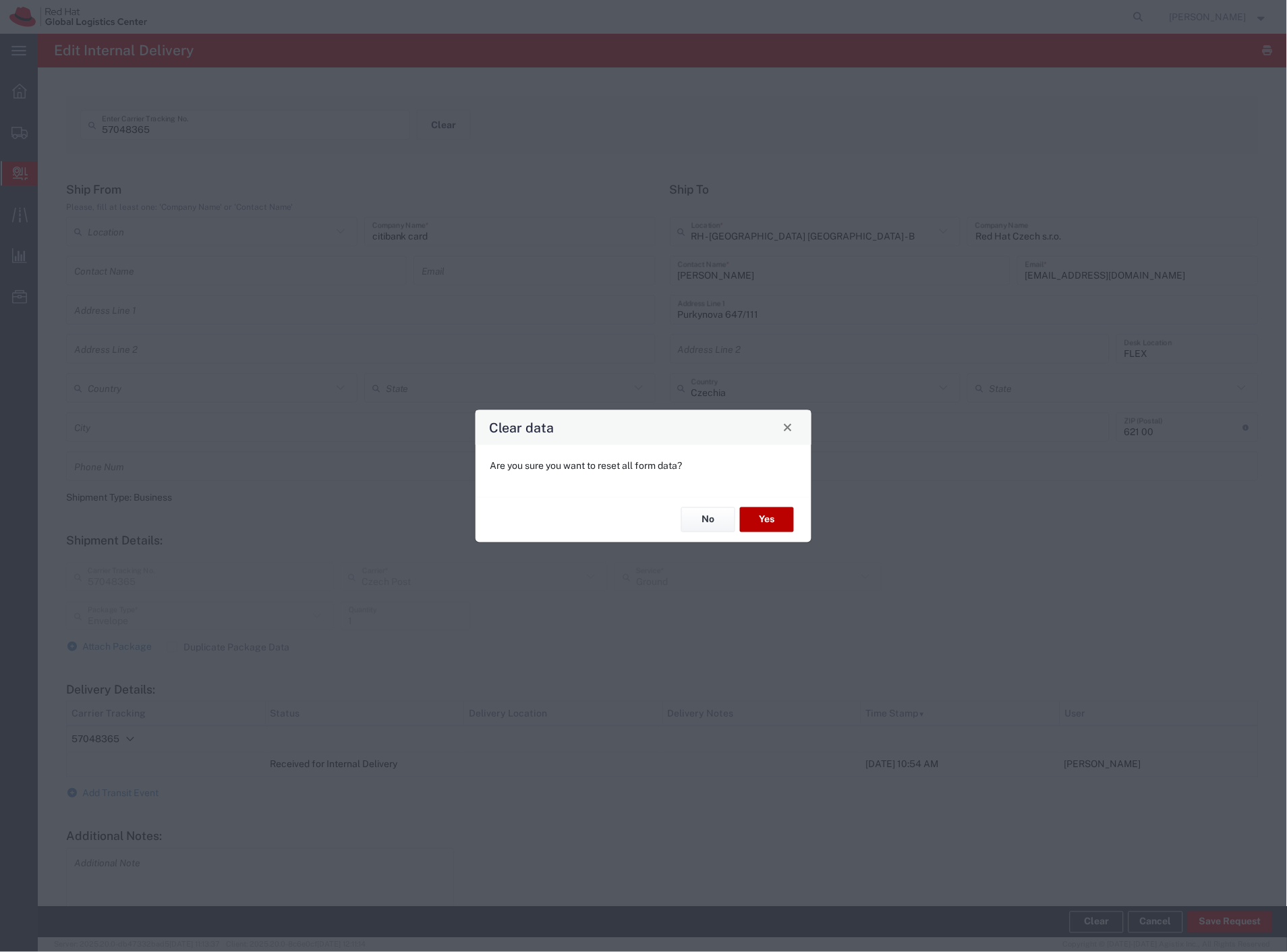
click at [760, 518] on button "Yes" at bounding box center [766, 520] width 54 height 25
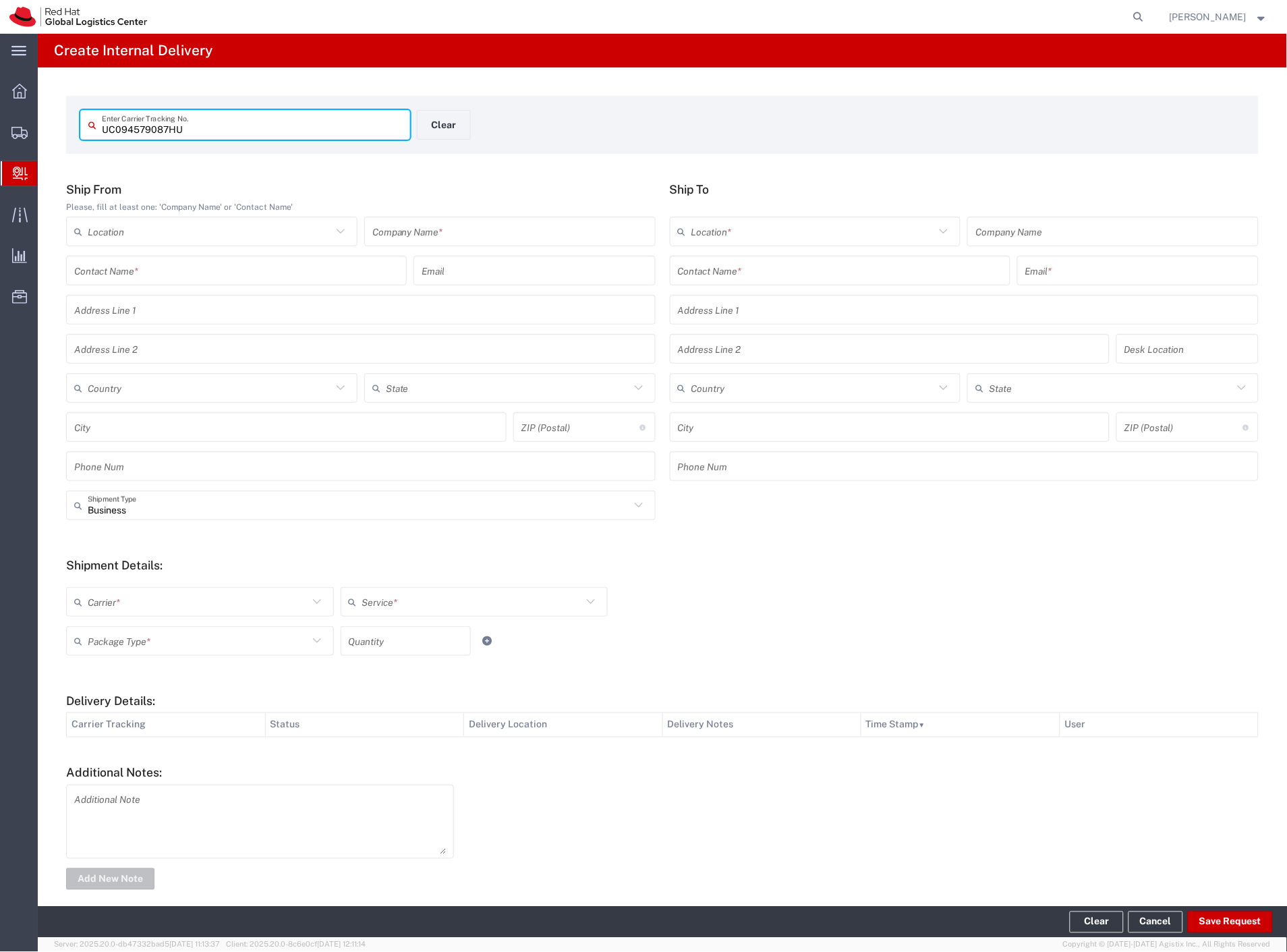
type input "UC094579087HU"
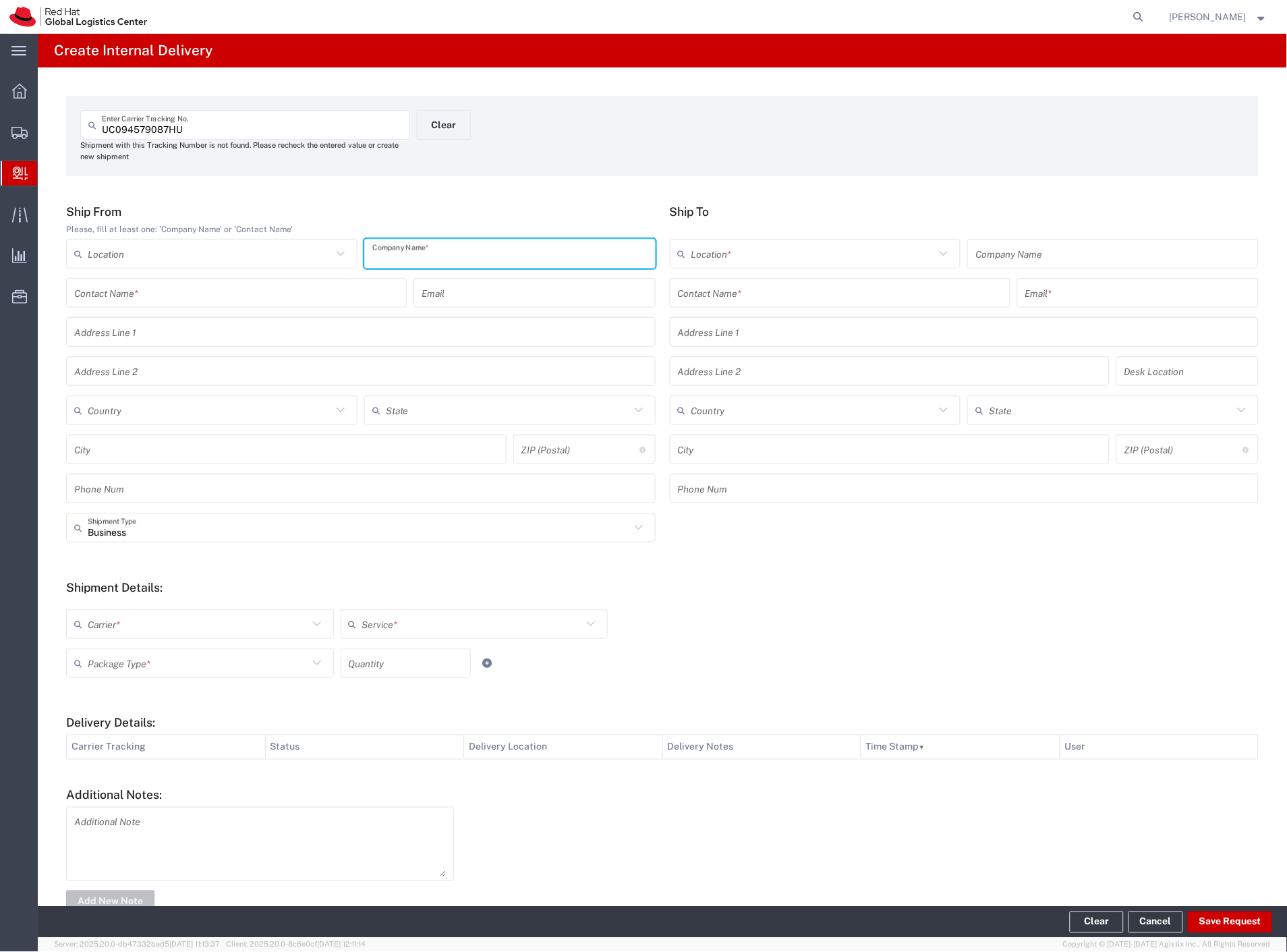
click at [439, 260] on input "text" at bounding box center [510, 254] width 275 height 24
type input "china"
click at [805, 292] on input "text" at bounding box center [840, 293] width 325 height 24
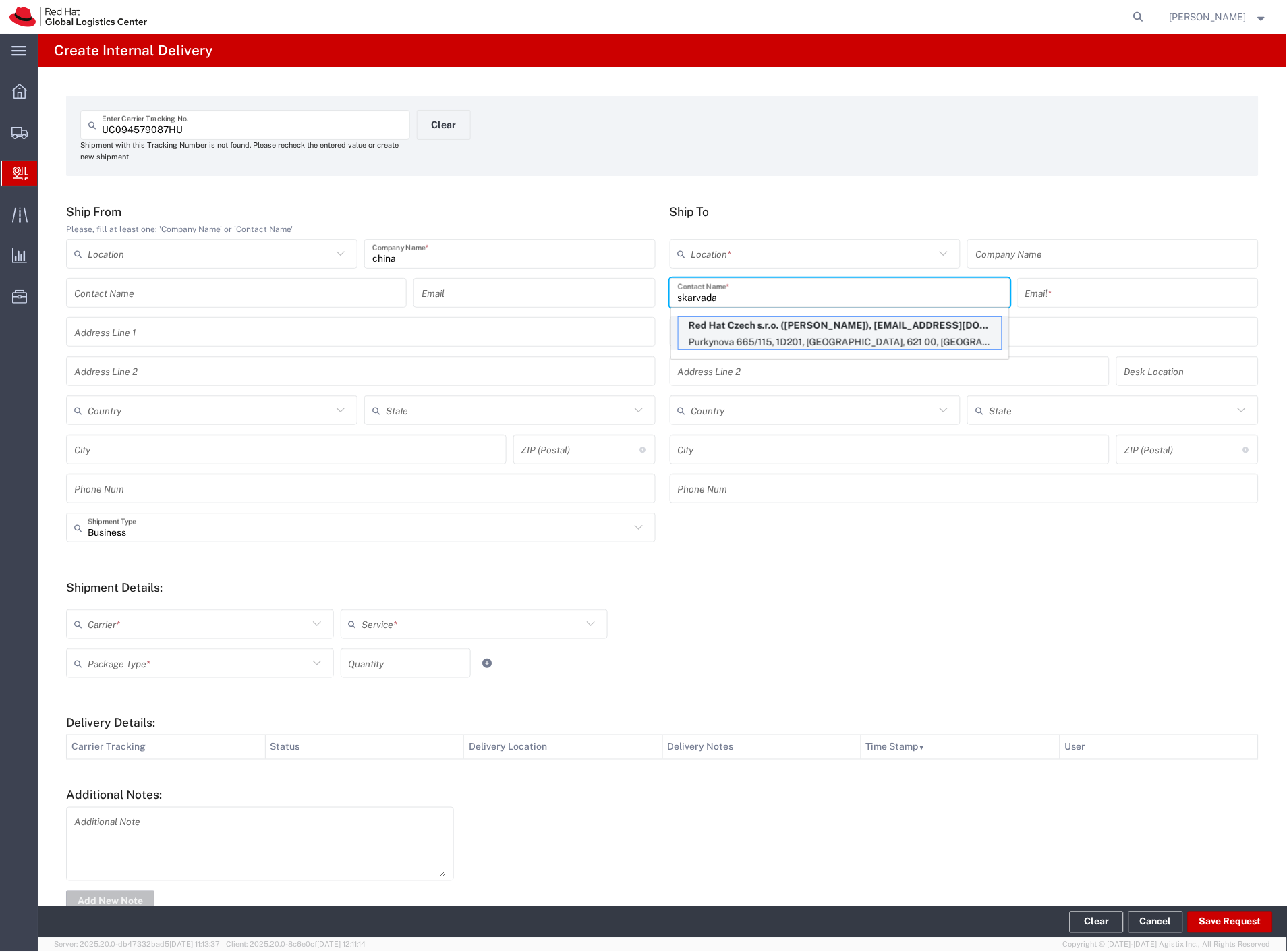
type input "skarvada"
click at [796, 339] on p "Purkynova 665/115, 1D201, [GEOGRAPHIC_DATA], 621 00, [GEOGRAPHIC_DATA]" at bounding box center [839, 343] width 323 height 17
type input "RH - [GEOGRAPHIC_DATA] [GEOGRAPHIC_DATA] - C"
type input "Red Hat Czech s.r.o."
type input "[PERSON_NAME]"
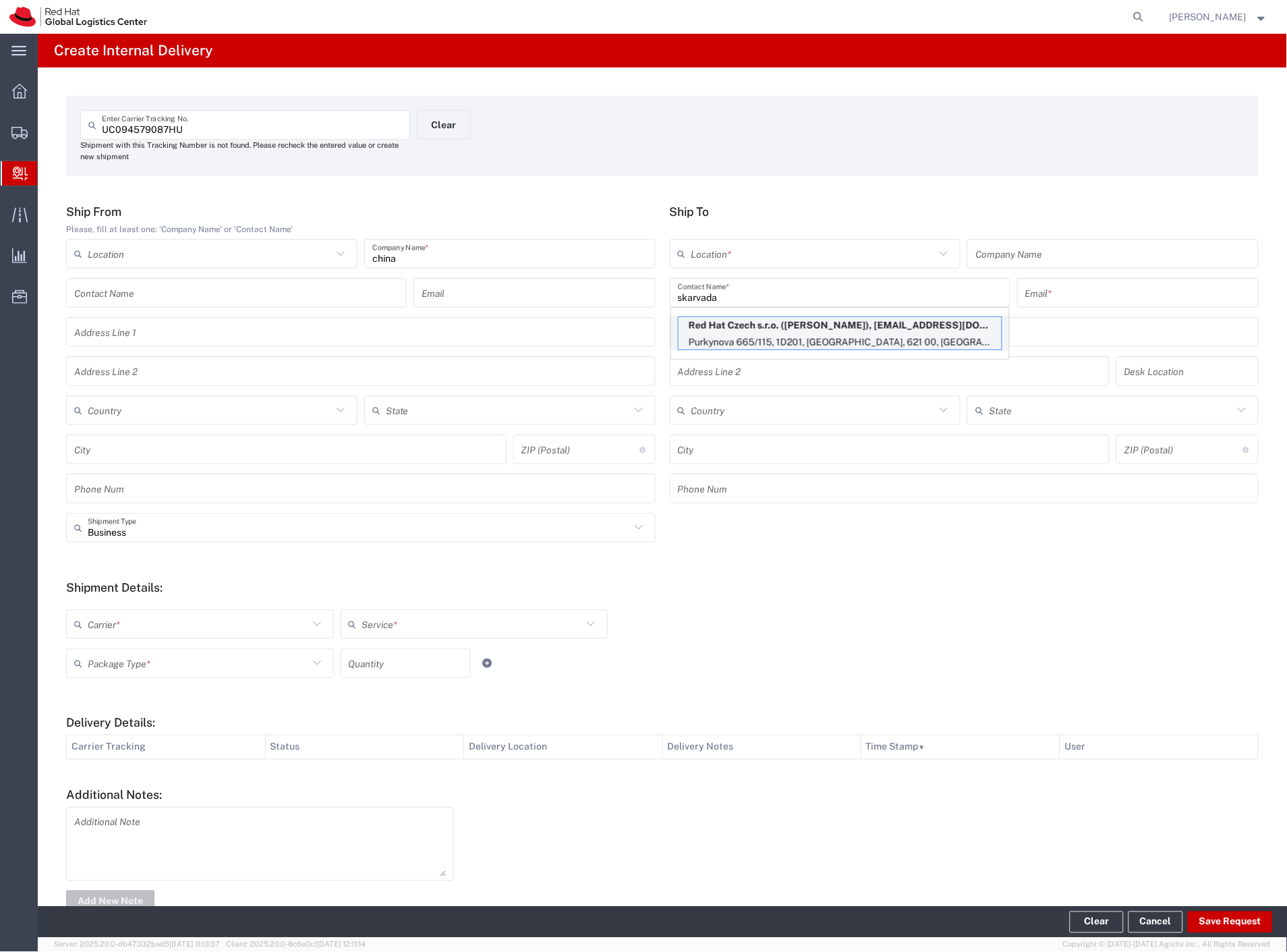
type input "[EMAIL_ADDRESS][DOMAIN_NAME]"
type input "Purkynova 665/115"
type input "1D201"
type input "Czechia"
type input "[GEOGRAPHIC_DATA]"
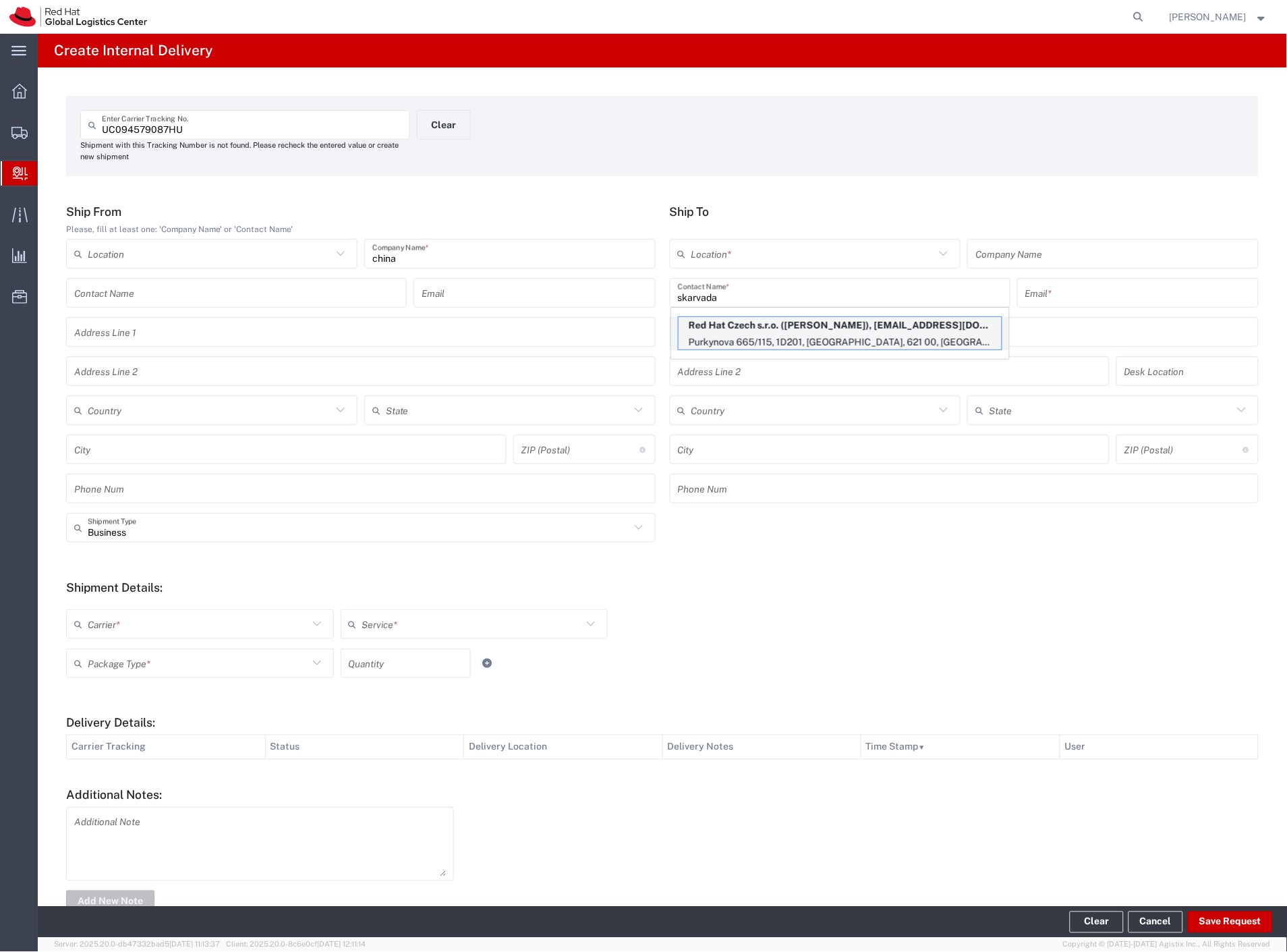
type input "621 00"
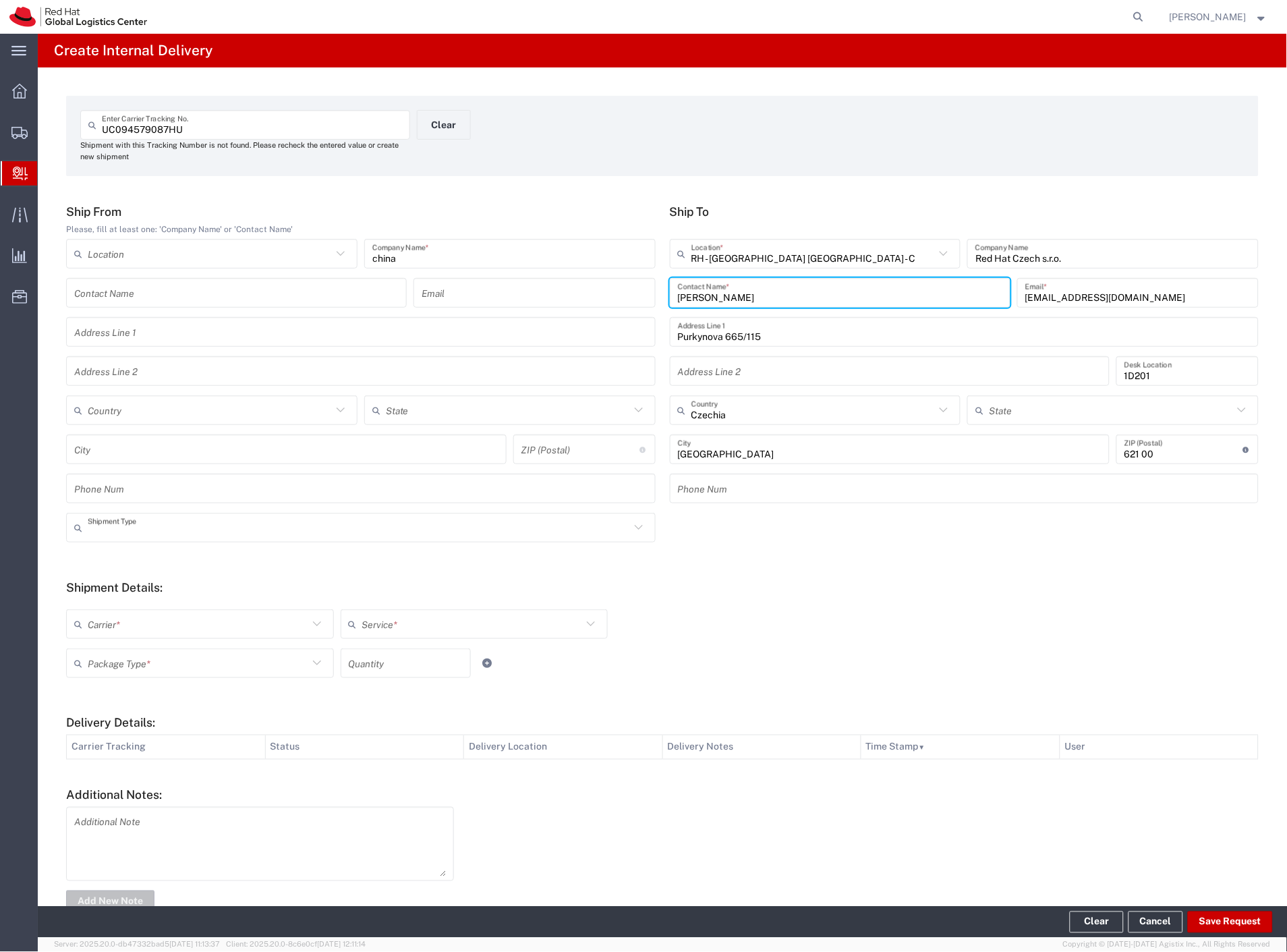
drag, startPoint x: 142, startPoint y: 538, endPoint x: 135, endPoint y: 578, distance: 40.6
click at [139, 541] on div "Shipment Type" at bounding box center [361, 527] width 590 height 30
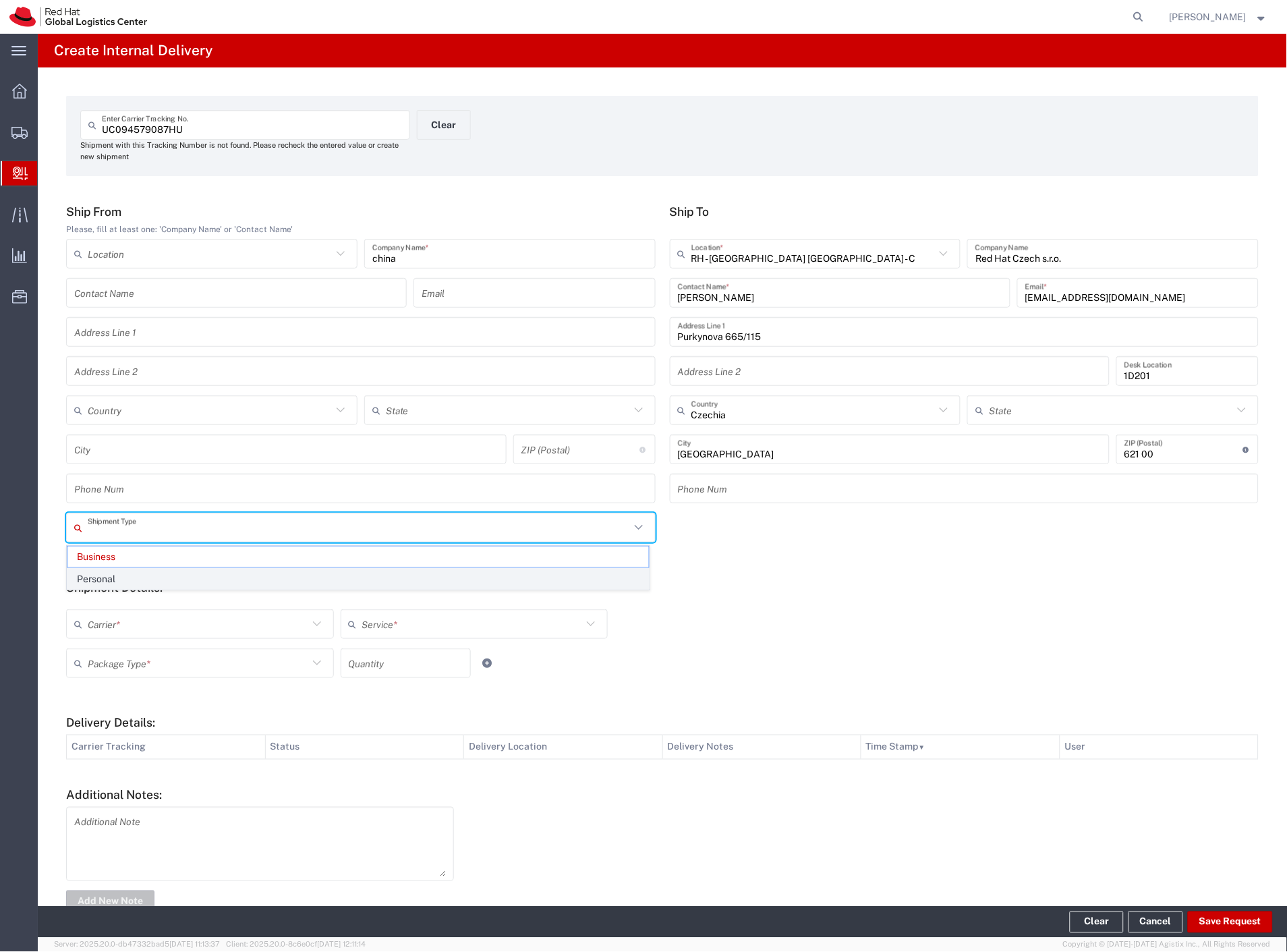
click at [134, 574] on span "Personal" at bounding box center [357, 579] width 581 height 21
type input "Personal"
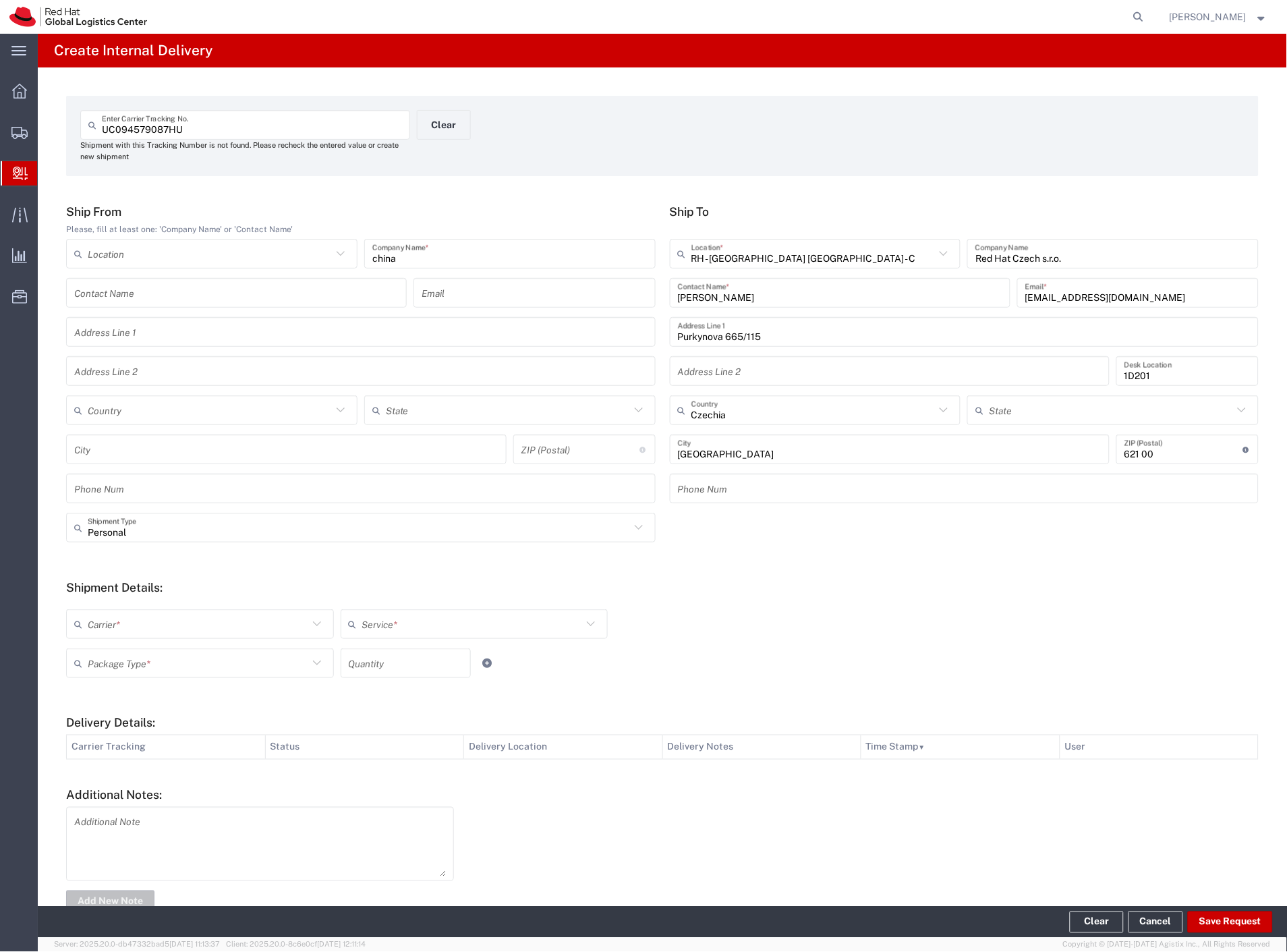
drag, startPoint x: 123, startPoint y: 624, endPoint x: 118, endPoint y: 645, distance: 21.6
click at [122, 624] on input "text" at bounding box center [198, 624] width 221 height 24
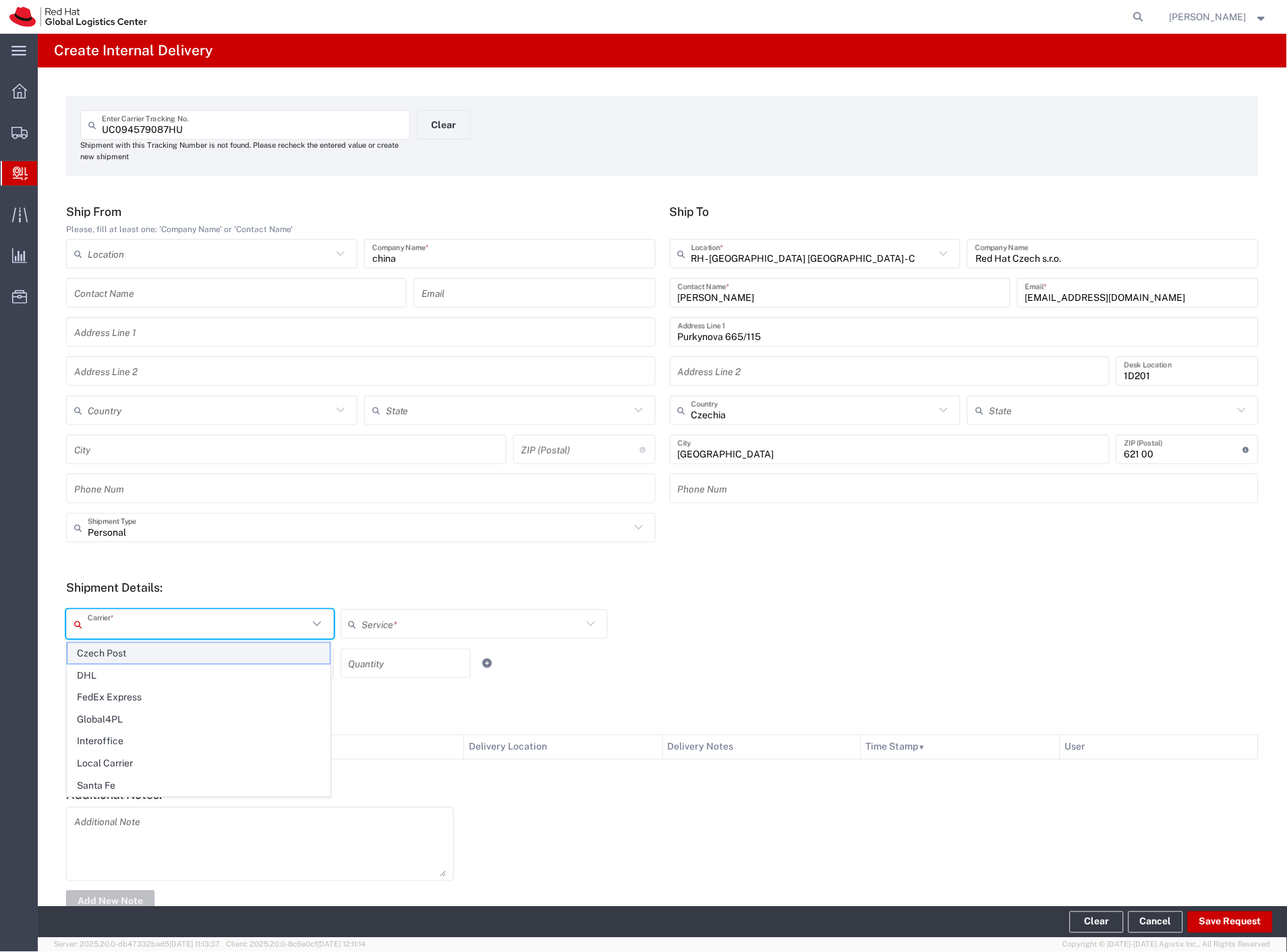
click at [118, 647] on span "Czech Post" at bounding box center [198, 653] width 262 height 21
type input "Czech Post"
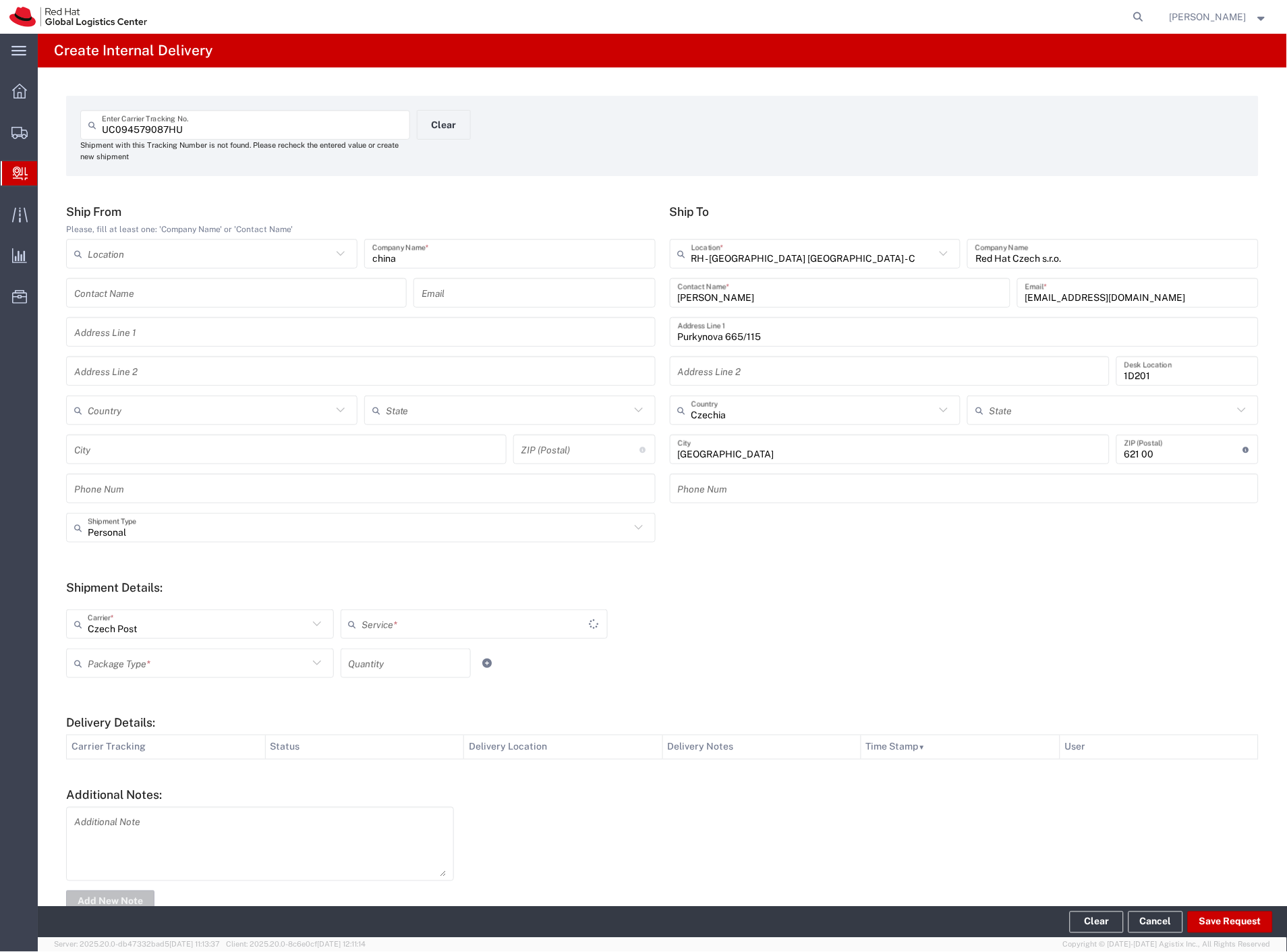
type input "Ground"
click at [116, 652] on input "text" at bounding box center [198, 663] width 221 height 24
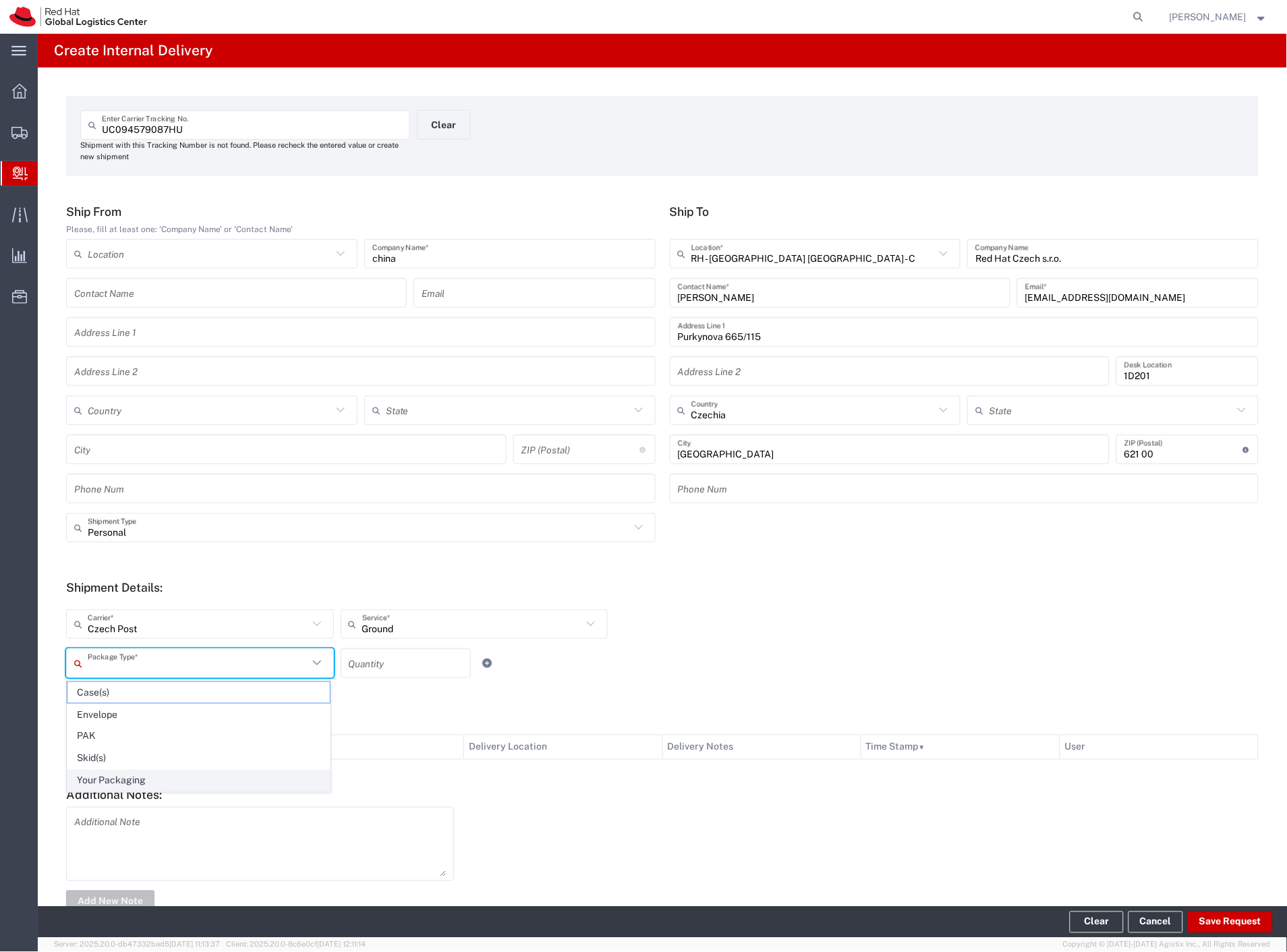
click at [166, 779] on span "Your Packaging" at bounding box center [198, 781] width 262 height 21
type input "Your Packaging"
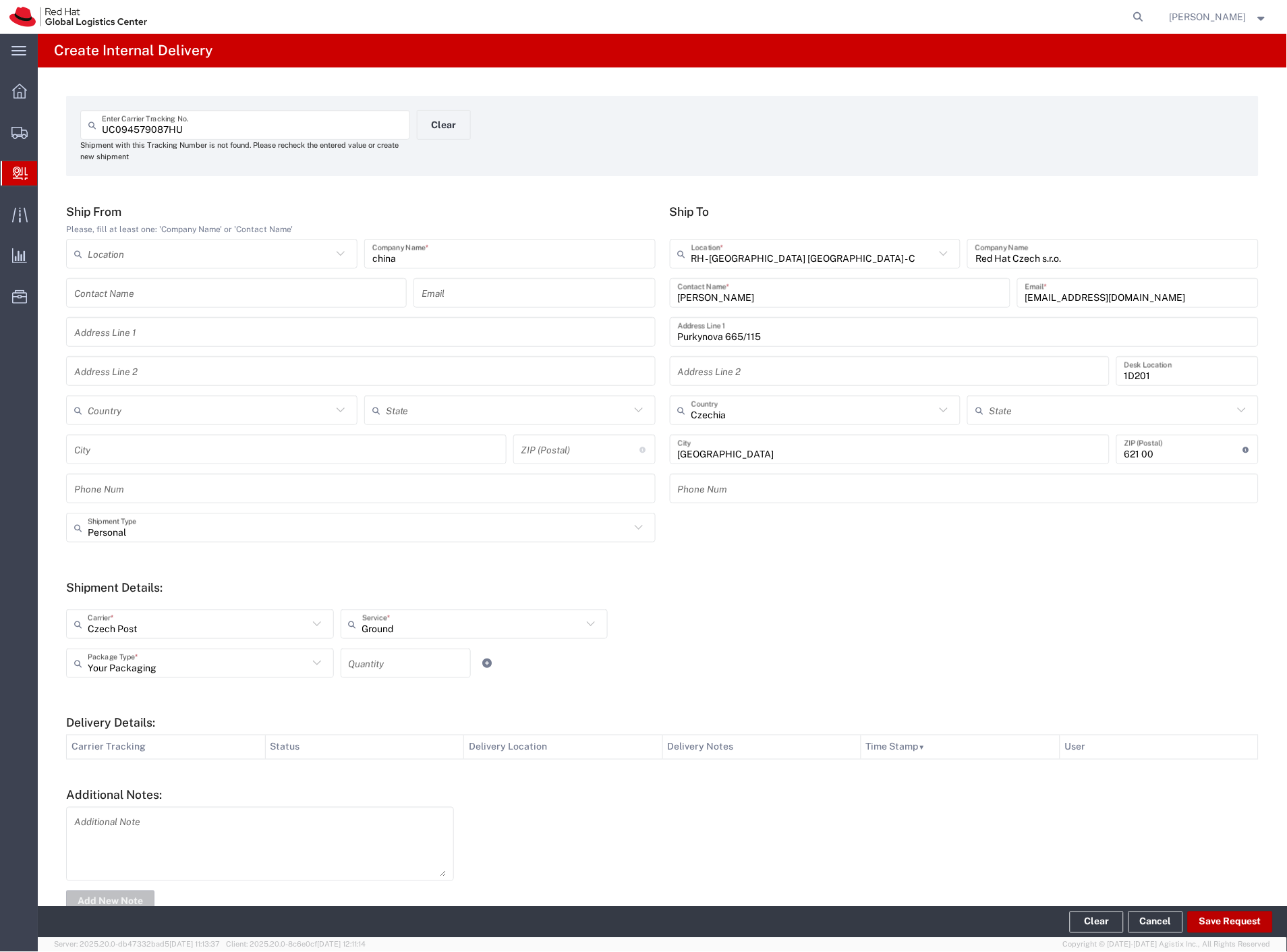
click at [1247, 928] on button "Save Request" at bounding box center [1229, 922] width 85 height 21
type input "Personal"
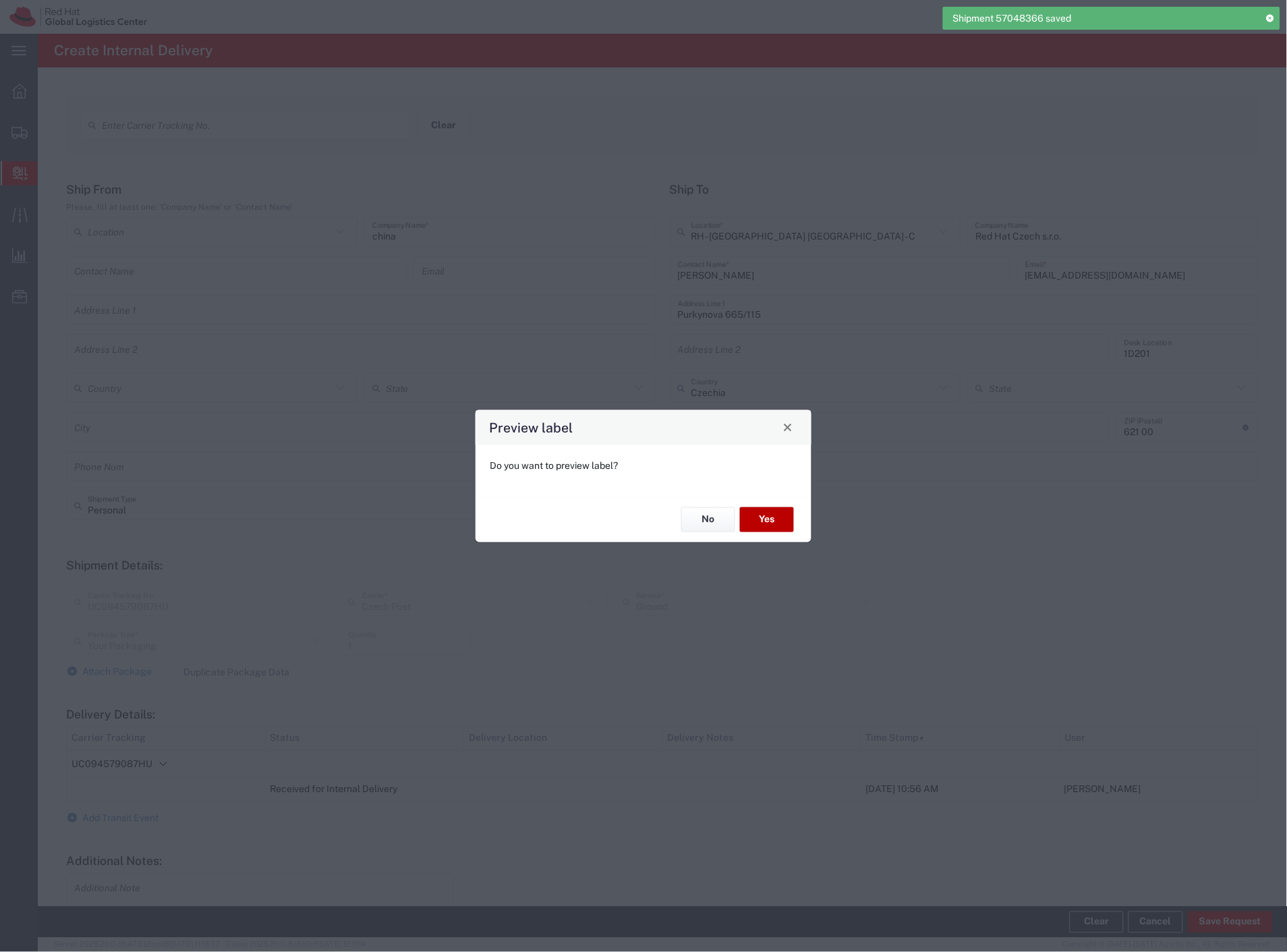
click at [771, 513] on button "Yes" at bounding box center [766, 520] width 54 height 25
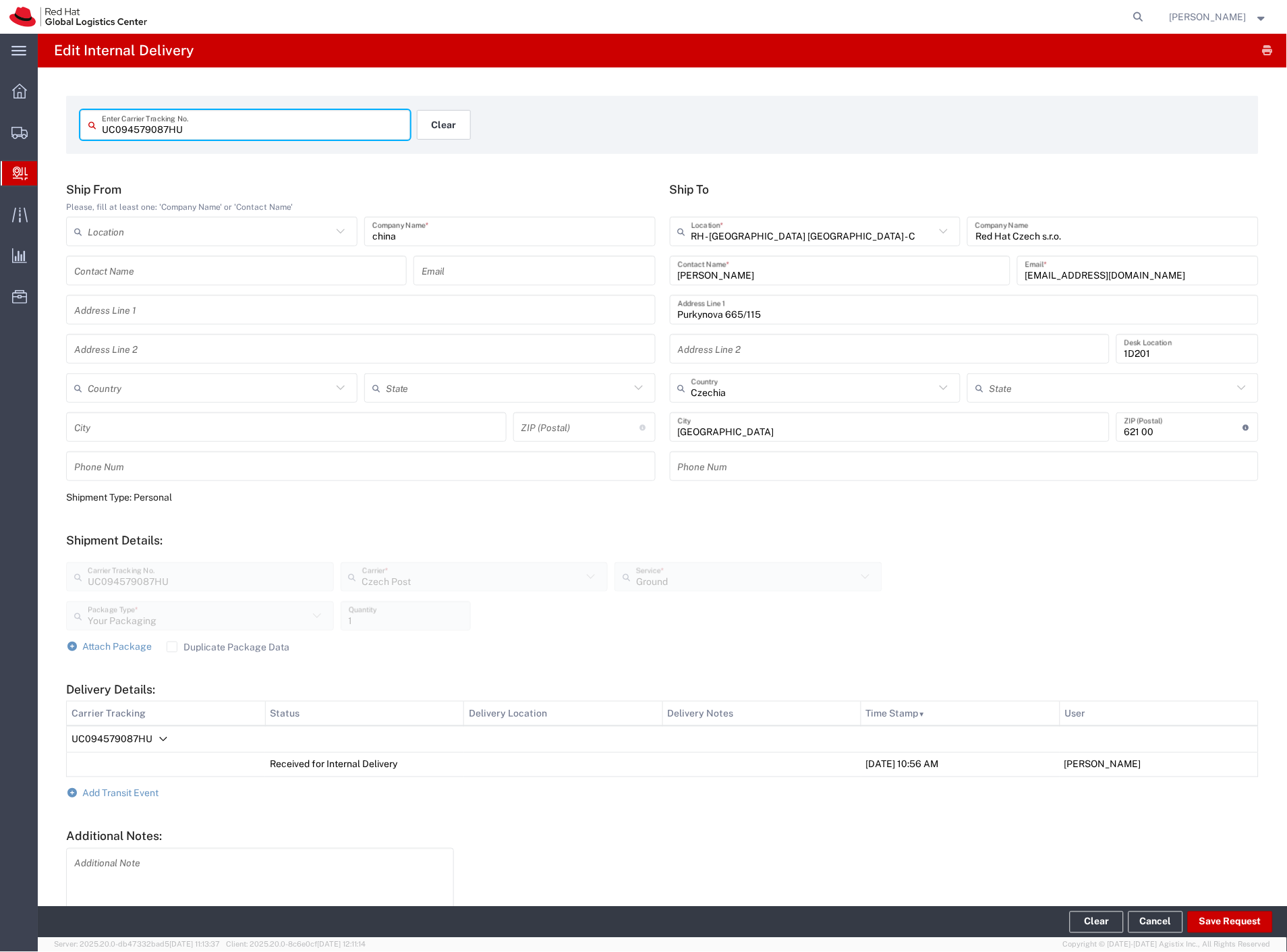
click at [451, 132] on button "Clear" at bounding box center [444, 124] width 54 height 30
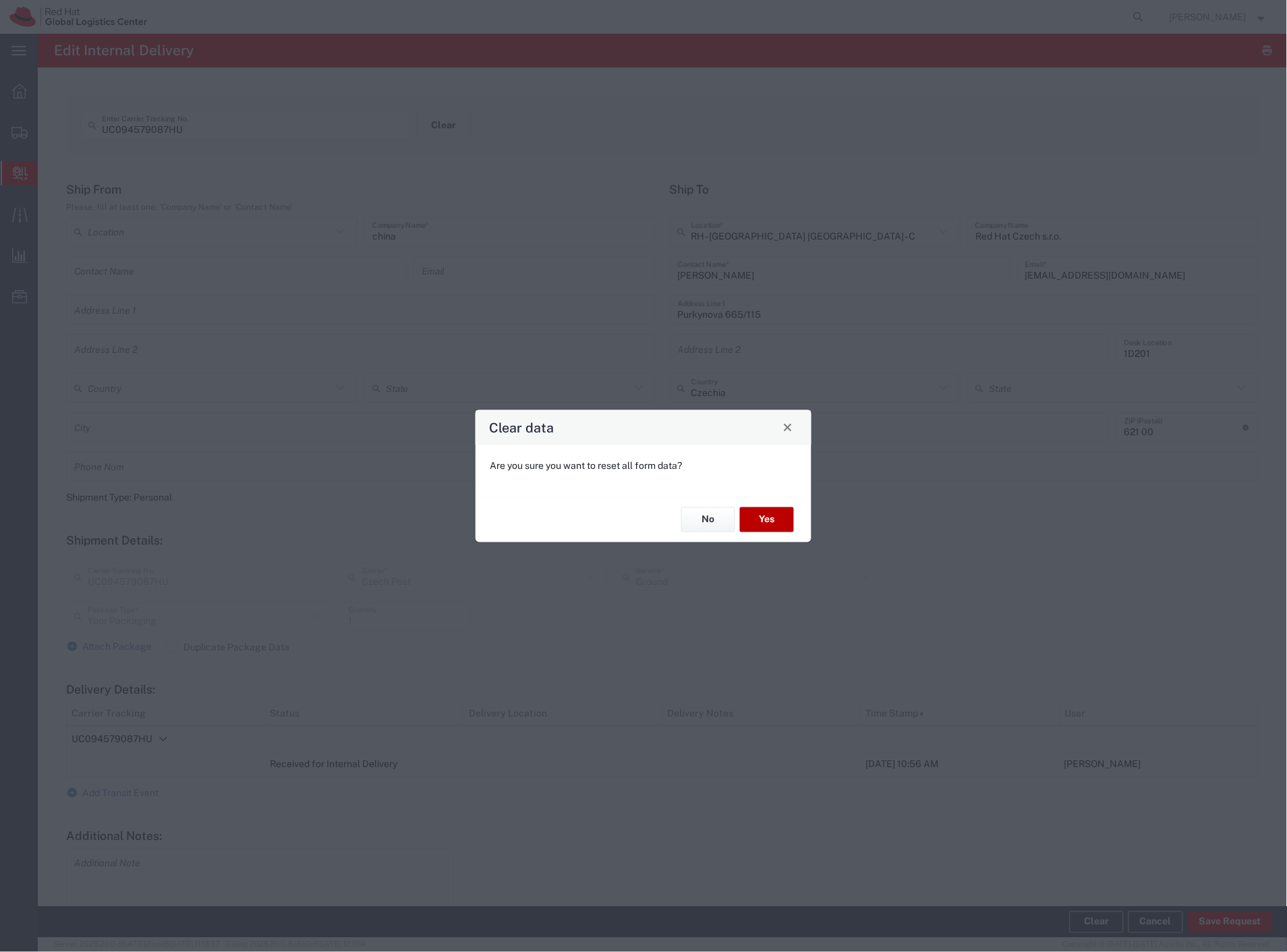
click at [766, 528] on button "Yes" at bounding box center [766, 520] width 54 height 25
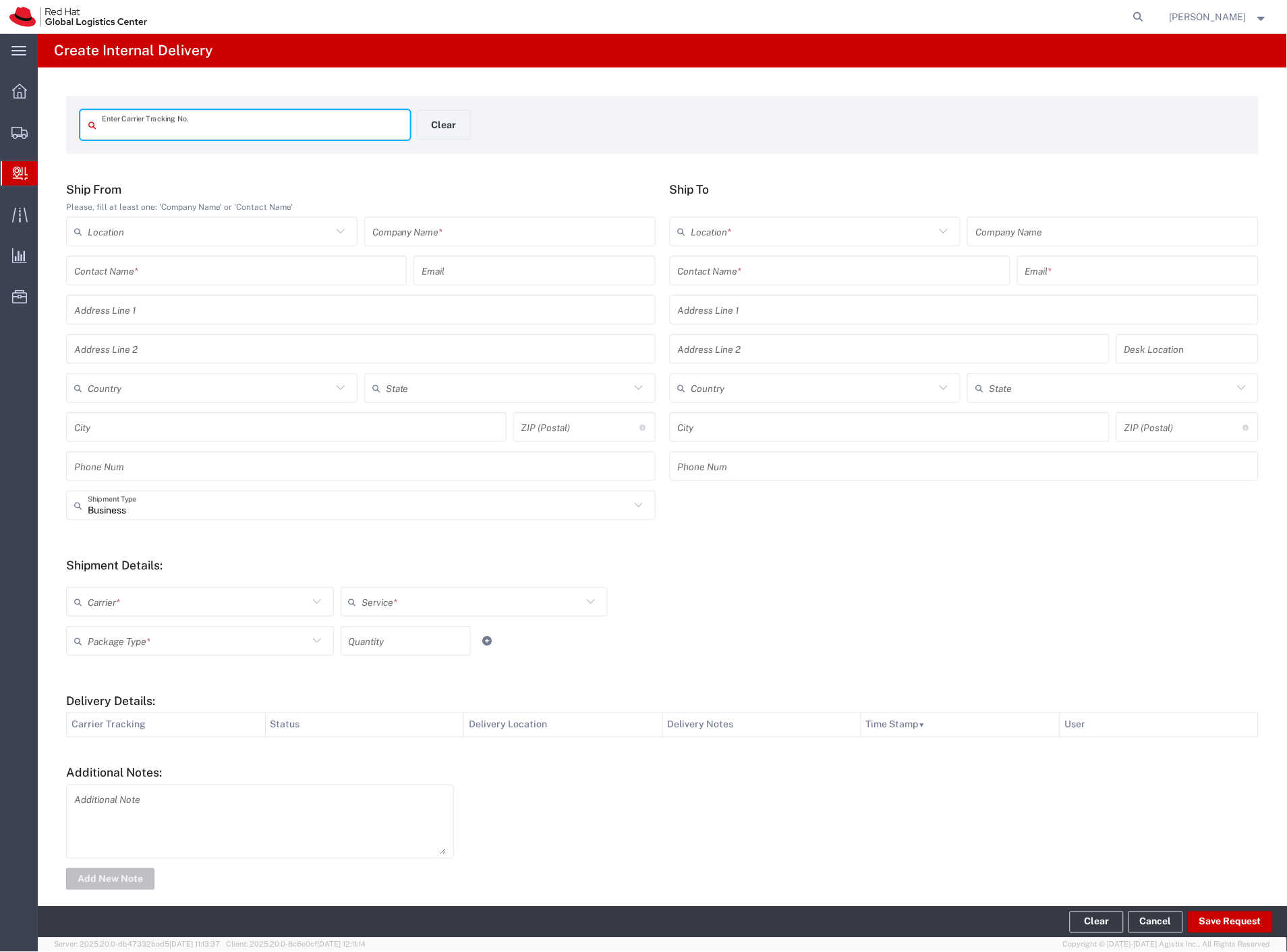
click at [443, 231] on input "text" at bounding box center [510, 232] width 275 height 24
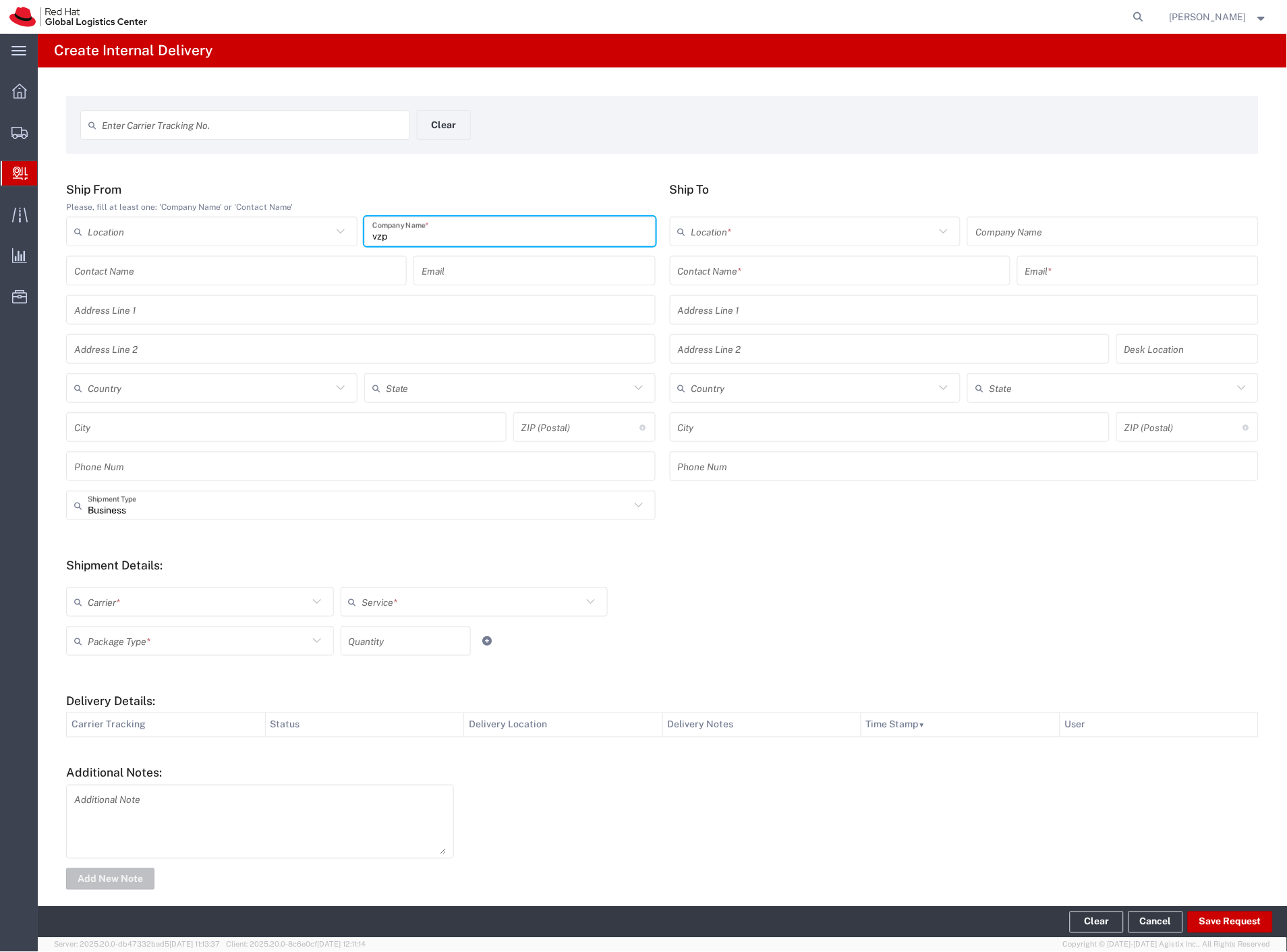
type input "vzp"
click at [767, 271] on input "text" at bounding box center [840, 271] width 325 height 24
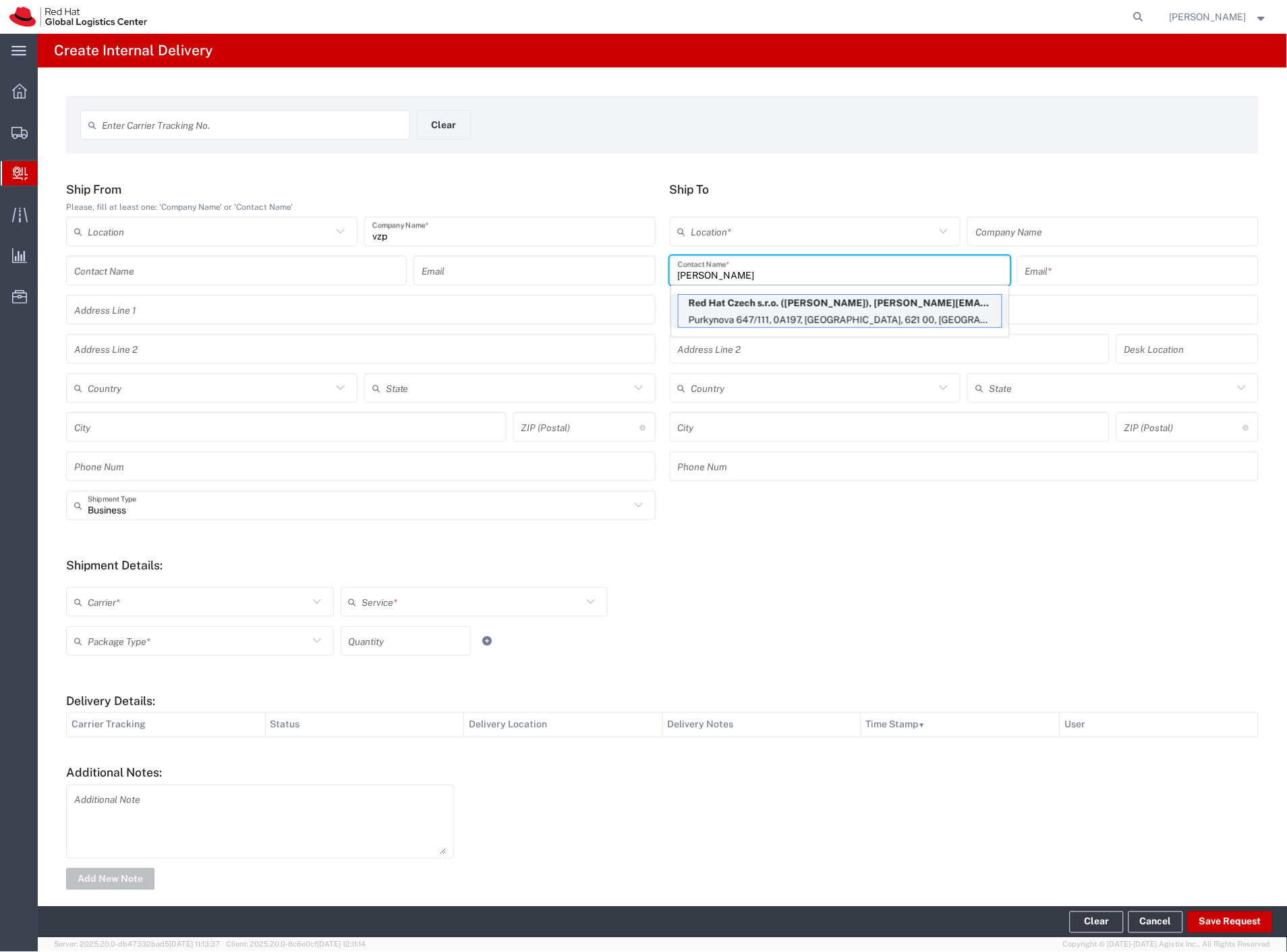
type input "[PERSON_NAME]"
click at [807, 306] on p "Red Hat Czech s.r.o. ([PERSON_NAME]), [PERSON_NAME][EMAIL_ADDRESS][DOMAIN_NAME]" at bounding box center [839, 304] width 323 height 17
type input "RH - [GEOGRAPHIC_DATA] [GEOGRAPHIC_DATA] - B"
type input "Red Hat Czech s.r.o."
type input "[PERSON_NAME]"
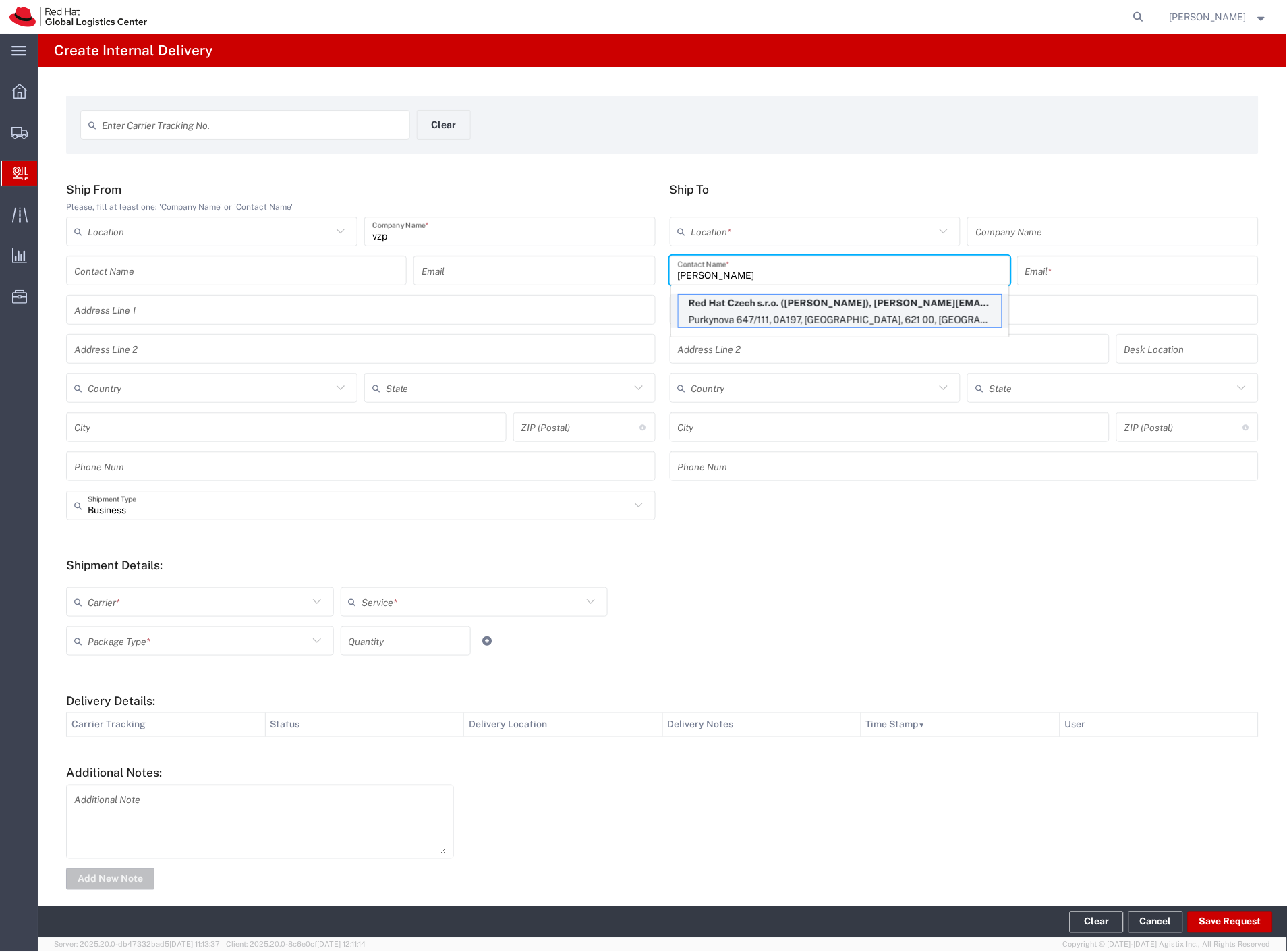
type input "[EMAIL_ADDRESS][DOMAIN_NAME]"
type input "Purkynova 647/111"
type input "0A197"
type input "Czechia"
type input "[GEOGRAPHIC_DATA]"
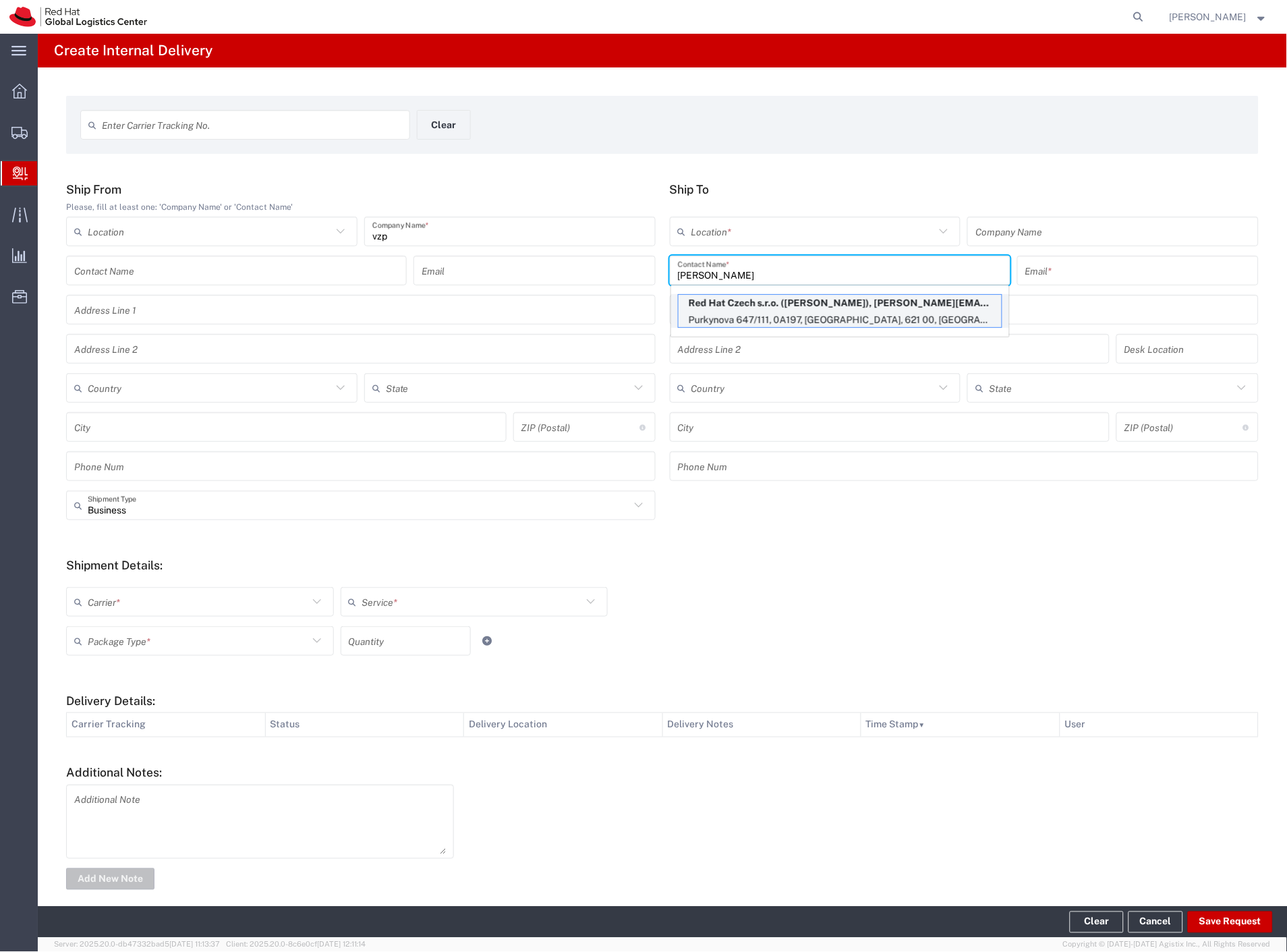
type input "621 00"
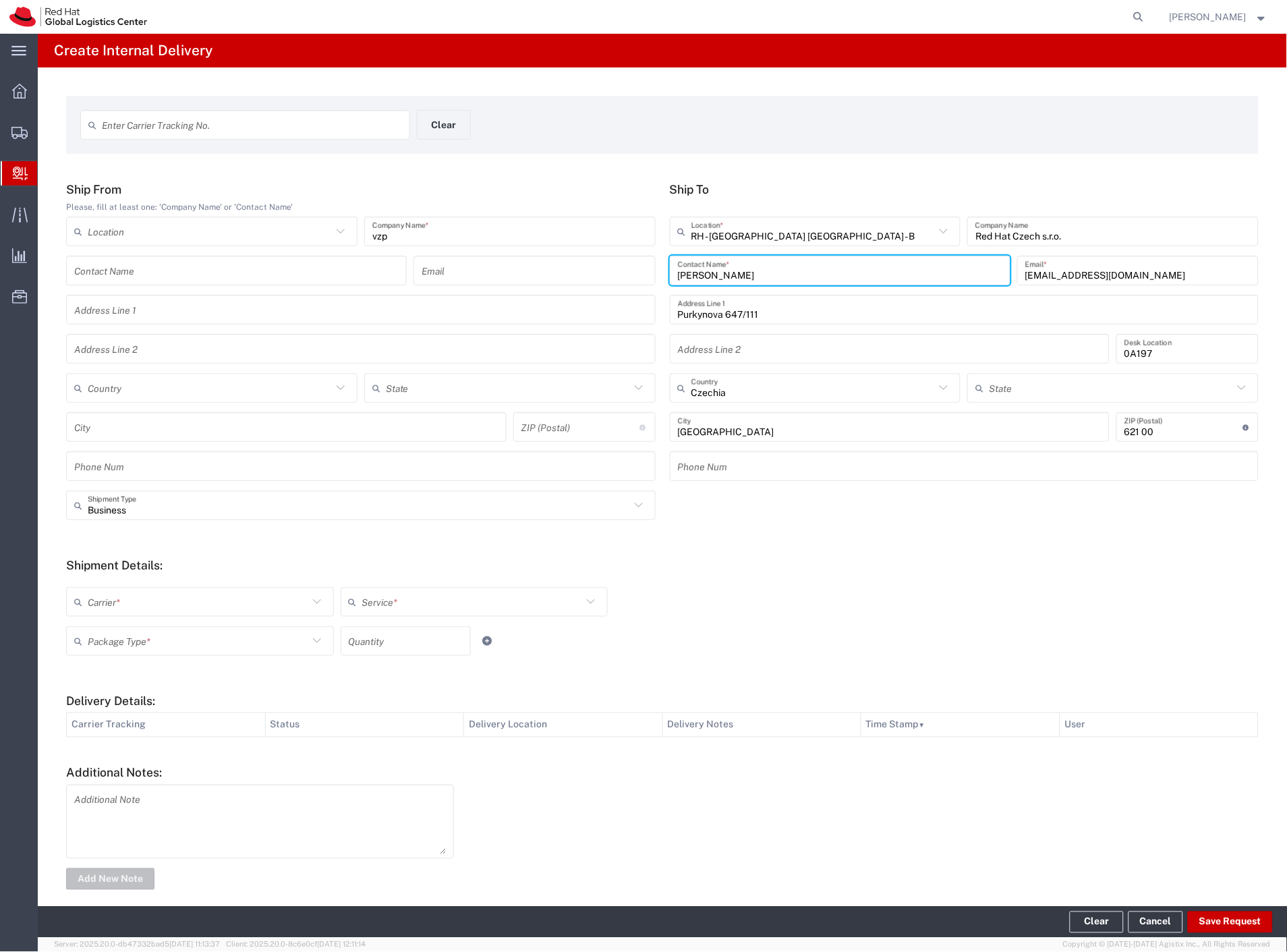
click at [137, 599] on input "text" at bounding box center [198, 601] width 221 height 24
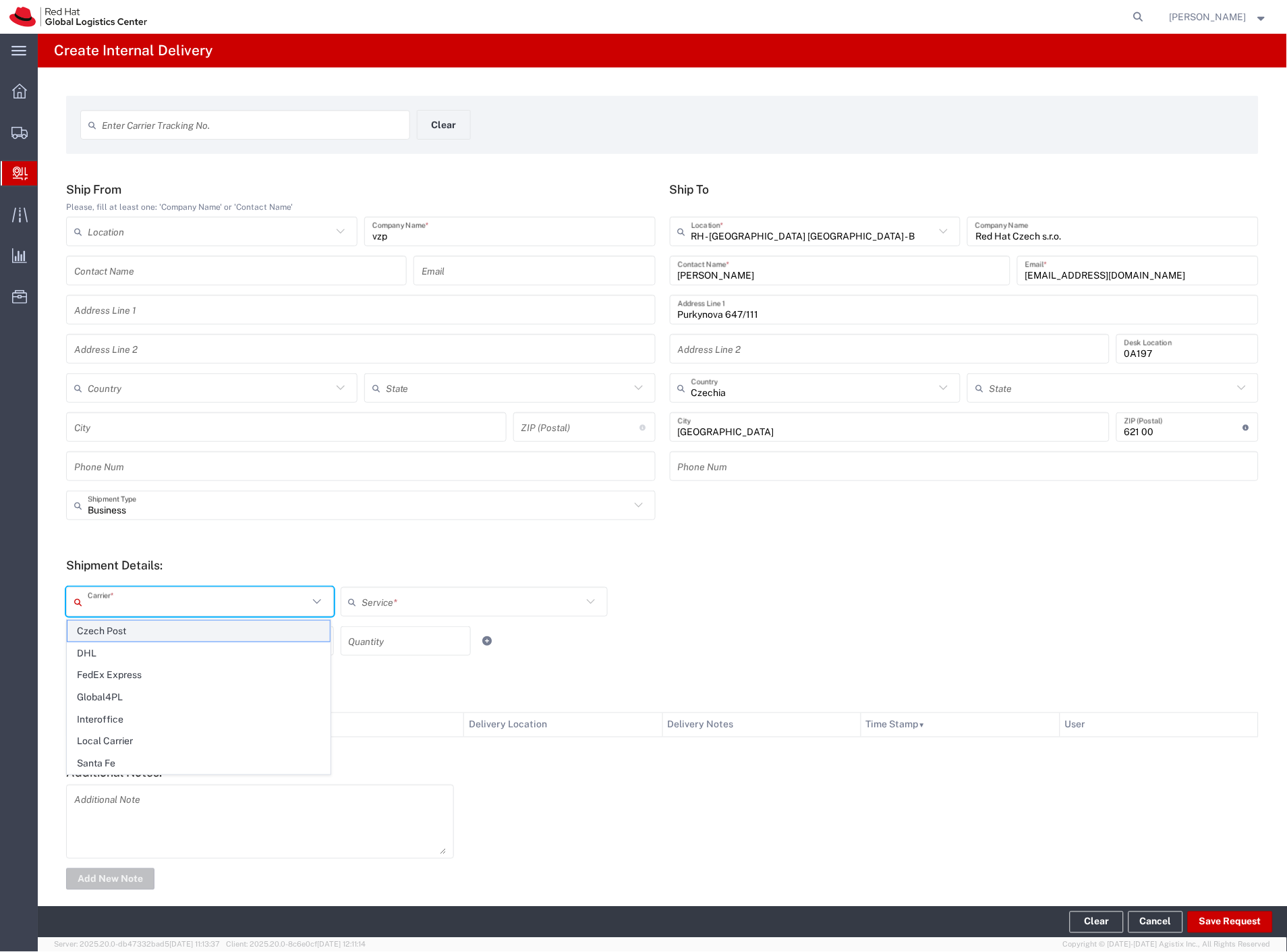
click at [136, 622] on span "Czech Post" at bounding box center [198, 631] width 262 height 21
type input "Czech Post"
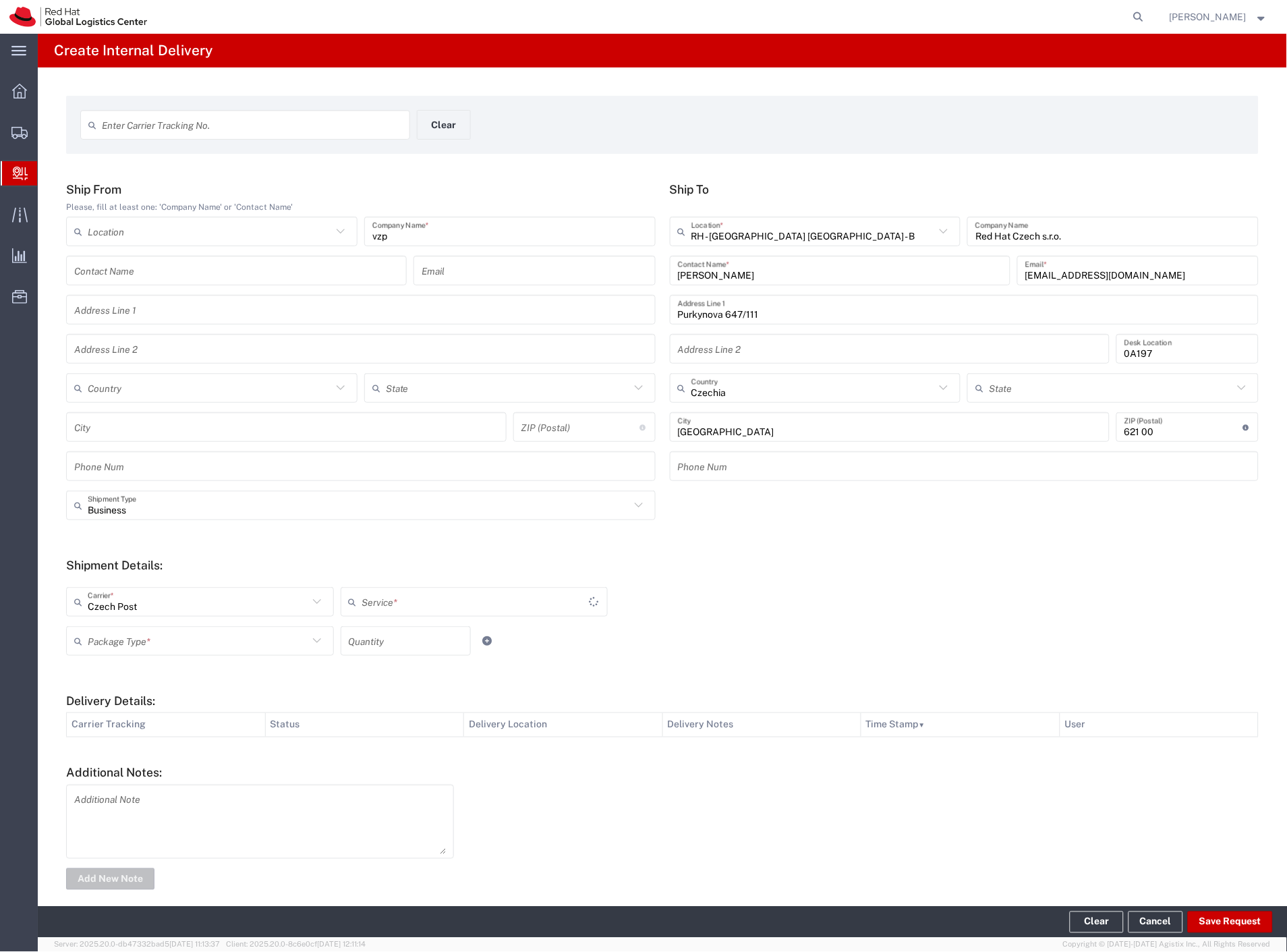
click at [134, 639] on input "text" at bounding box center [198, 641] width 221 height 24
type input "Ground"
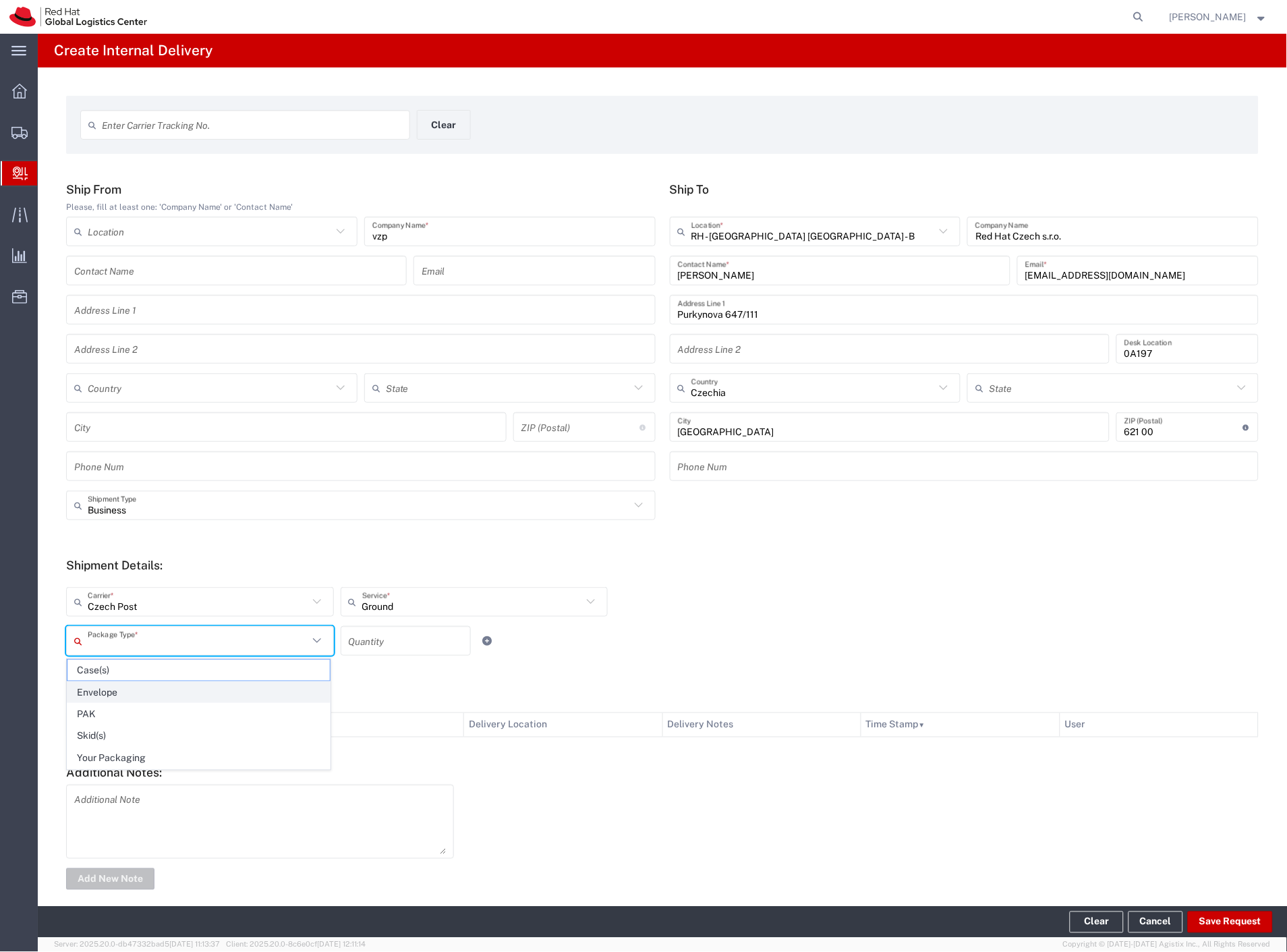
click at [133, 696] on span "Envelope" at bounding box center [198, 693] width 262 height 21
type input "Envelope"
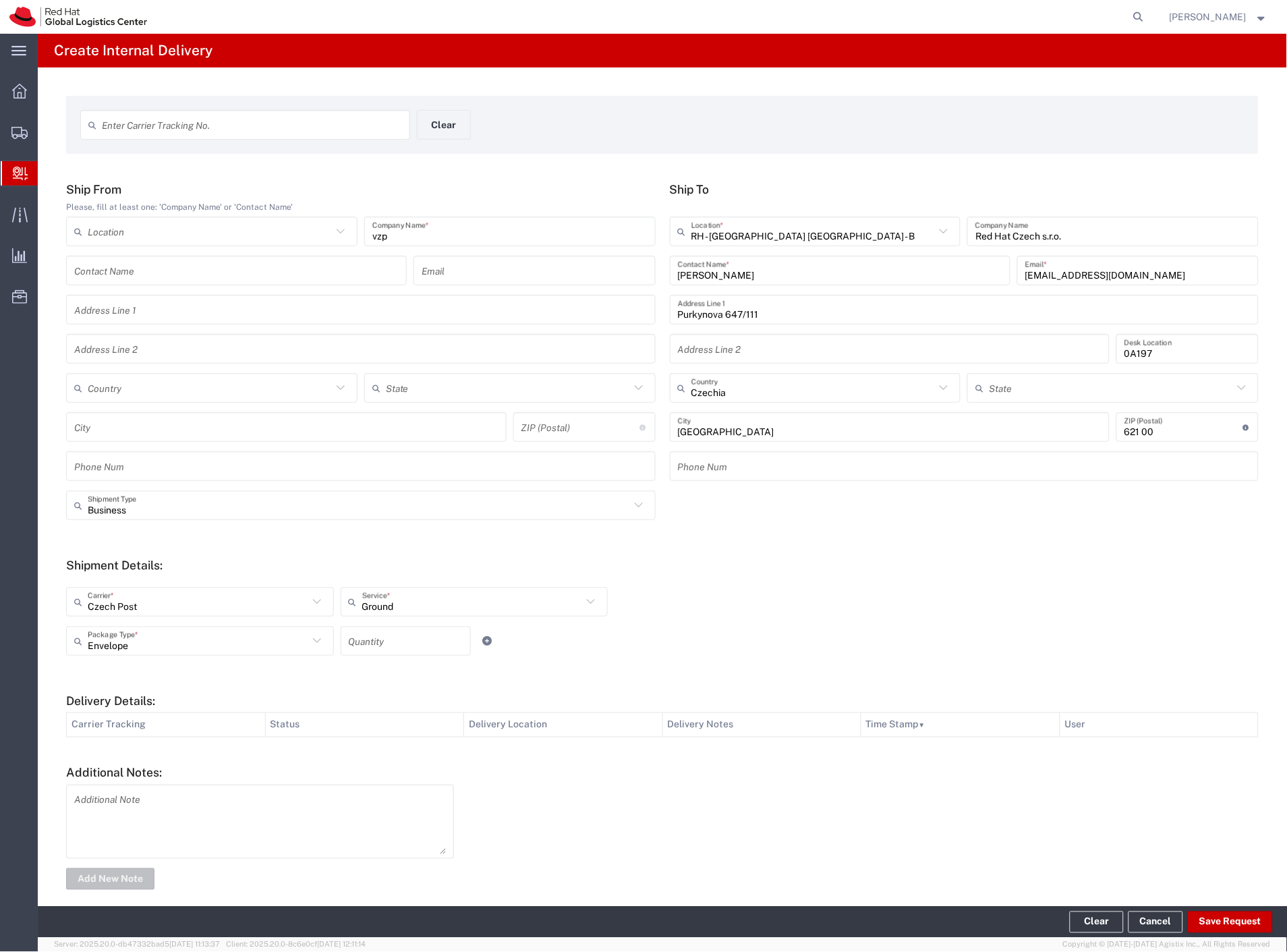
click at [397, 630] on input "number" at bounding box center [405, 641] width 114 height 24
type input "2"
drag, startPoint x: 669, startPoint y: 663, endPoint x: 683, endPoint y: 666, distance: 14.3
click at [671, 663] on div "Envelope Package Type * Case(s) Envelope PAK Skid(s) Your Packaging 2 Quantity" at bounding box center [474, 646] width 823 height 39
click at [1230, 924] on button "Save Request" at bounding box center [1229, 922] width 85 height 21
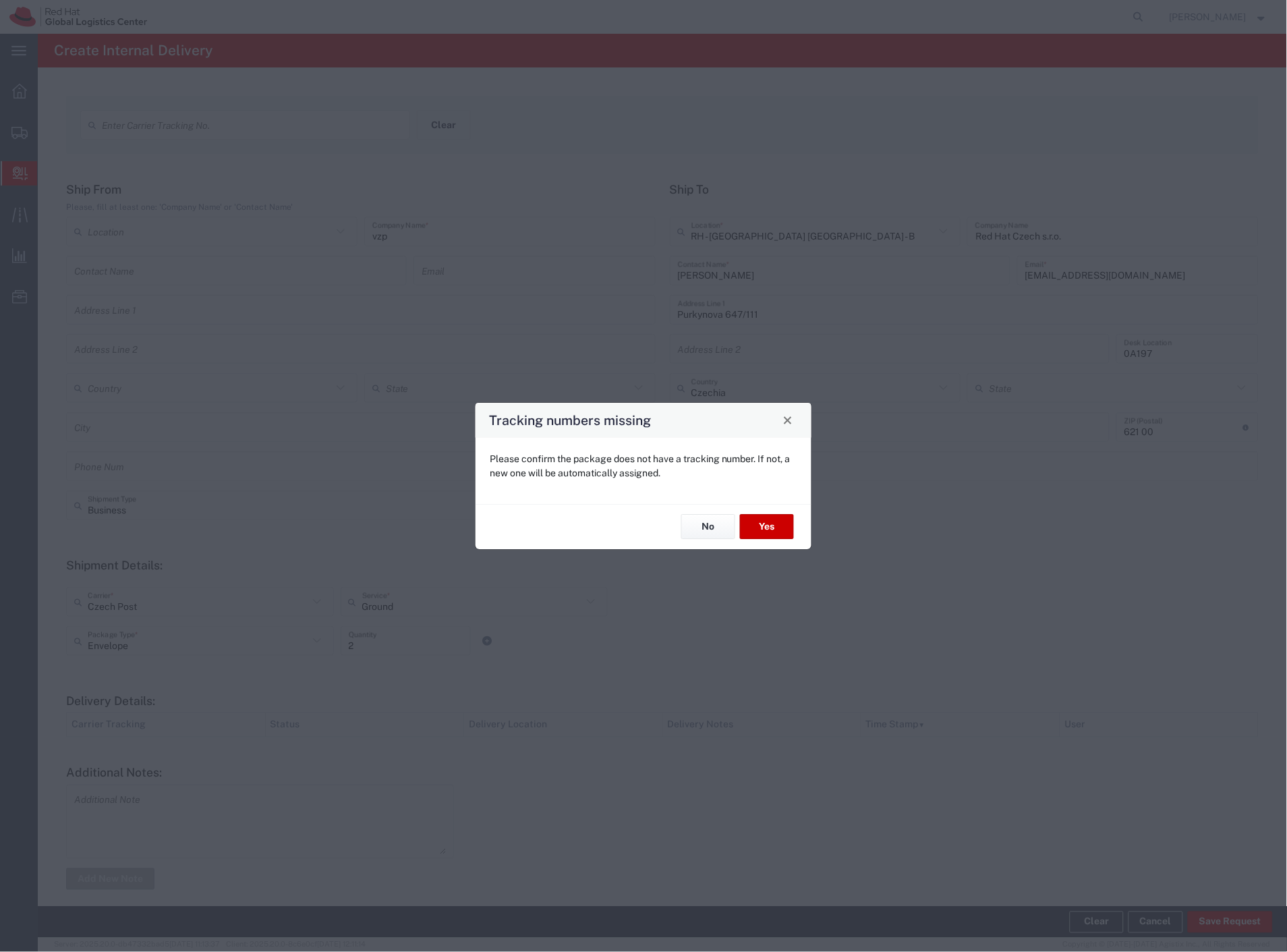
click at [676, 521] on div "No Yes" at bounding box center [644, 526] width 336 height 45
drag, startPoint x: 711, startPoint y: 528, endPoint x: 698, endPoint y: 525, distance: 13.3
click at [710, 528] on button "No" at bounding box center [708, 527] width 54 height 25
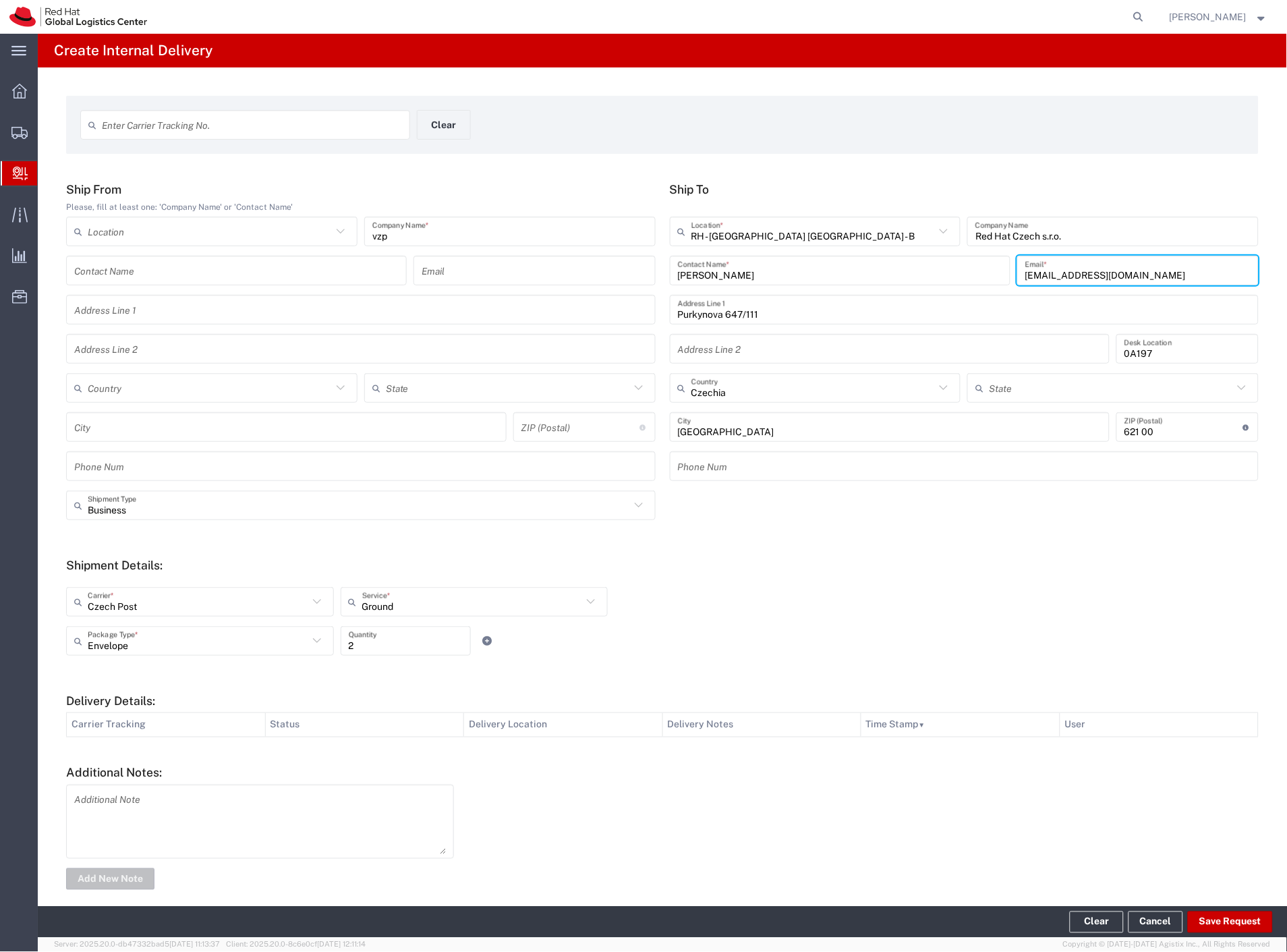
click at [1111, 275] on input "[EMAIL_ADDRESS][DOMAIN_NAME]" at bounding box center [1137, 271] width 226 height 24
paste input "employment-ops+[GEOGRAPHIC_DATA]"
type input "[EMAIL_ADDRESS][DOMAIN_NAME]"
click at [1216, 918] on button "Save Request" at bounding box center [1229, 922] width 85 height 21
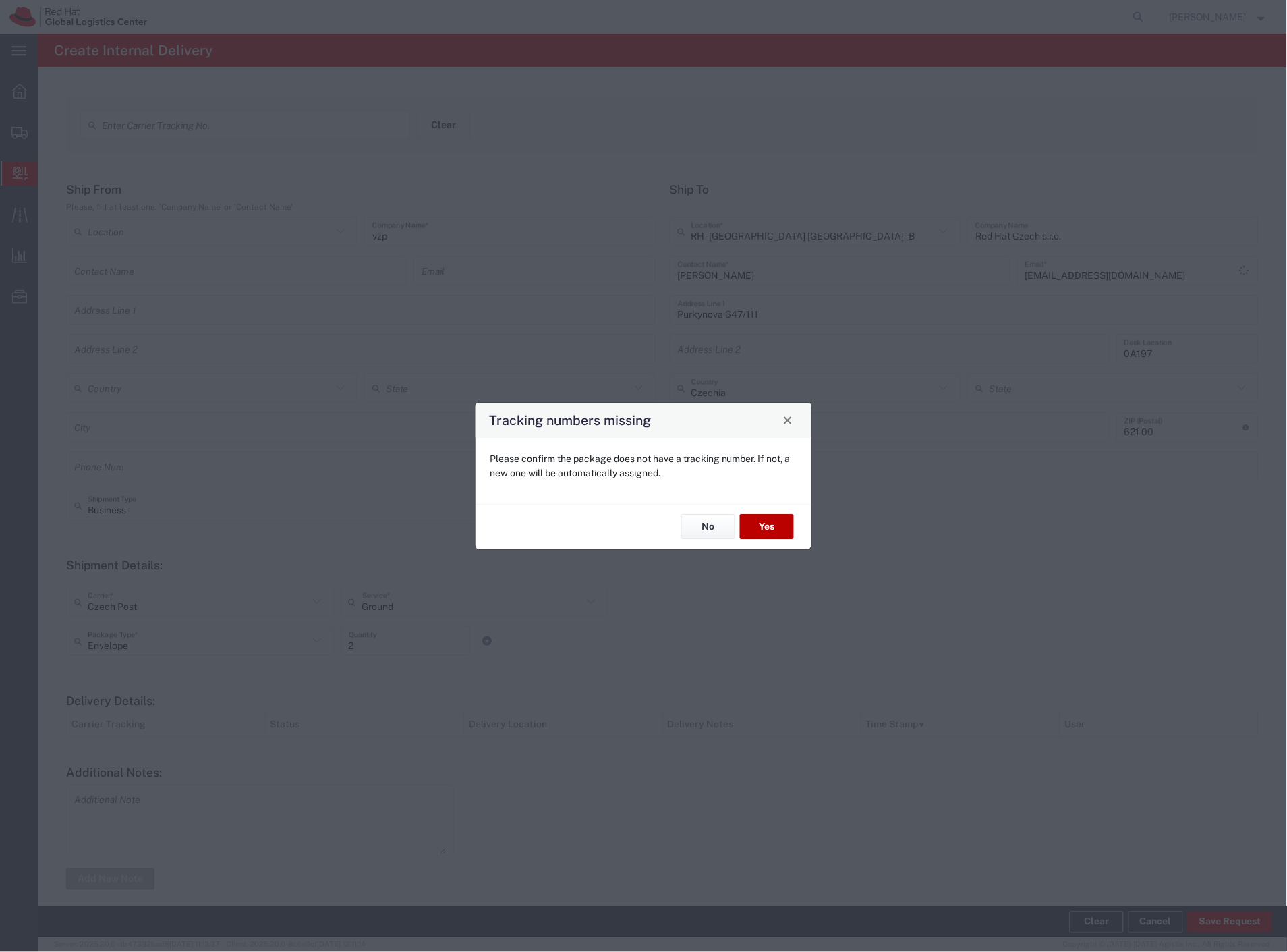
click at [765, 526] on button "Yes" at bounding box center [766, 527] width 54 height 25
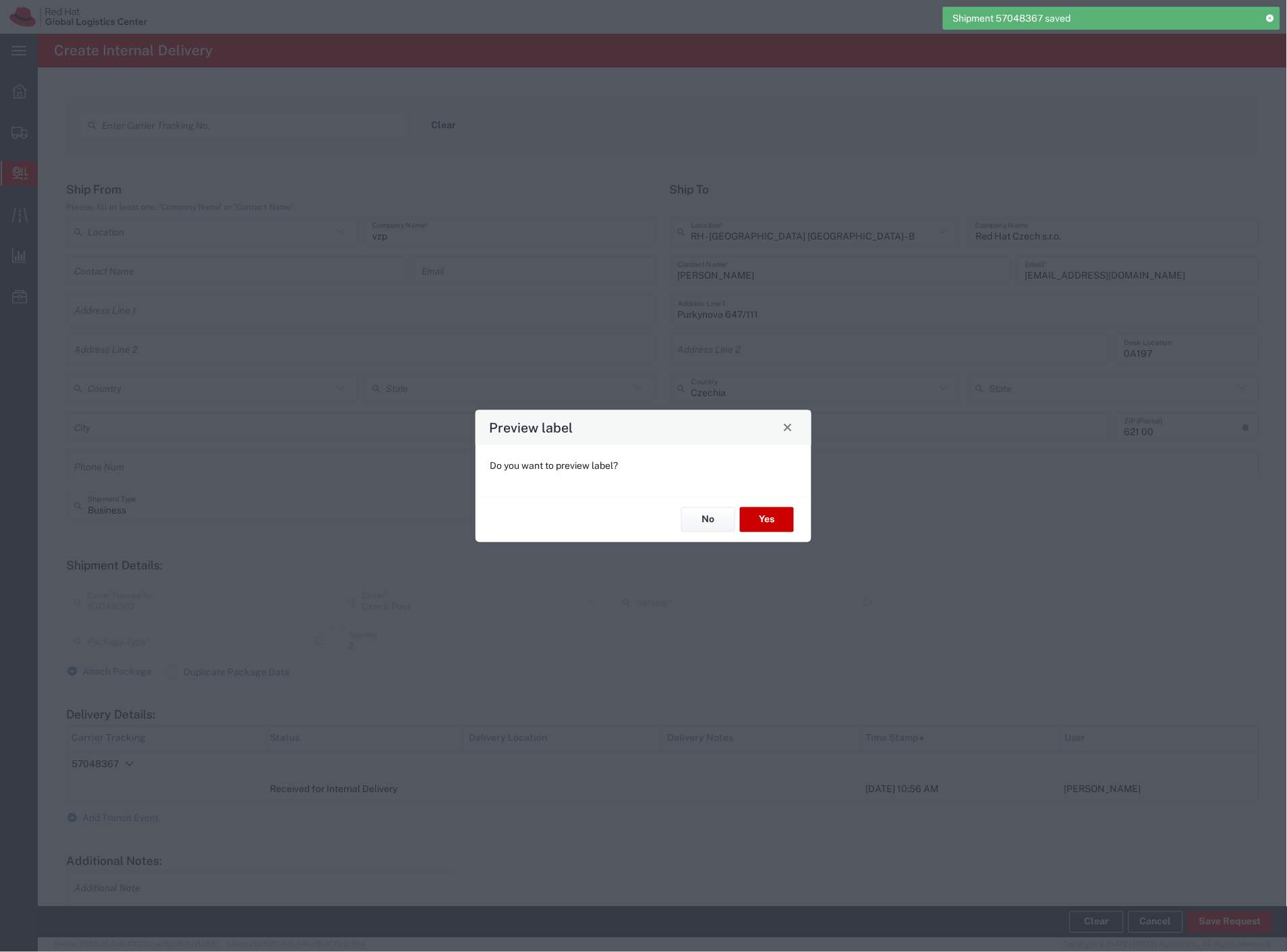
type input "Envelope"
type input "Ground"
click at [719, 518] on button "No" at bounding box center [708, 520] width 54 height 25
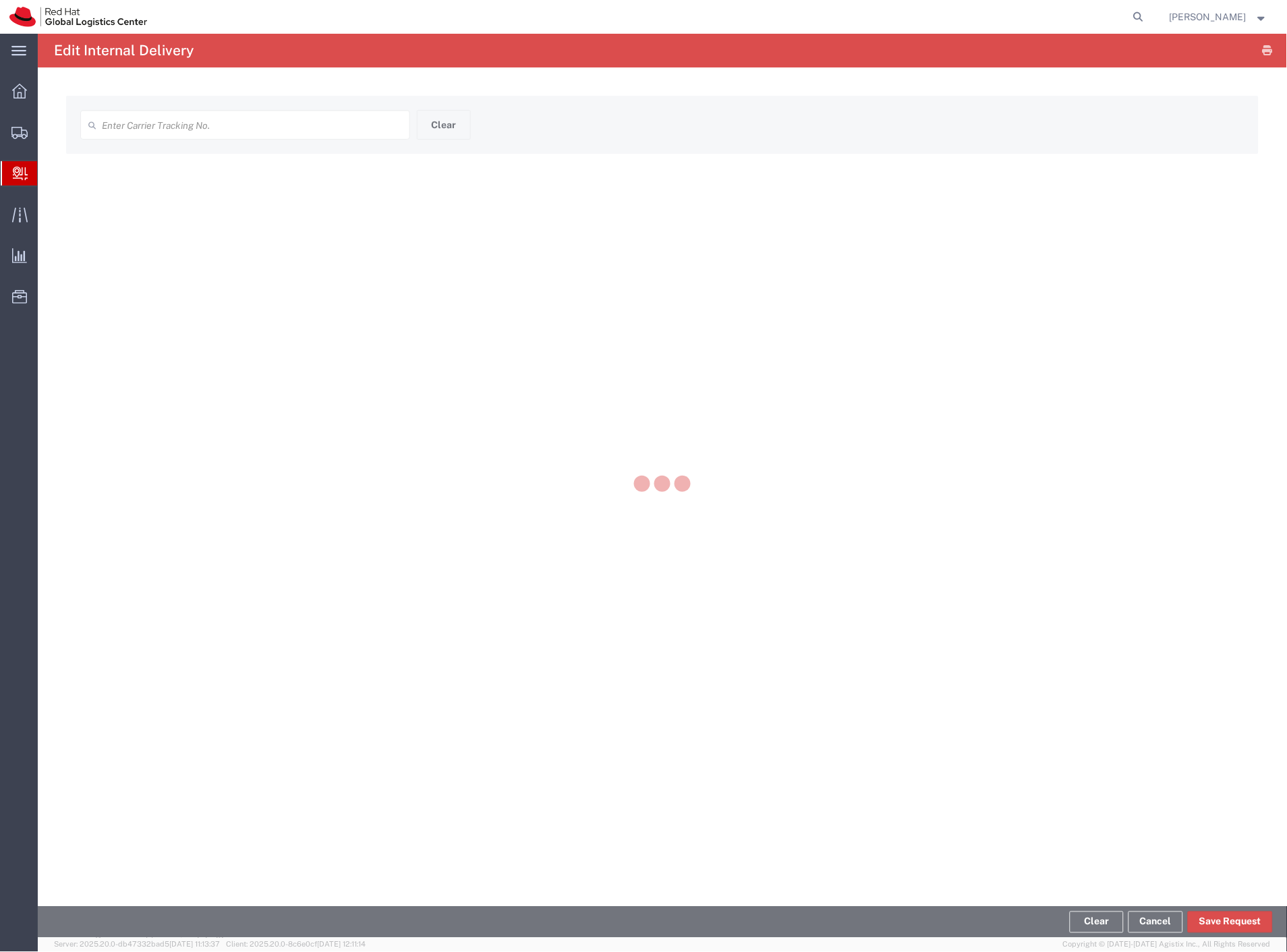
type input "57048367"
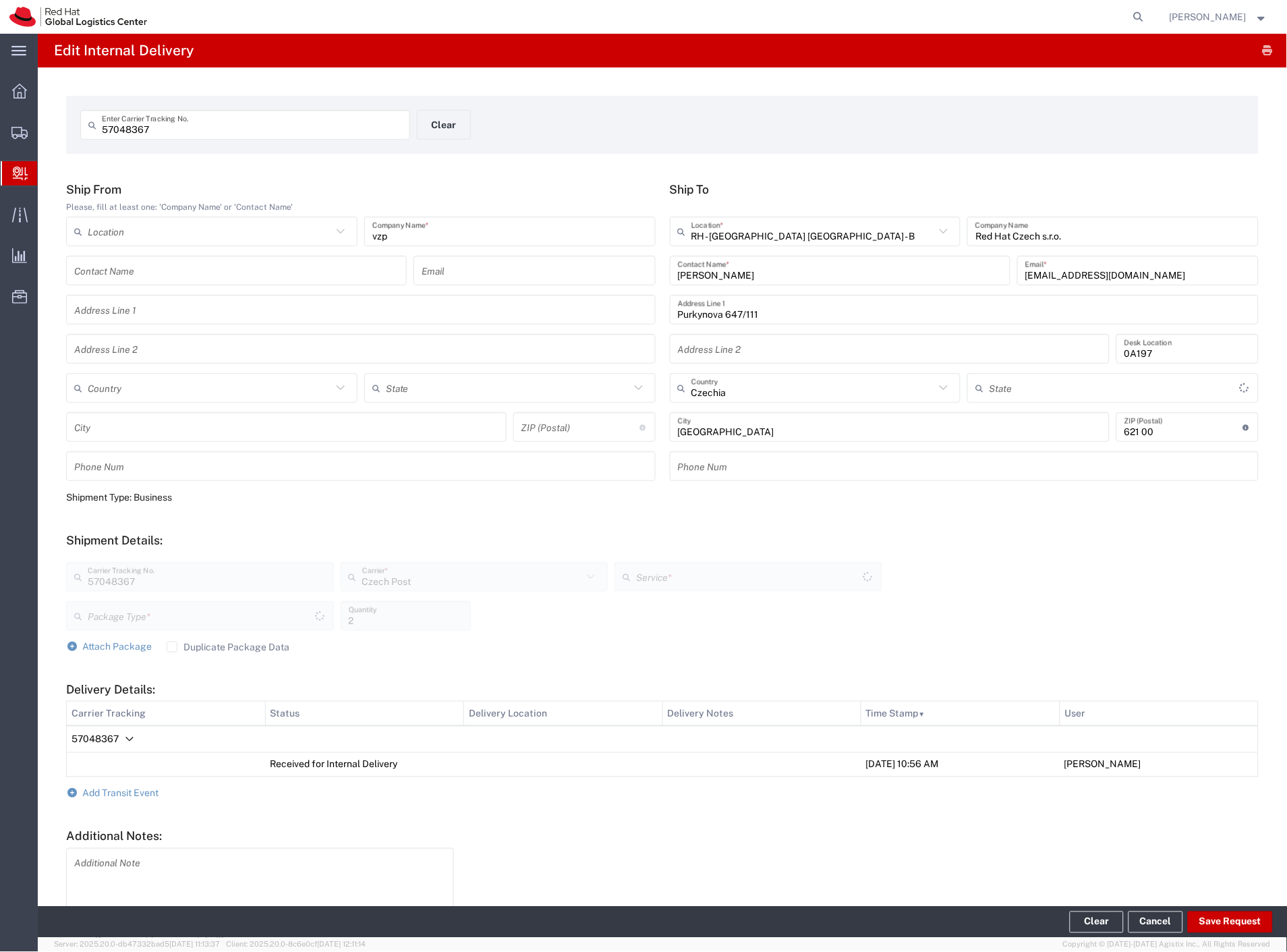
type input "Ground"
type input "Envelope"
click at [143, 791] on span "Add Transit Event" at bounding box center [120, 793] width 76 height 11
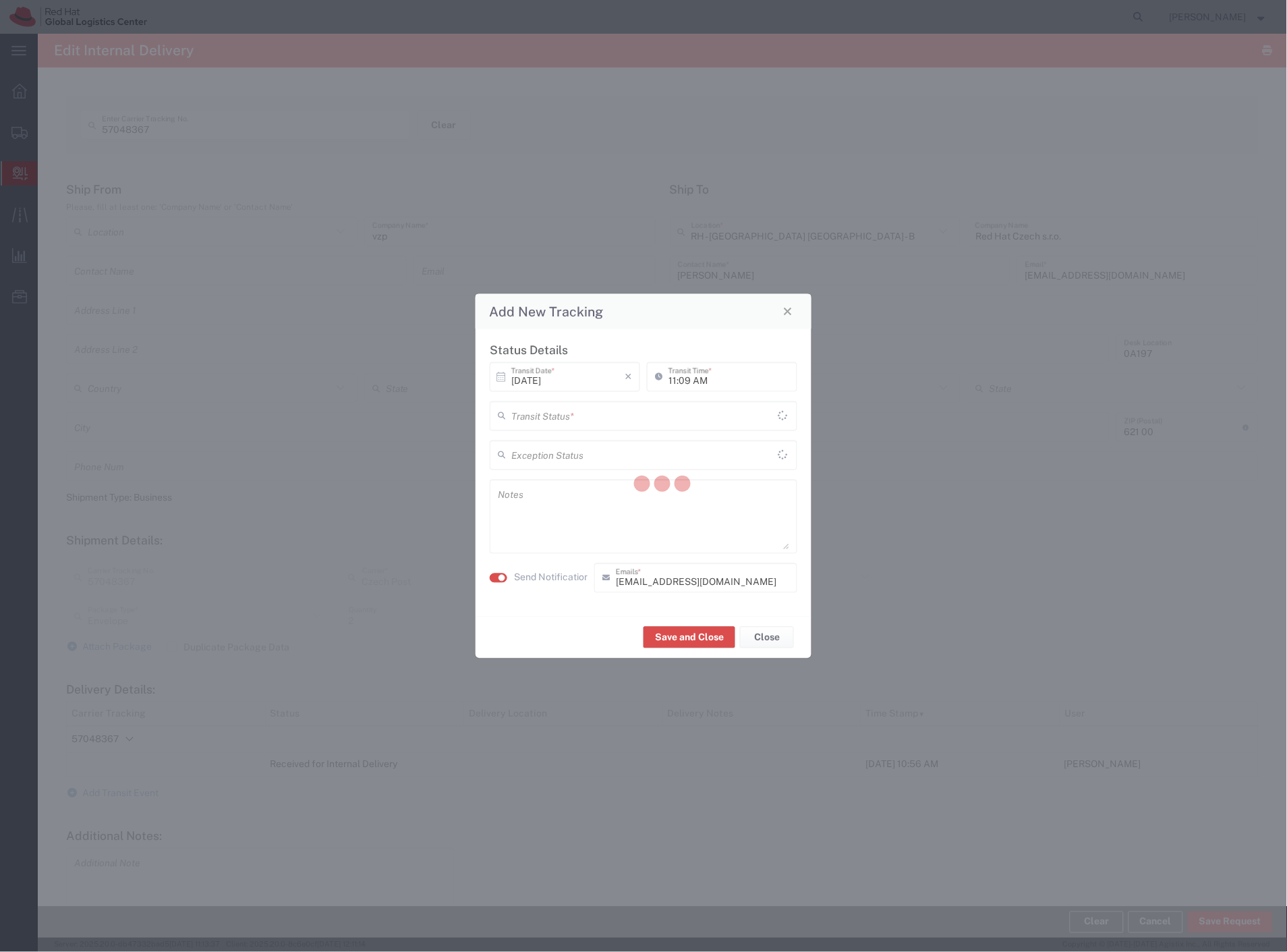
click at [596, 414] on div at bounding box center [662, 485] width 1249 height 904
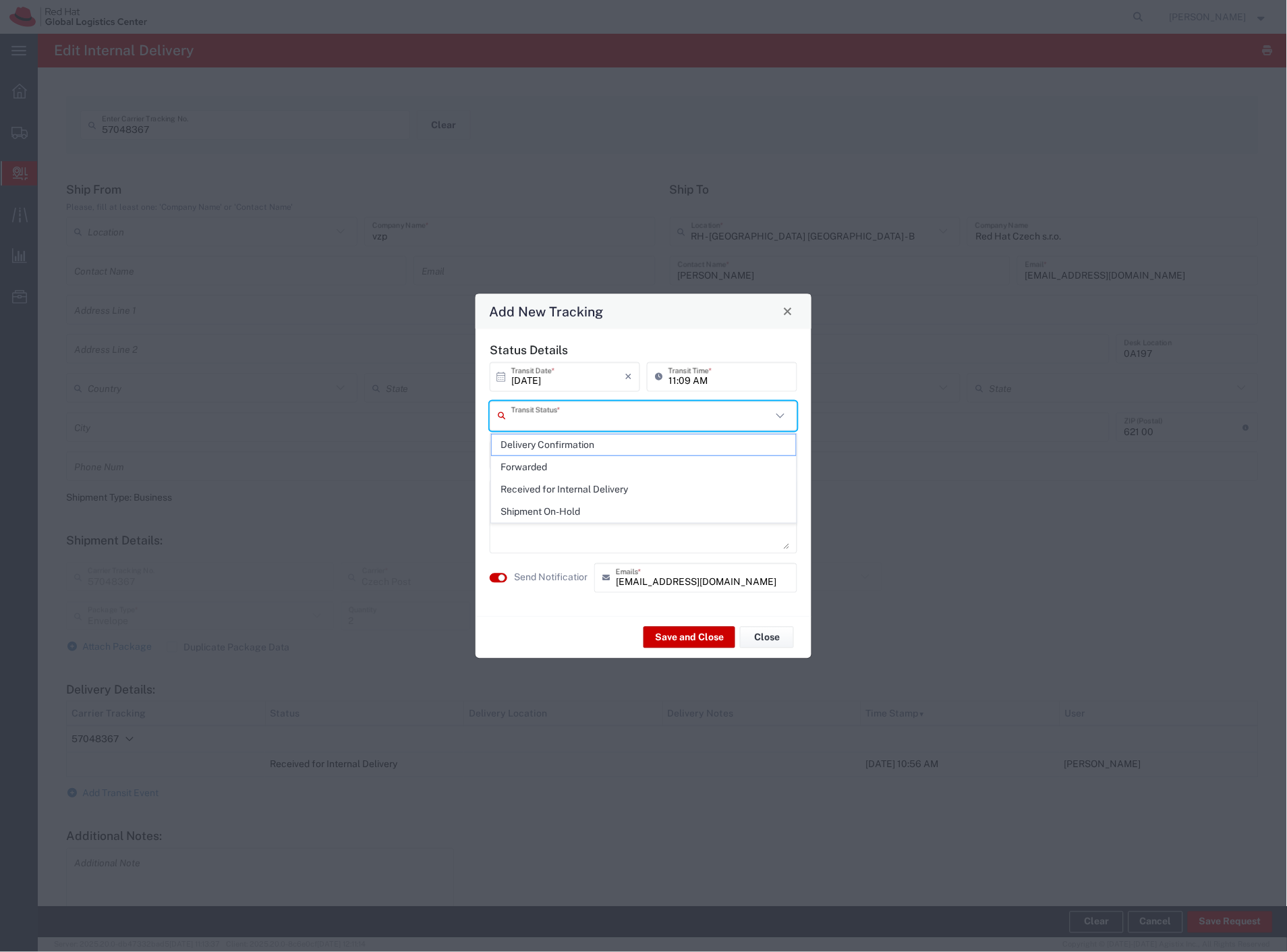
click at [575, 420] on input "text" at bounding box center [641, 416] width 260 height 24
drag, startPoint x: 565, startPoint y: 442, endPoint x: 560, endPoint y: 481, distance: 39.3
click at [565, 443] on span "Delivery Confirmation" at bounding box center [644, 445] width 304 height 21
type input "Delivery Confirmation"
click at [548, 526] on textarea at bounding box center [643, 516] width 291 height 66
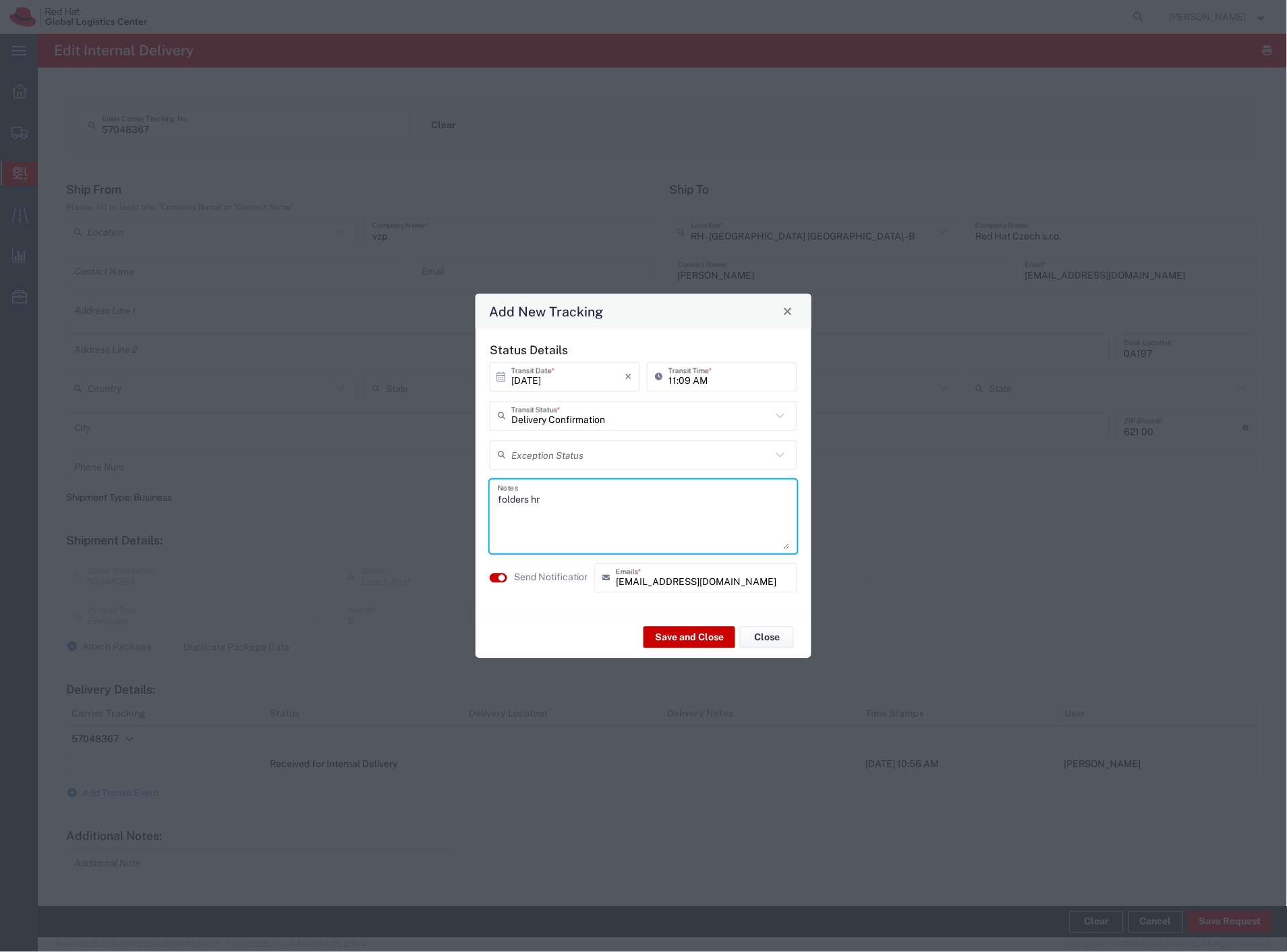
type textarea "folders hr"
click at [680, 648] on div "Save and Close Close" at bounding box center [644, 637] width 336 height 42
click at [690, 634] on button "Save and Close" at bounding box center [689, 637] width 91 height 21
